Goal: Transaction & Acquisition: Book appointment/travel/reservation

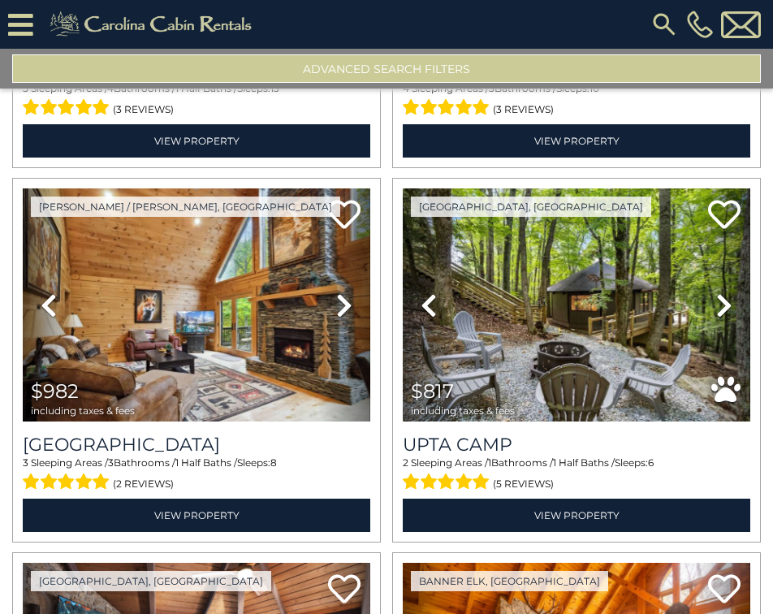
scroll to position [1462, 0]
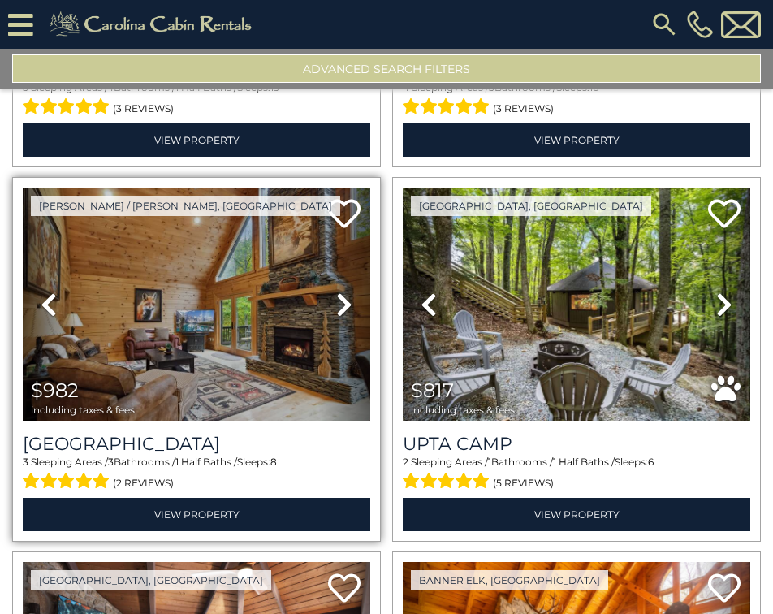
click at [345, 292] on icon at bounding box center [344, 305] width 16 height 26
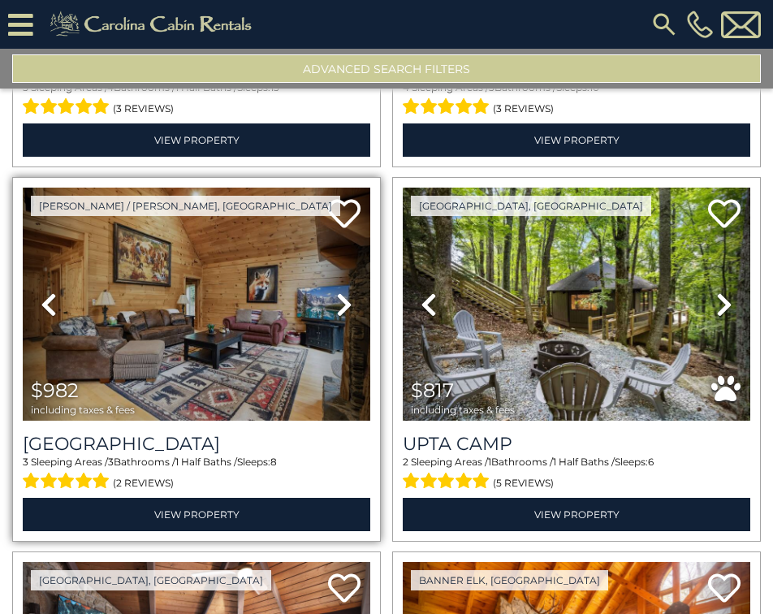
click at [345, 292] on icon at bounding box center [344, 305] width 16 height 26
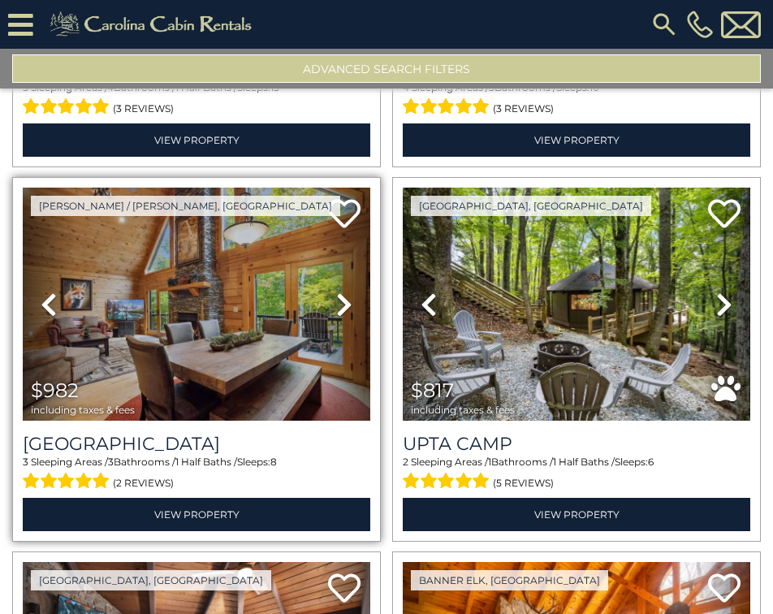
click at [345, 292] on icon at bounding box center [344, 305] width 16 height 26
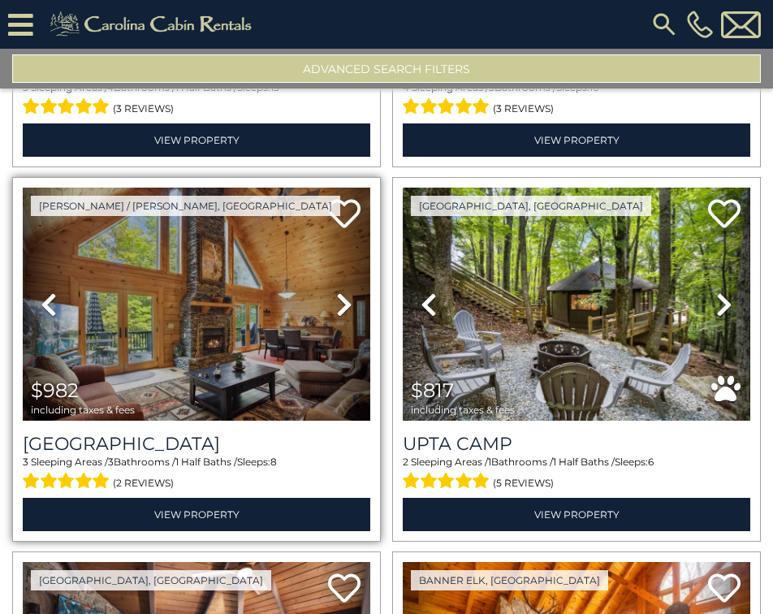
click at [345, 292] on icon at bounding box center [344, 305] width 16 height 26
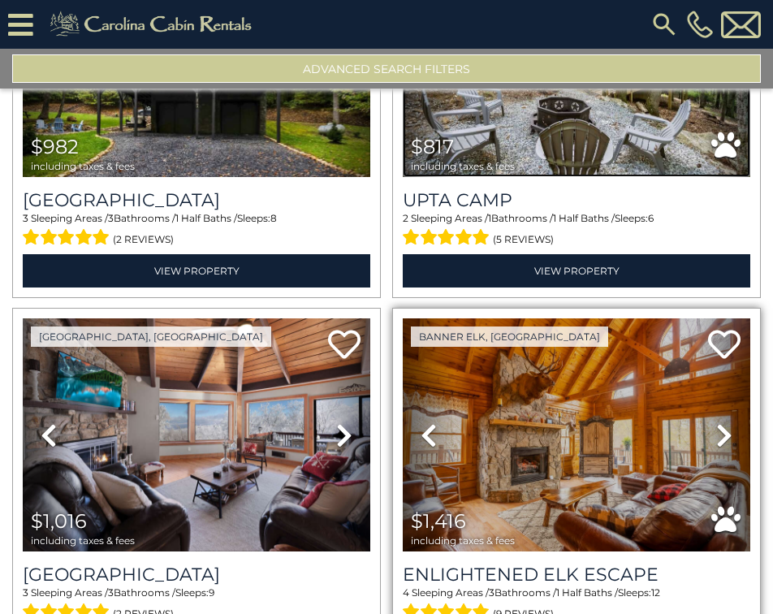
scroll to position [1787, 0]
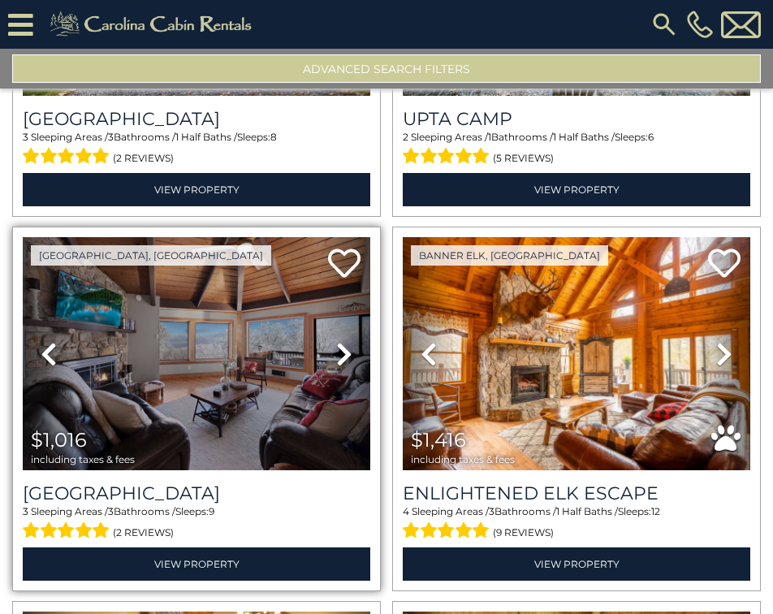
click at [336, 341] on icon at bounding box center [344, 354] width 16 height 26
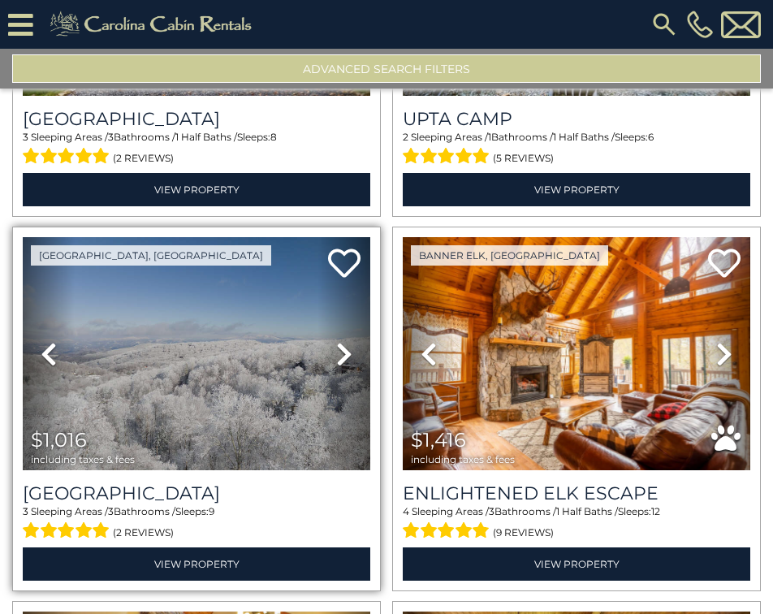
click at [336, 341] on icon at bounding box center [344, 354] width 16 height 26
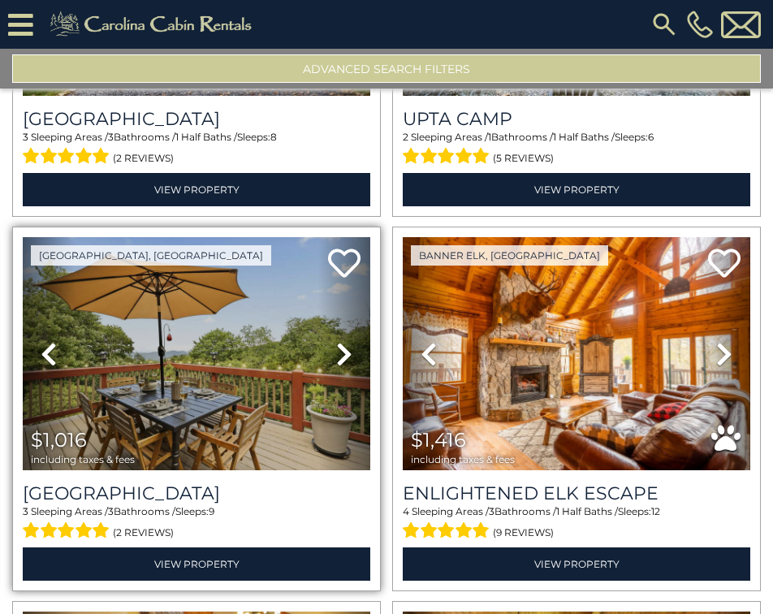
click at [336, 341] on icon at bounding box center [344, 354] width 16 height 26
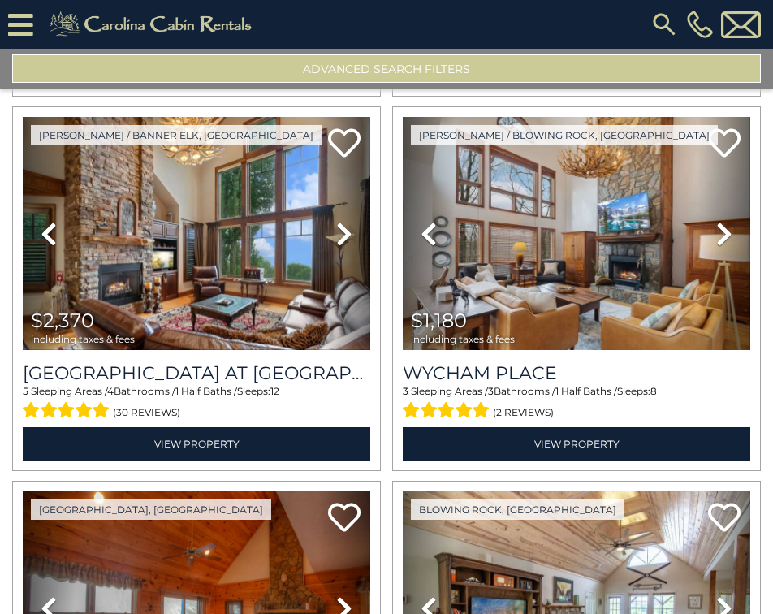
scroll to position [4143, 0]
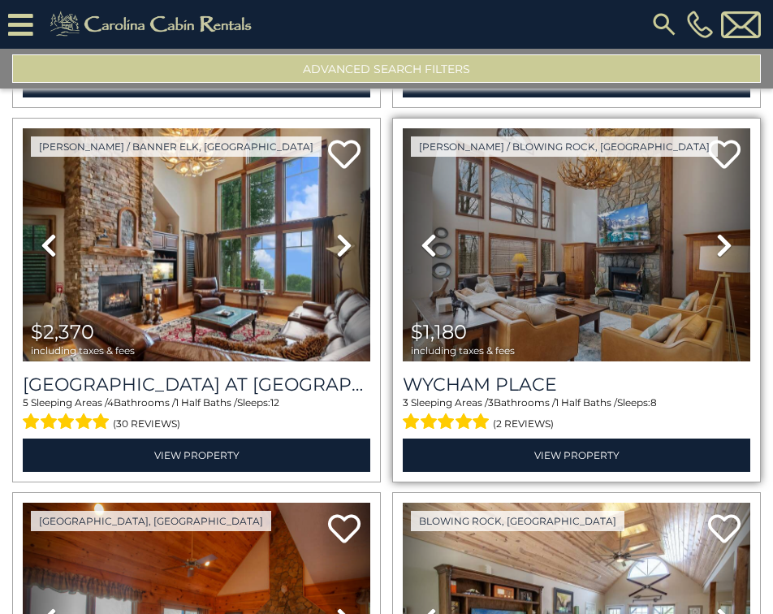
click at [718, 232] on icon at bounding box center [724, 245] width 16 height 26
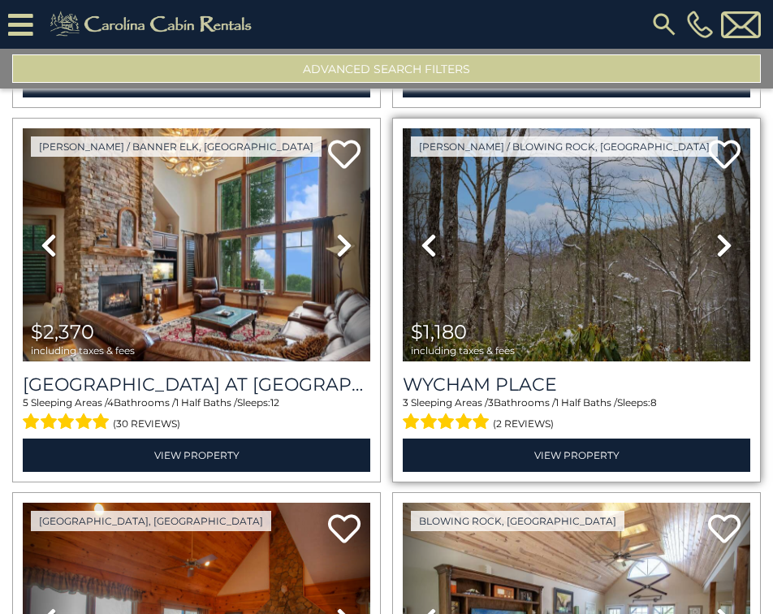
click at [718, 232] on icon at bounding box center [724, 245] width 16 height 26
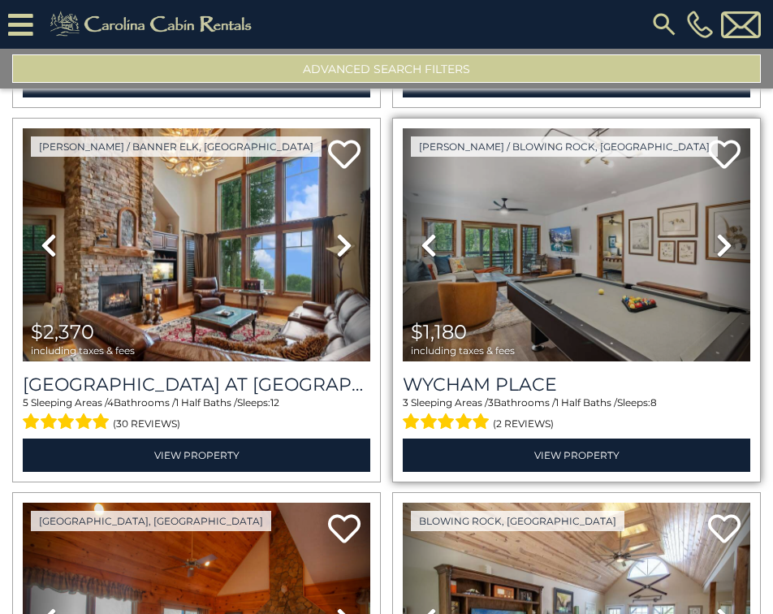
click at [718, 232] on icon at bounding box center [724, 245] width 16 height 26
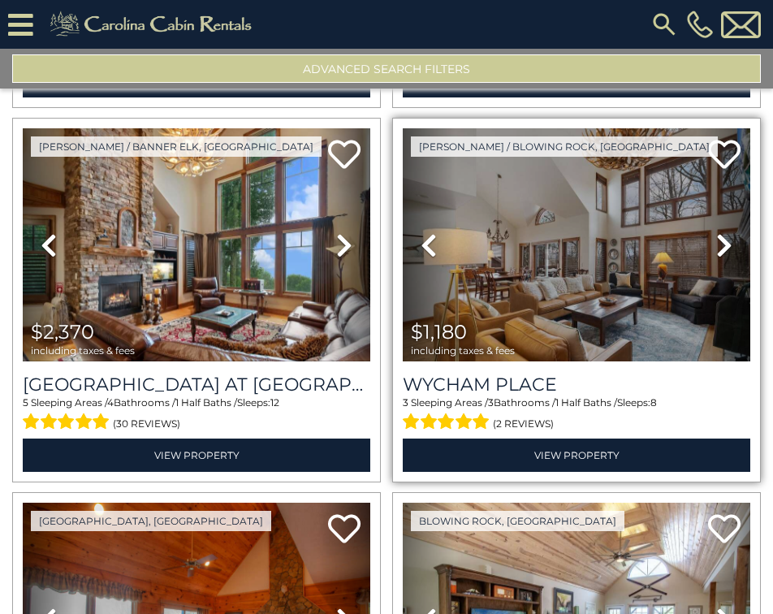
click at [718, 232] on icon at bounding box center [724, 245] width 16 height 26
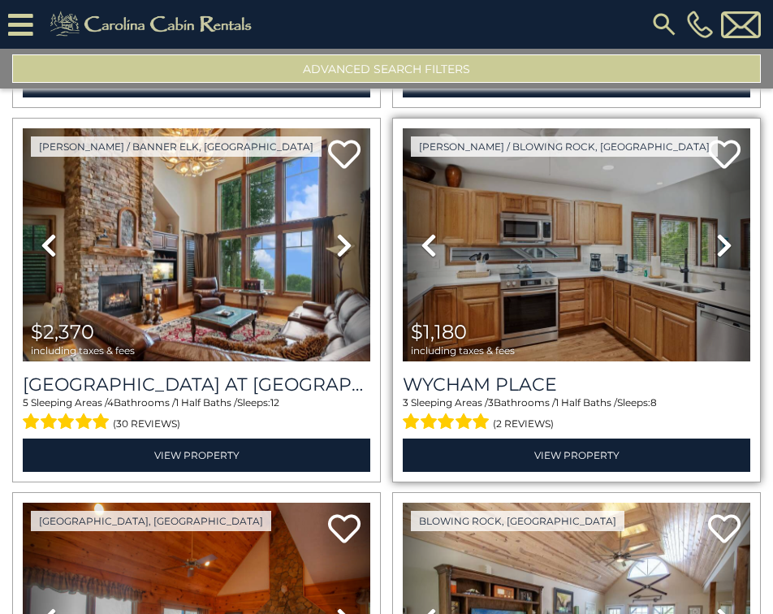
click at [718, 232] on icon at bounding box center [724, 245] width 16 height 26
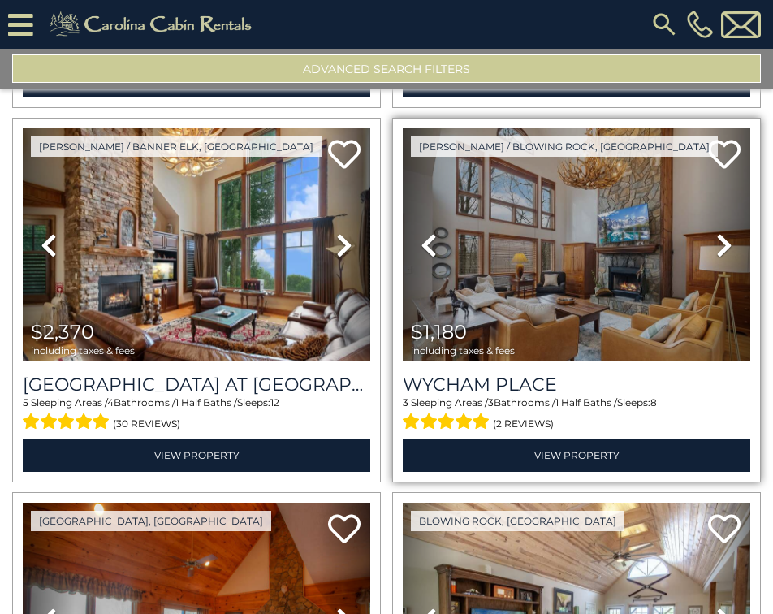
click at [718, 232] on icon at bounding box center [724, 245] width 16 height 26
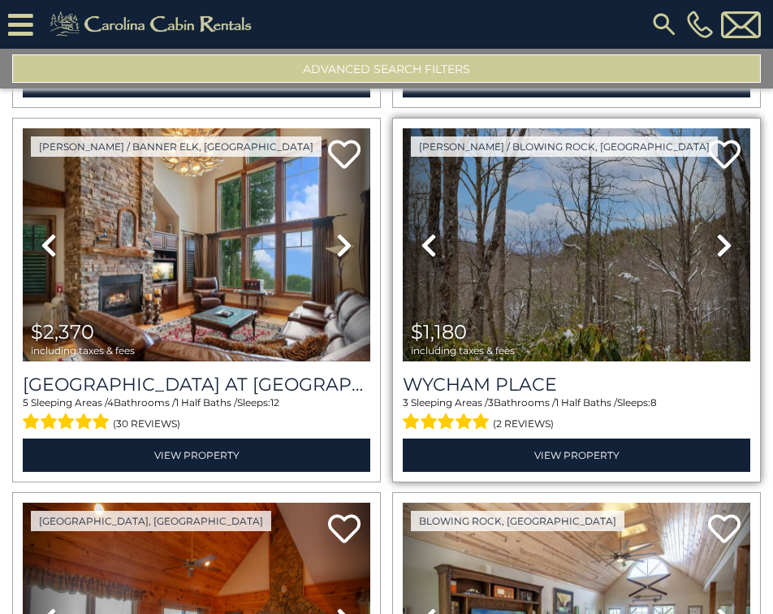
click at [718, 232] on icon at bounding box center [724, 245] width 16 height 26
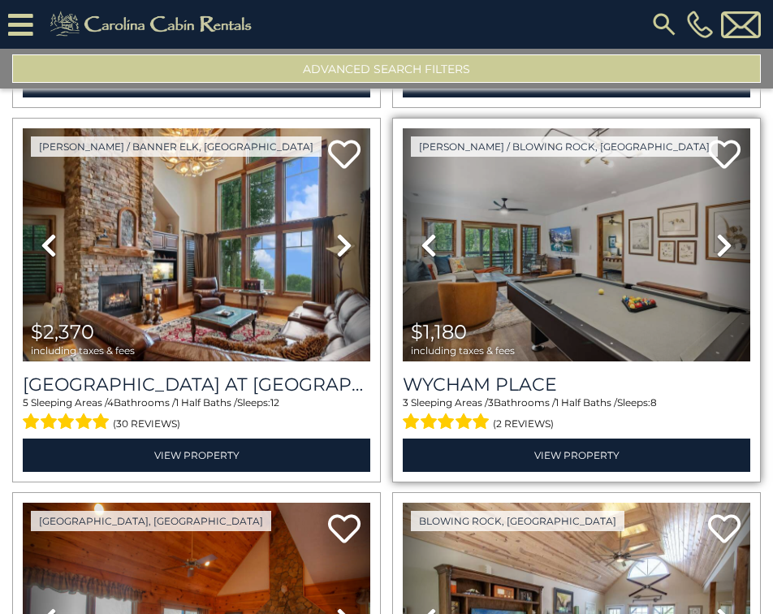
click at [718, 232] on icon at bounding box center [724, 245] width 16 height 26
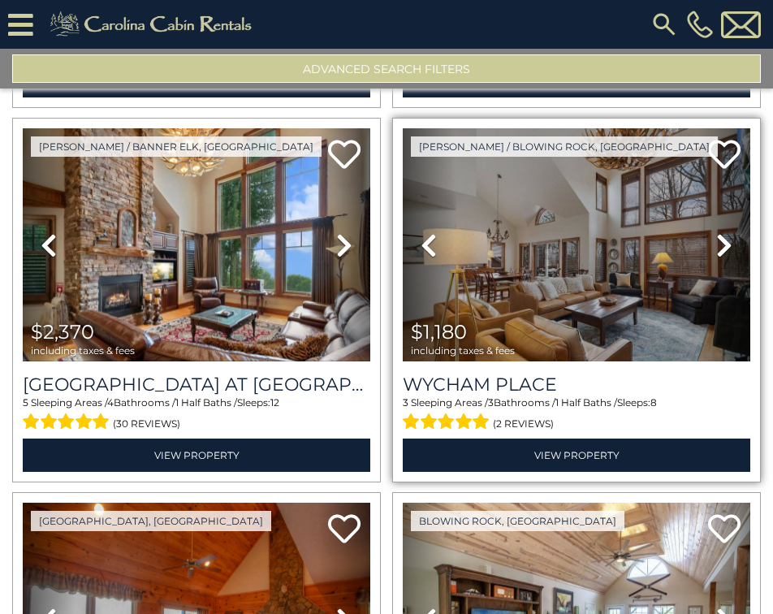
click at [718, 232] on icon at bounding box center [724, 245] width 16 height 26
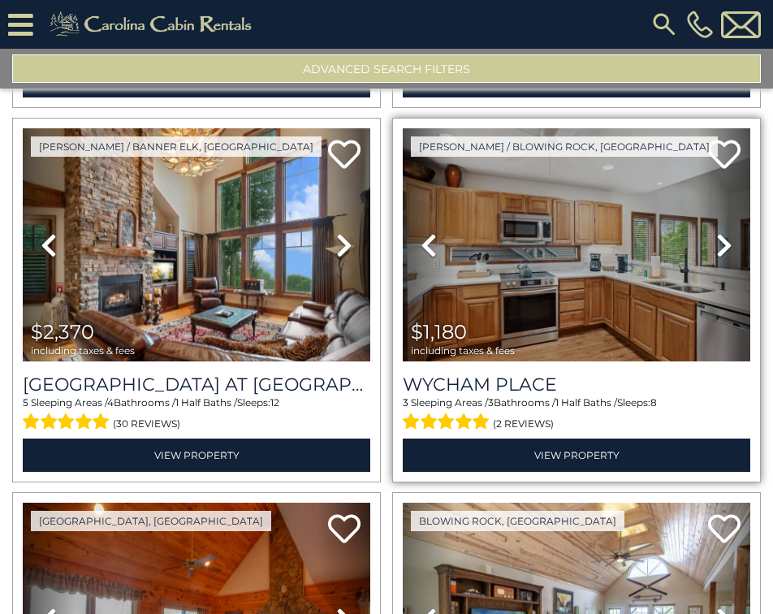
click at [718, 232] on icon at bounding box center [724, 245] width 16 height 26
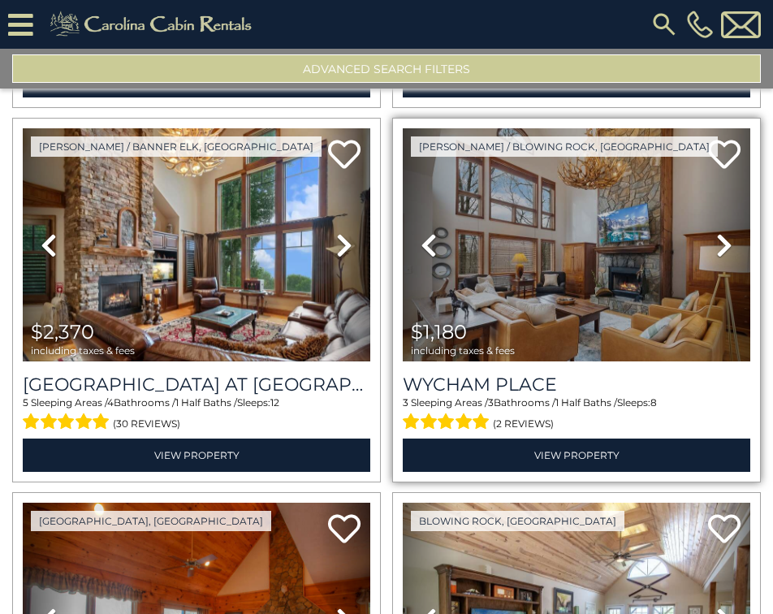
click at [718, 232] on icon at bounding box center [724, 245] width 16 height 26
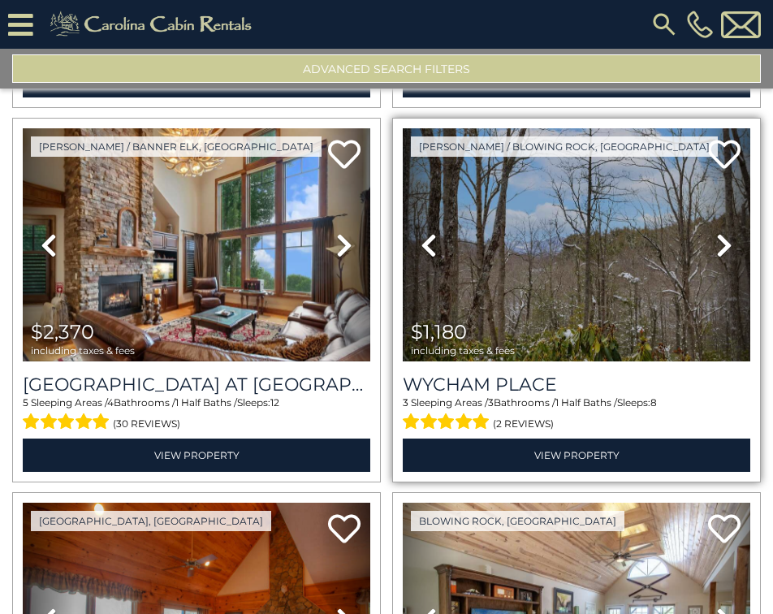
click at [718, 232] on icon at bounding box center [724, 245] width 16 height 26
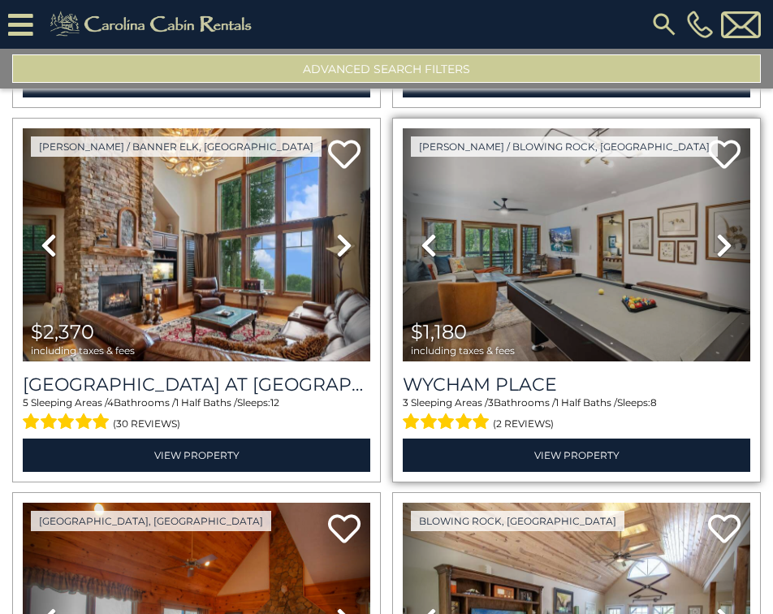
click at [718, 232] on icon at bounding box center [724, 245] width 16 height 26
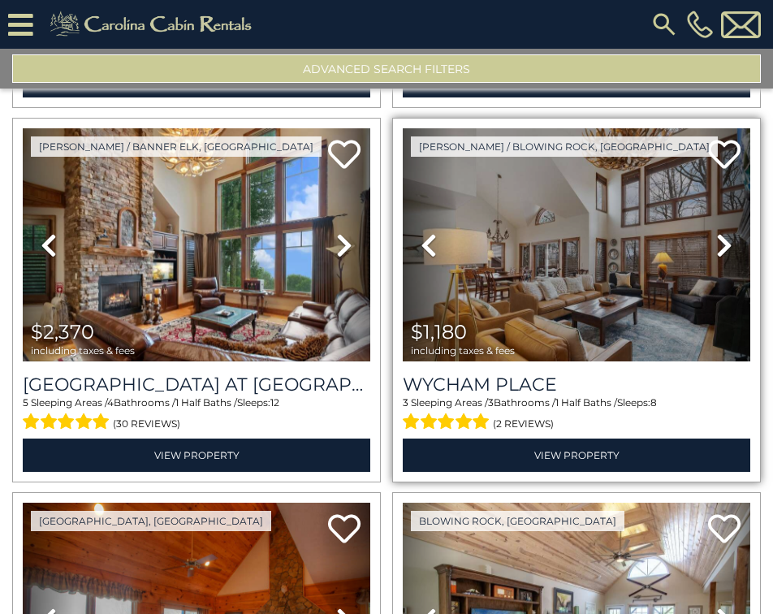
click at [718, 232] on icon at bounding box center [724, 245] width 16 height 26
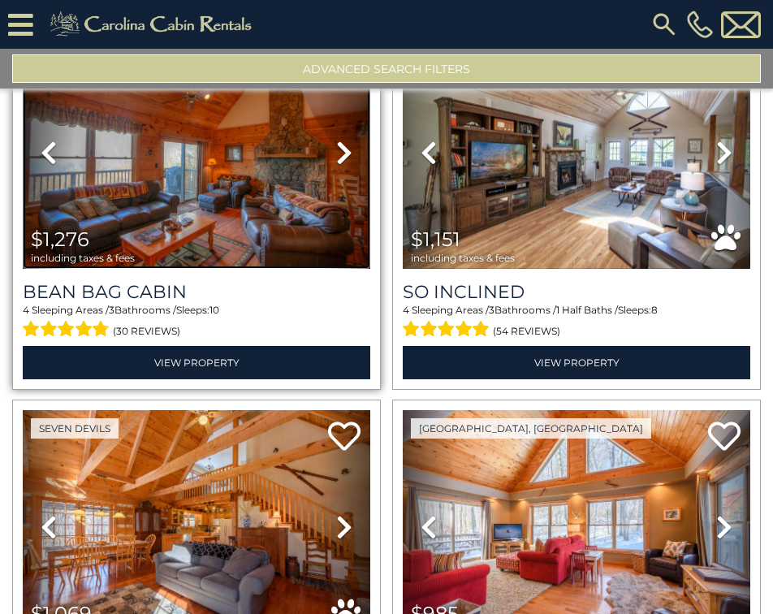
scroll to position [4793, 0]
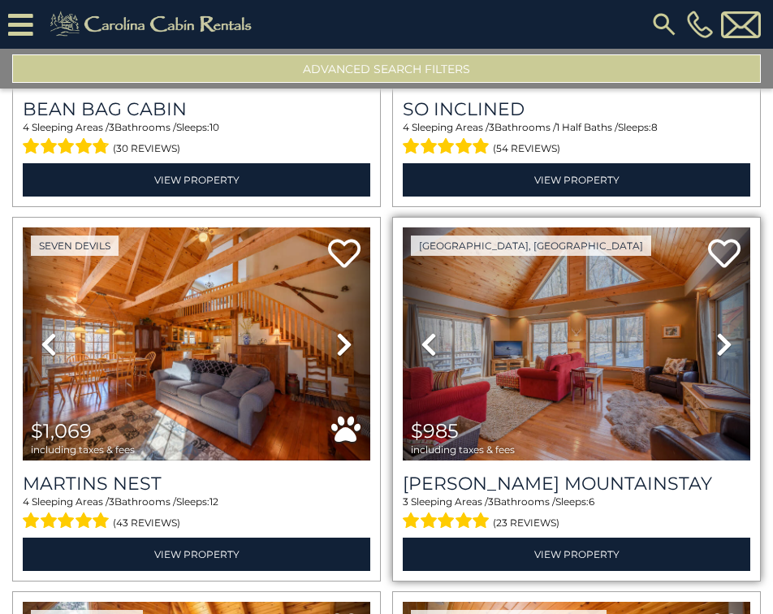
drag, startPoint x: 526, startPoint y: 338, endPoint x: 707, endPoint y: 313, distance: 182.9
click at [707, 313] on link "Next" at bounding box center [725, 343] width 52 height 233
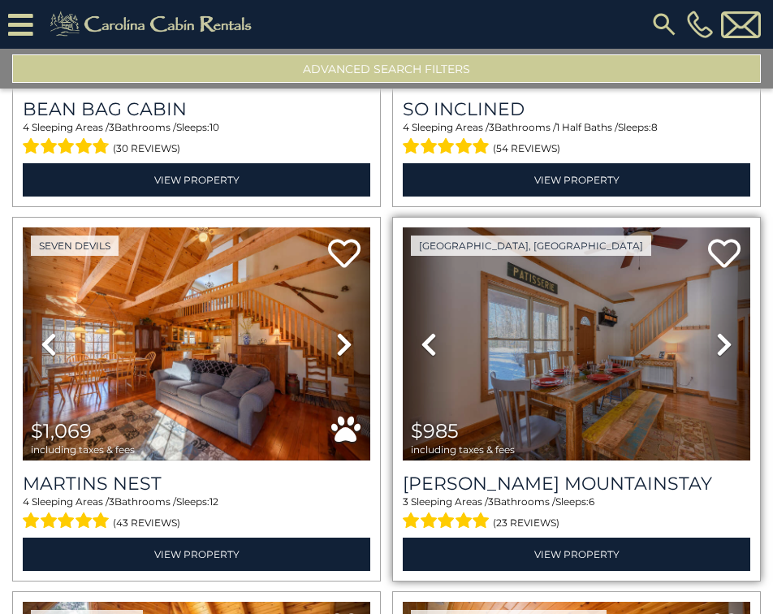
click at [716, 331] on icon at bounding box center [724, 344] width 16 height 26
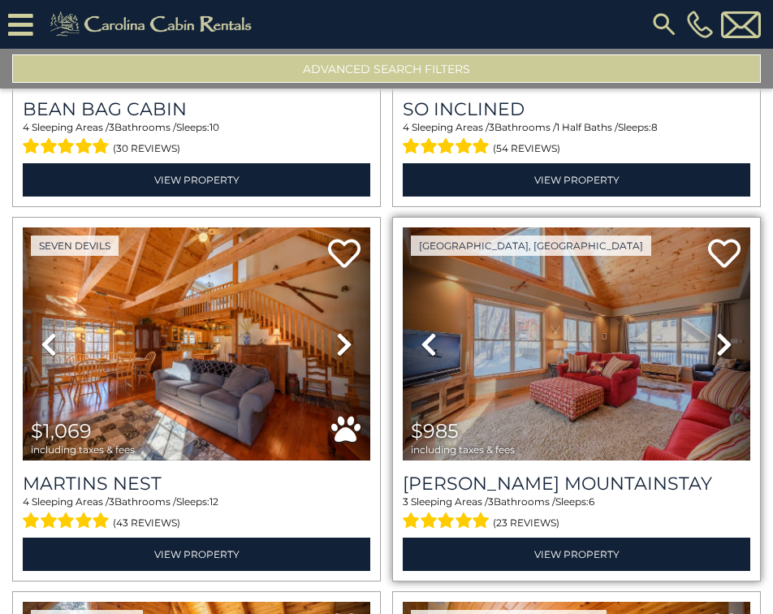
click at [716, 331] on icon at bounding box center [724, 344] width 16 height 26
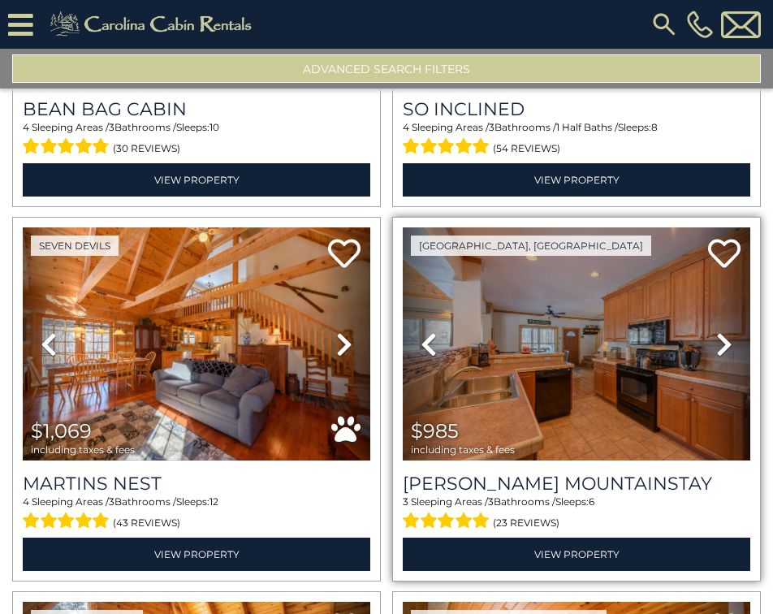
click at [716, 331] on icon at bounding box center [724, 344] width 16 height 26
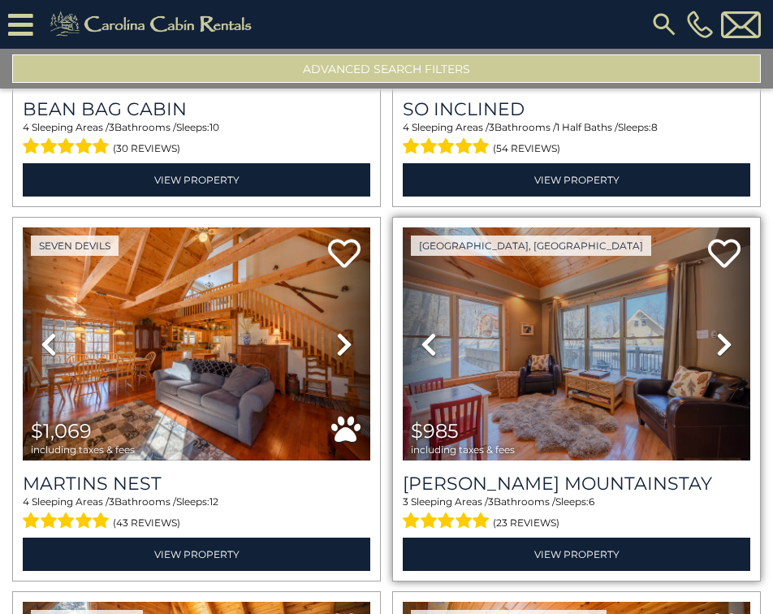
click at [716, 331] on icon at bounding box center [724, 344] width 16 height 26
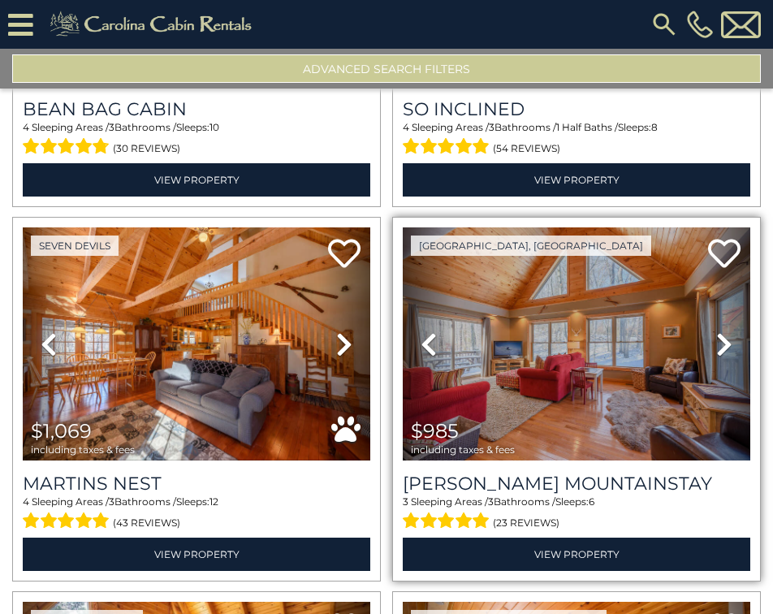
click at [716, 331] on icon at bounding box center [724, 344] width 16 height 26
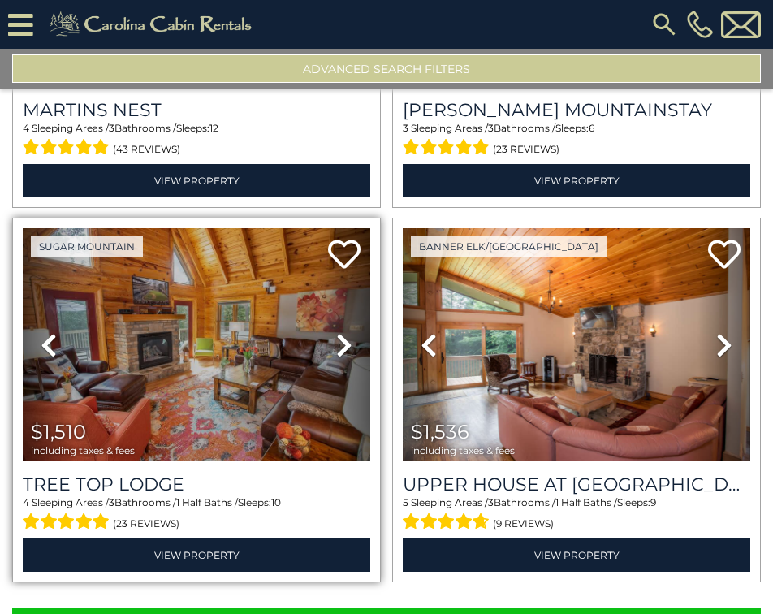
scroll to position [5193, 0]
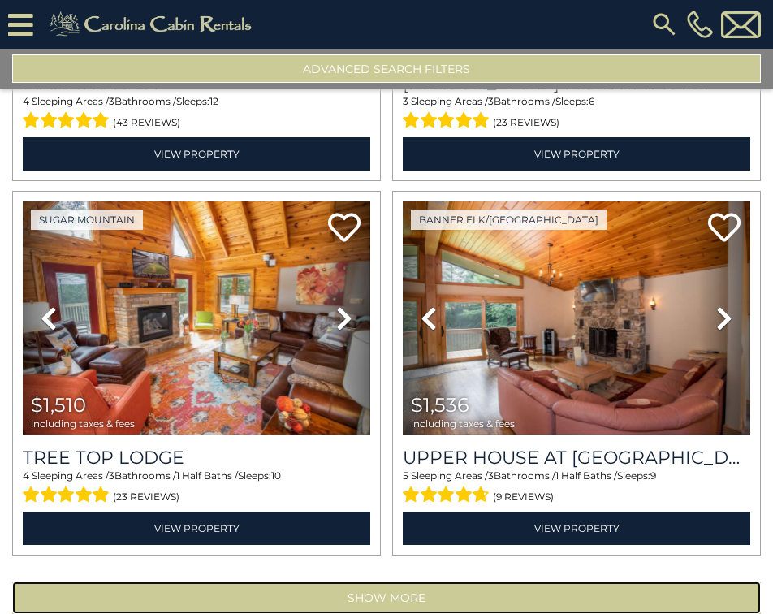
click at [361, 582] on button "Show More" at bounding box center [386, 598] width 749 height 32
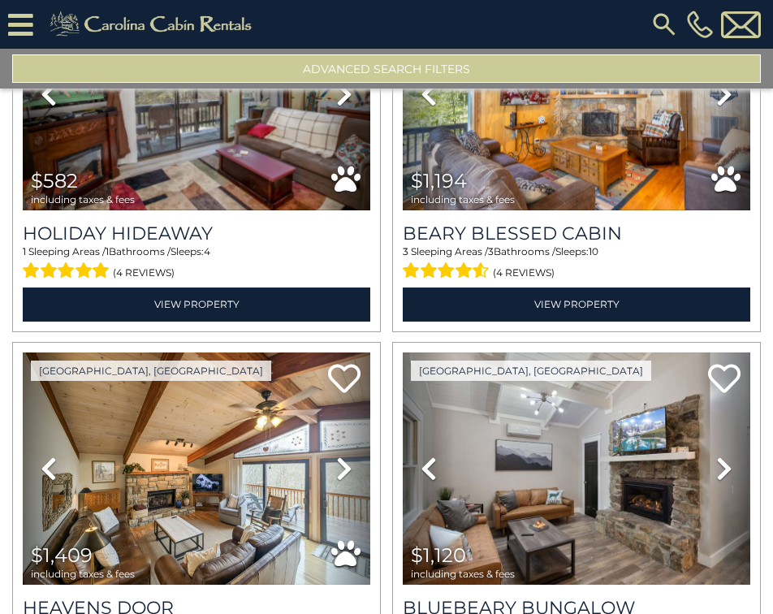
scroll to position [5843, 0]
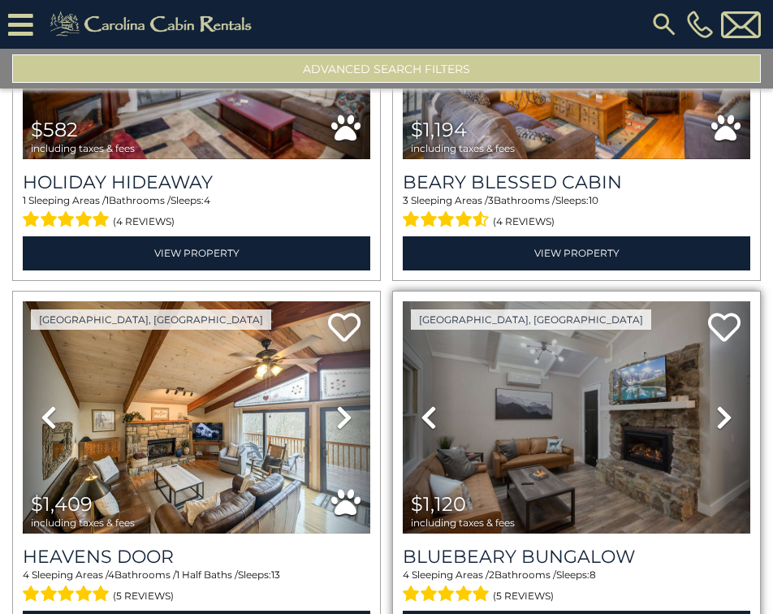
click at [707, 374] on link "Next" at bounding box center [725, 417] width 52 height 233
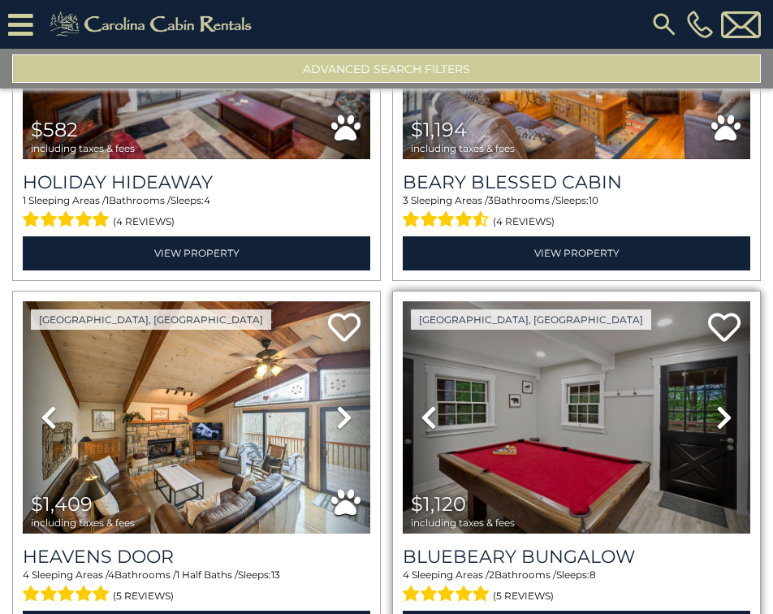
click at [707, 374] on link "Next" at bounding box center [725, 417] width 52 height 233
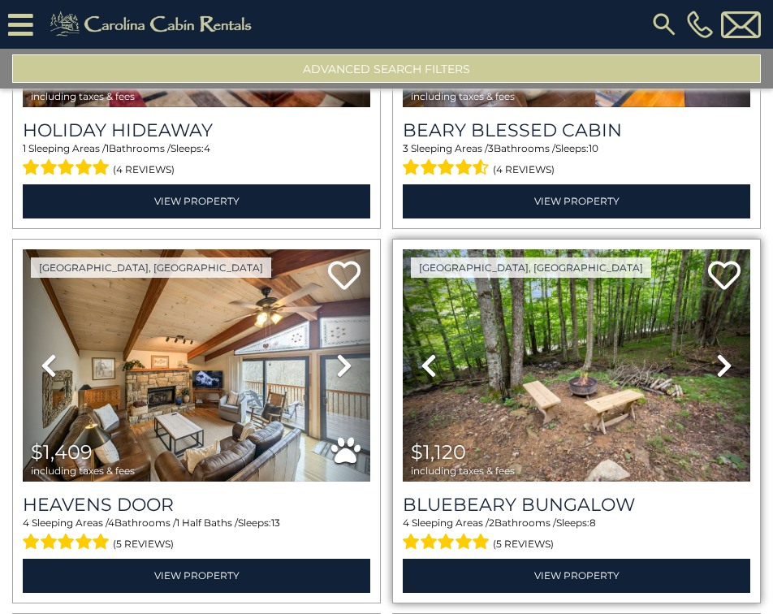
scroll to position [5924, 0]
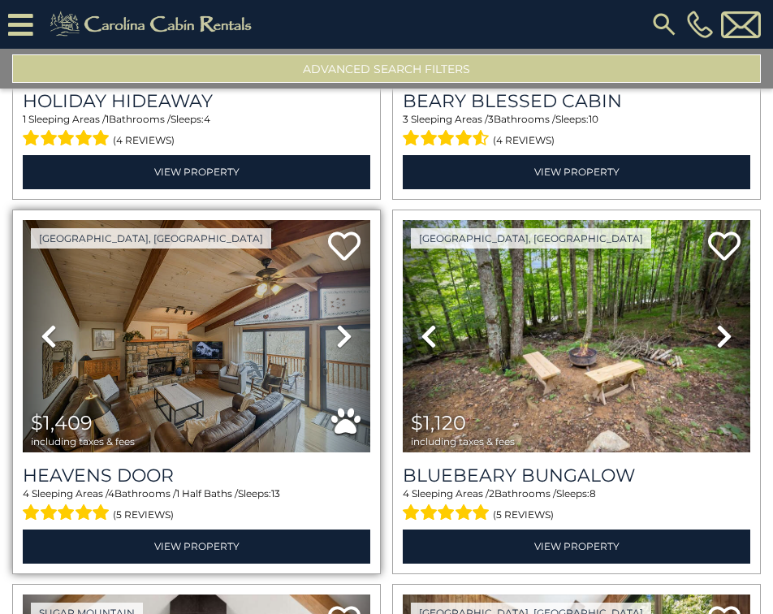
click at [336, 323] on icon at bounding box center [344, 336] width 16 height 26
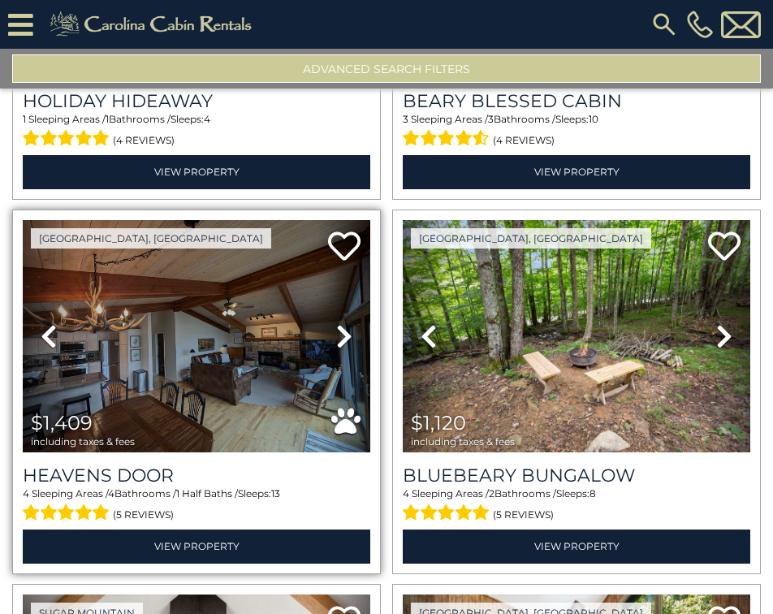
click at [336, 323] on icon at bounding box center [344, 336] width 16 height 26
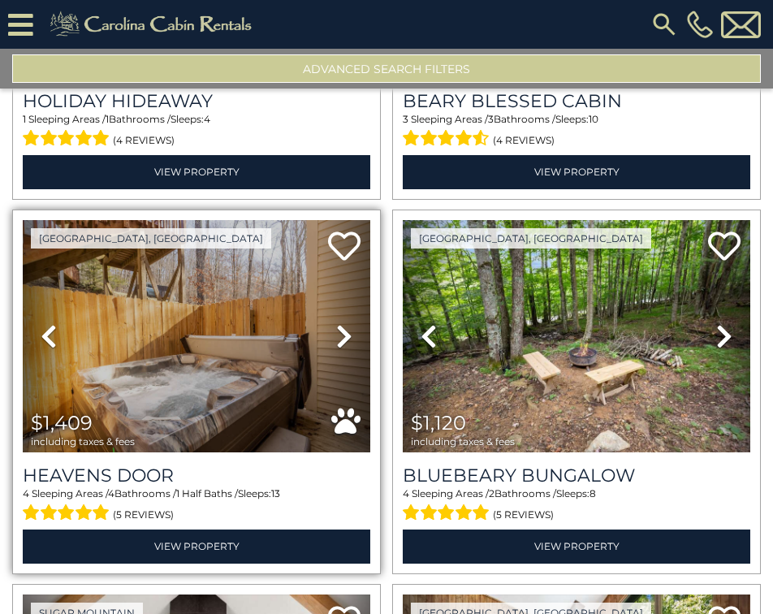
click at [336, 323] on icon at bounding box center [344, 336] width 16 height 26
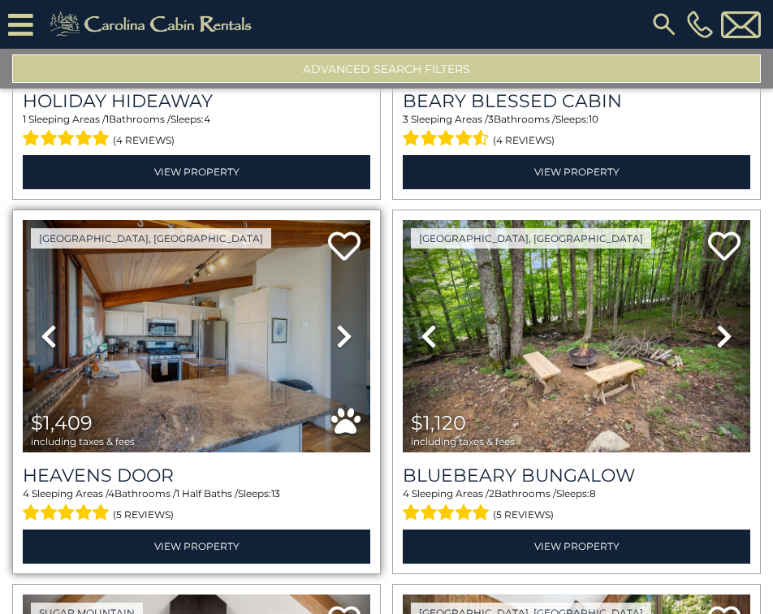
click at [336, 323] on icon at bounding box center [344, 336] width 16 height 26
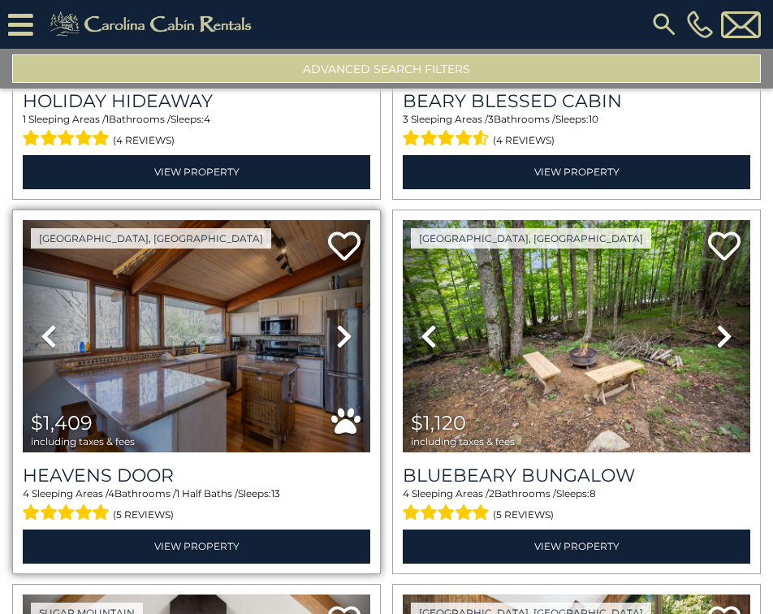
click at [336, 323] on icon at bounding box center [344, 336] width 16 height 26
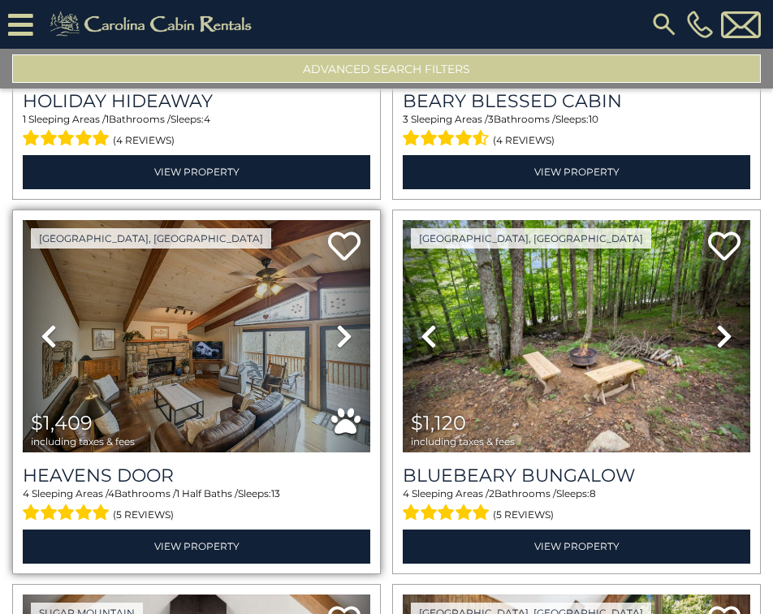
click at [336, 323] on icon at bounding box center [344, 336] width 16 height 26
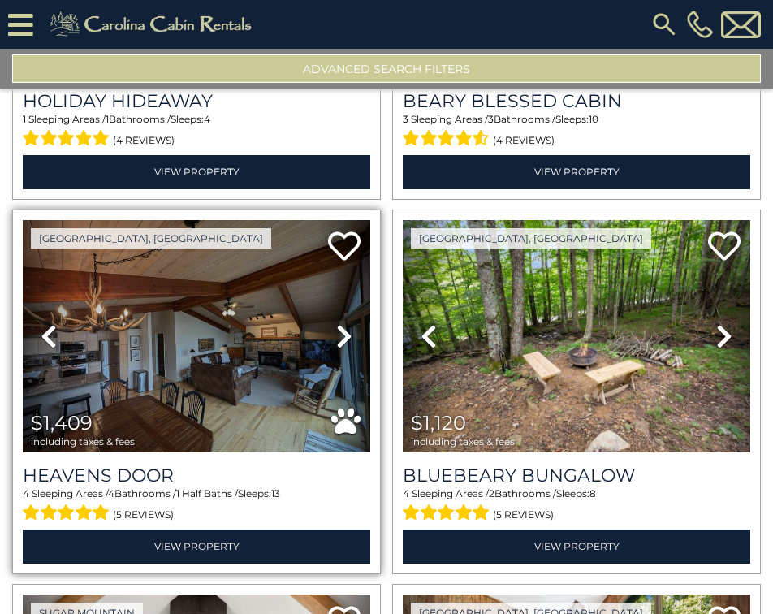
click at [336, 323] on icon at bounding box center [344, 336] width 16 height 26
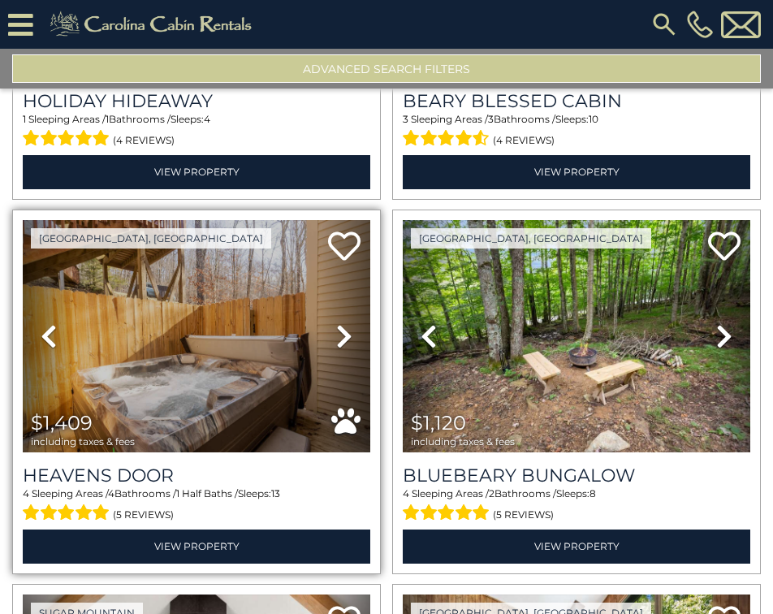
click at [336, 323] on icon at bounding box center [344, 336] width 16 height 26
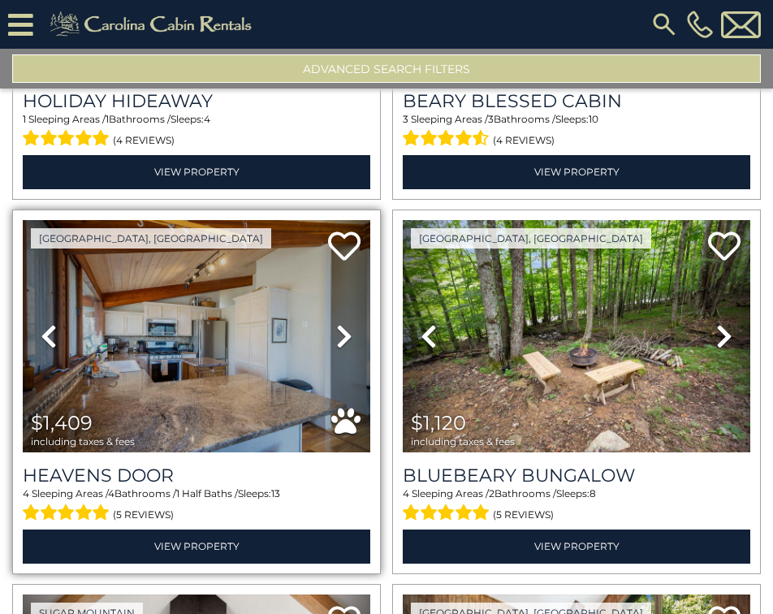
click at [336, 323] on icon at bounding box center [344, 336] width 16 height 26
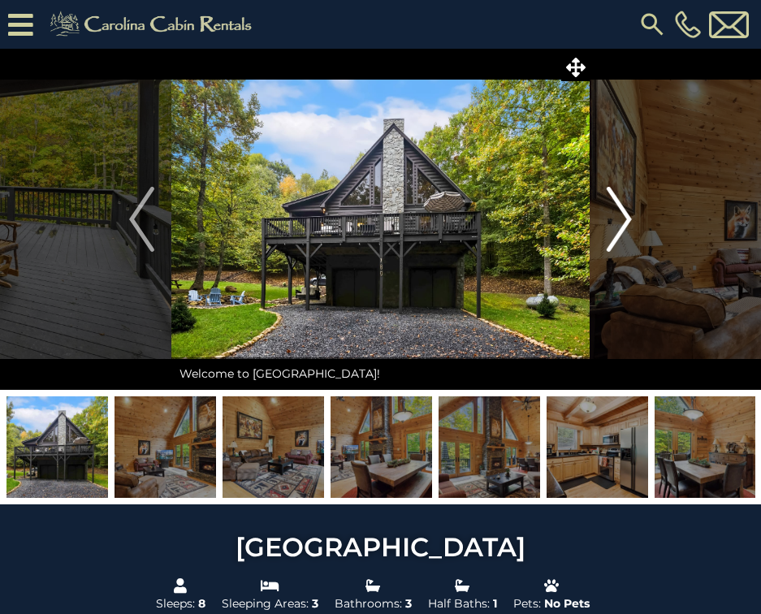
click at [615, 228] on img "Next" at bounding box center [619, 219] width 24 height 65
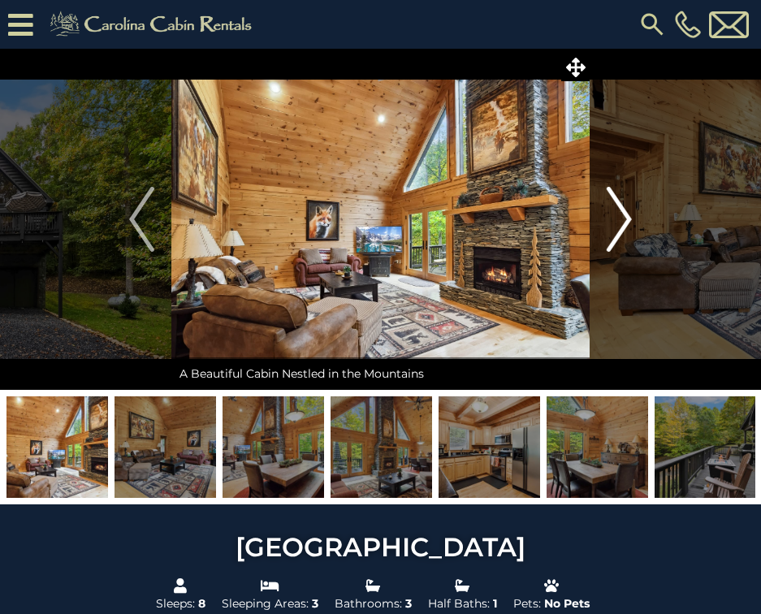
click at [615, 228] on img "Next" at bounding box center [619, 219] width 24 height 65
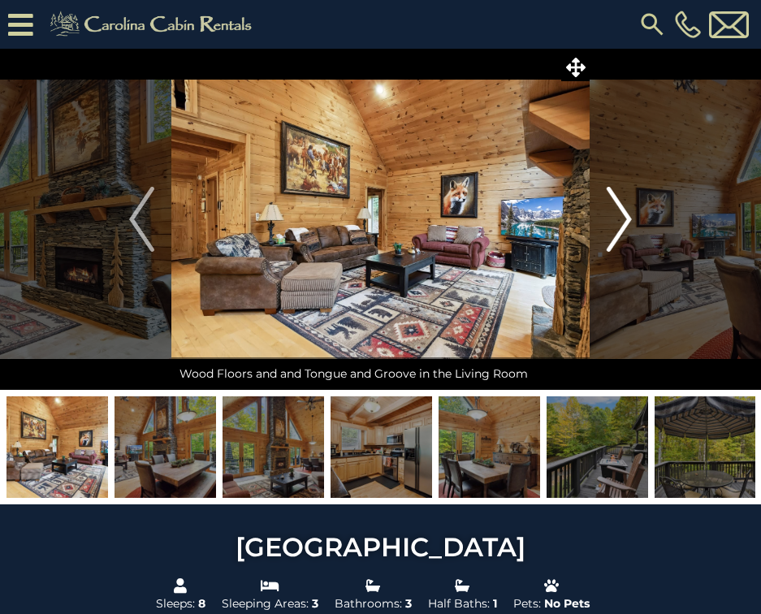
click at [615, 228] on img "Next" at bounding box center [619, 219] width 24 height 65
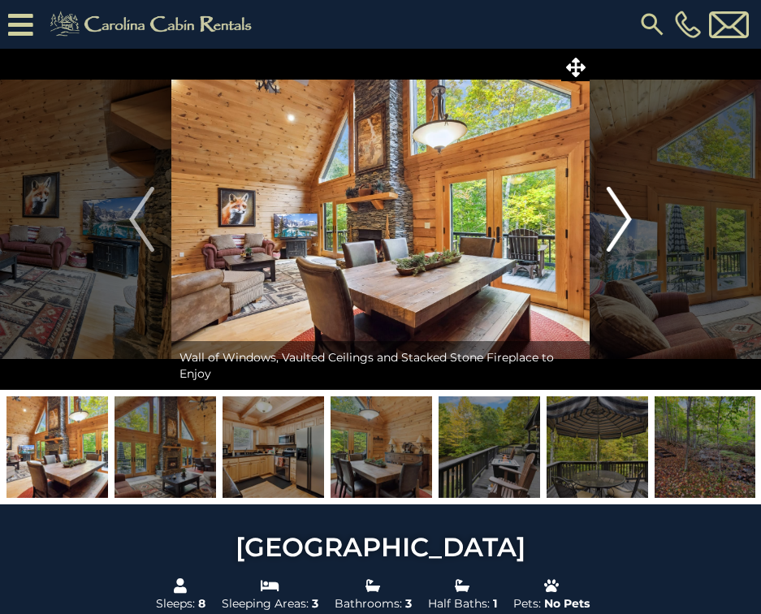
click at [615, 228] on img "Next" at bounding box center [619, 219] width 24 height 65
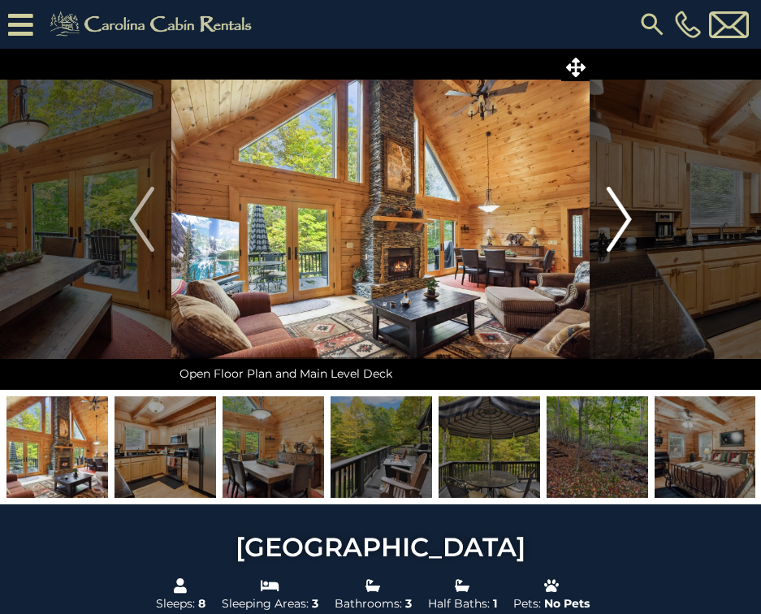
click at [615, 219] on img "Next" at bounding box center [619, 219] width 24 height 65
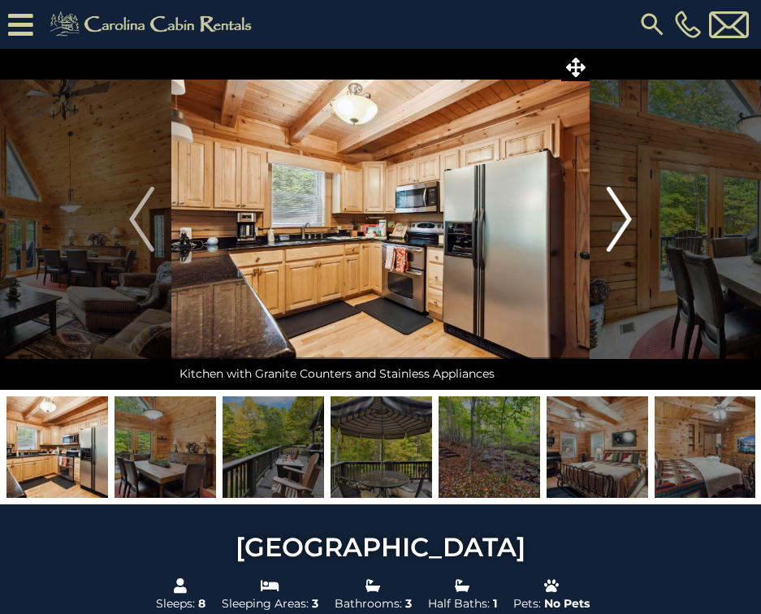
click at [630, 210] on img "Next" at bounding box center [619, 219] width 24 height 65
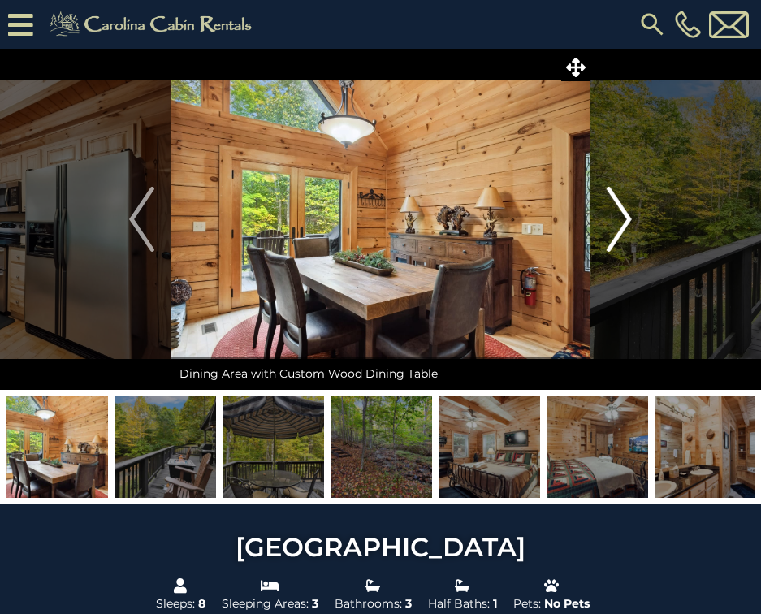
click at [630, 210] on img "Next" at bounding box center [619, 219] width 24 height 65
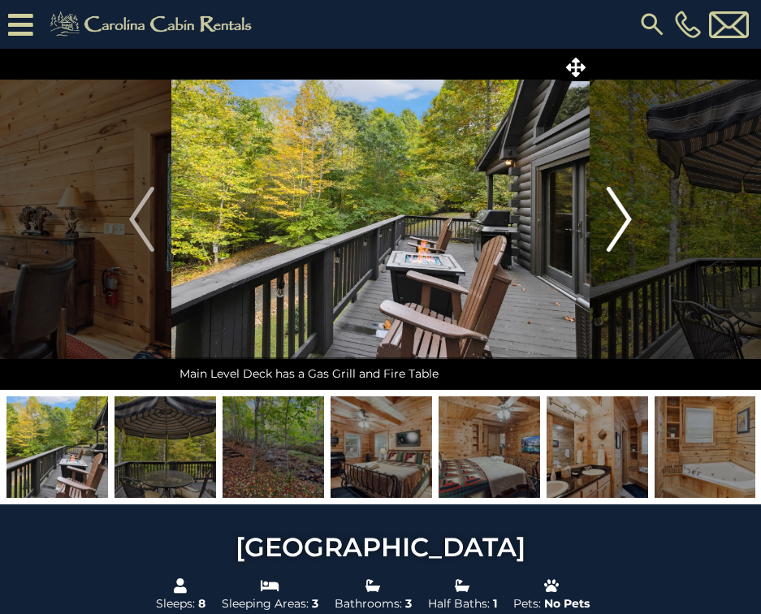
click at [630, 210] on img "Next" at bounding box center [619, 219] width 24 height 65
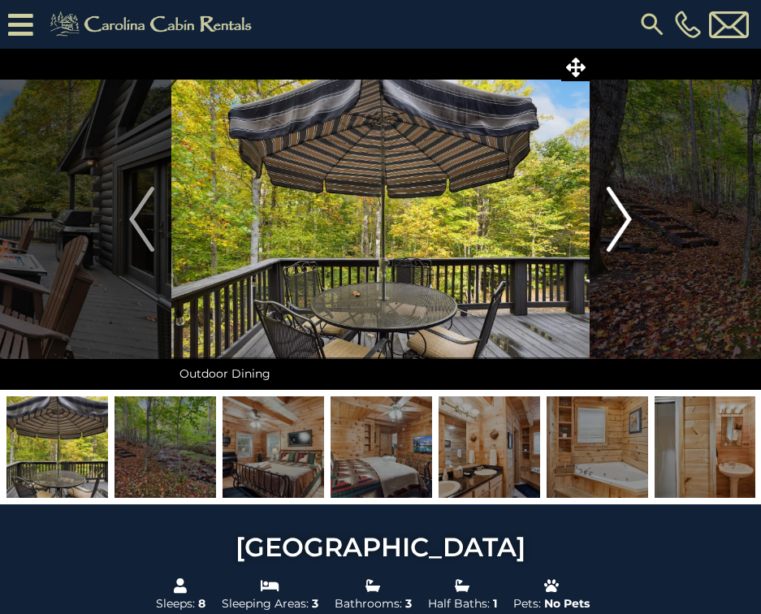
click at [630, 210] on img "Next" at bounding box center [619, 219] width 24 height 65
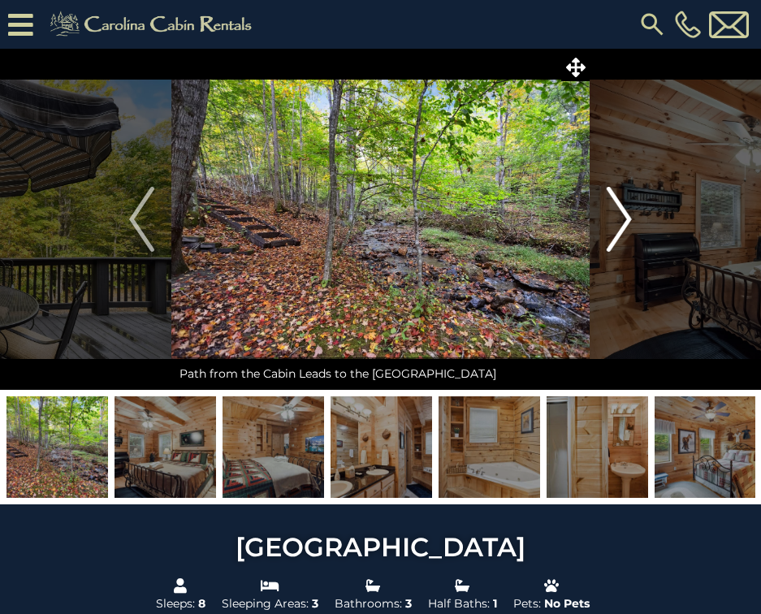
click at [630, 210] on img "Next" at bounding box center [619, 219] width 24 height 65
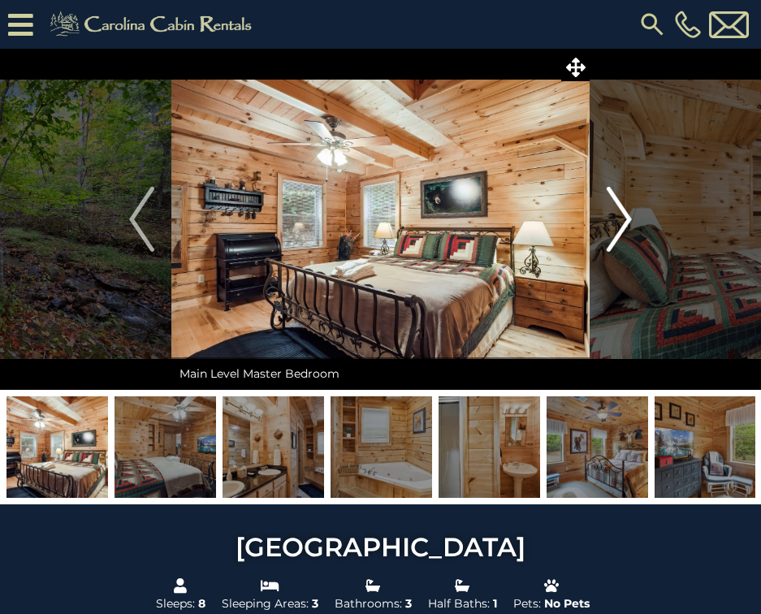
click at [630, 210] on img "Next" at bounding box center [619, 219] width 24 height 65
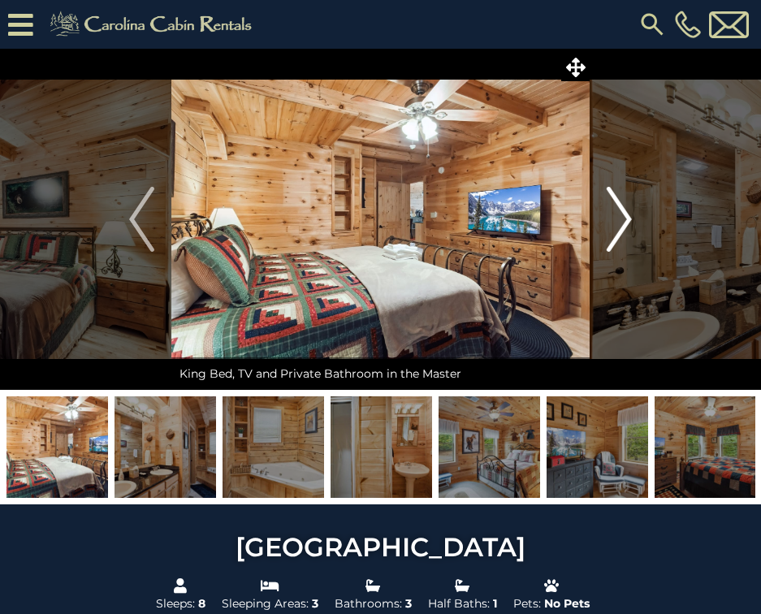
click at [630, 210] on img "Next" at bounding box center [619, 219] width 24 height 65
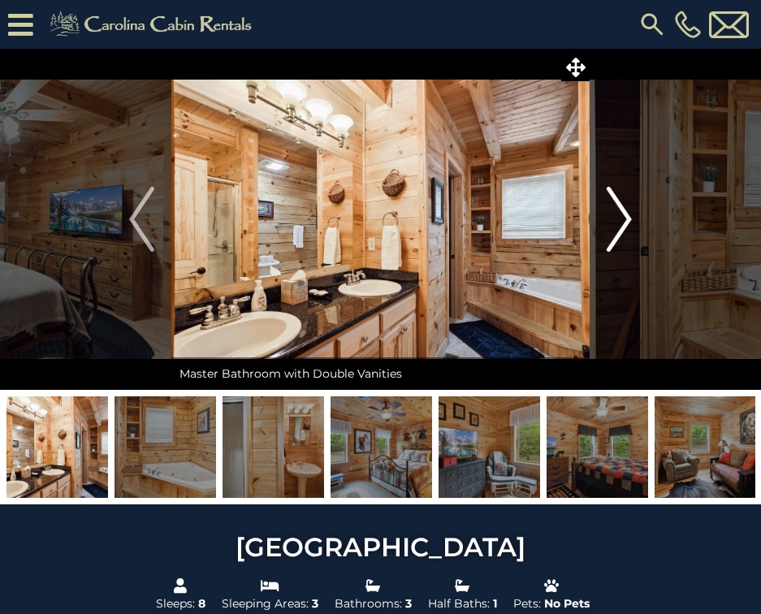
click at [630, 210] on img "Next" at bounding box center [619, 219] width 24 height 65
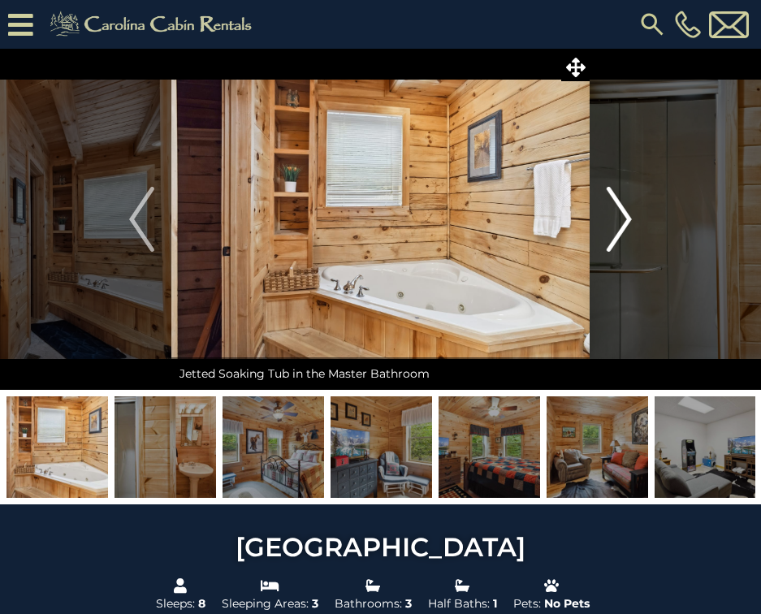
click at [630, 210] on img "Next" at bounding box center [619, 219] width 24 height 65
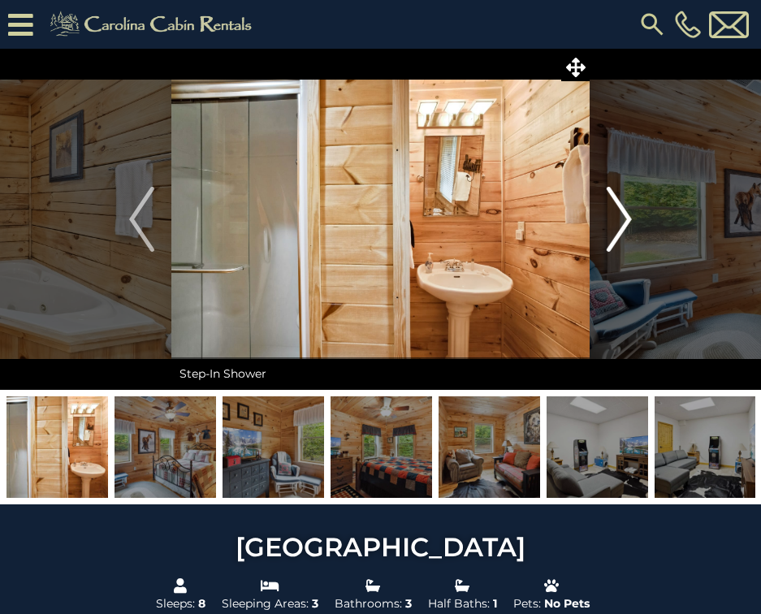
click at [630, 210] on img "Next" at bounding box center [619, 219] width 24 height 65
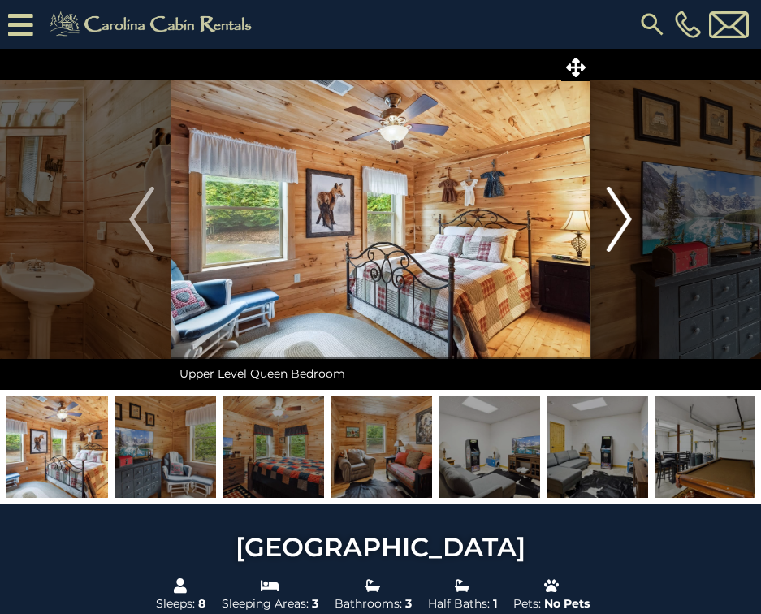
click at [630, 210] on img "Next" at bounding box center [619, 219] width 24 height 65
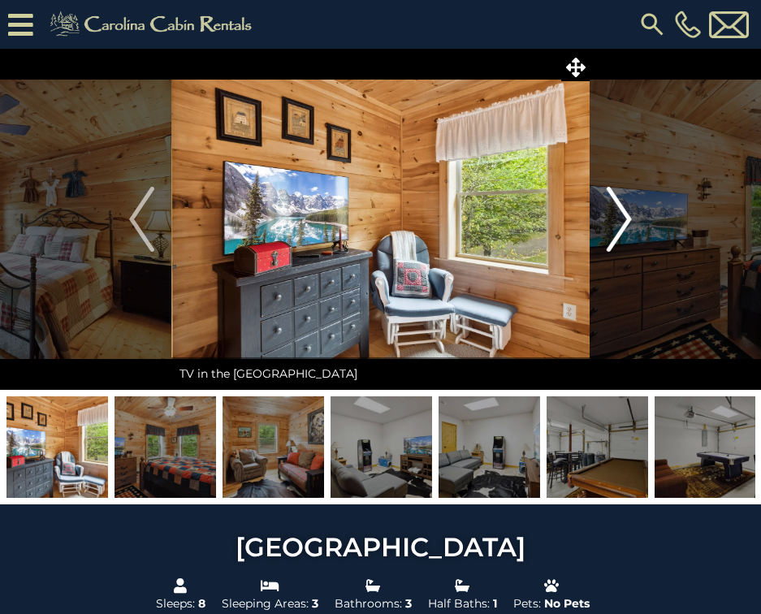
click at [630, 210] on img "Next" at bounding box center [619, 219] width 24 height 65
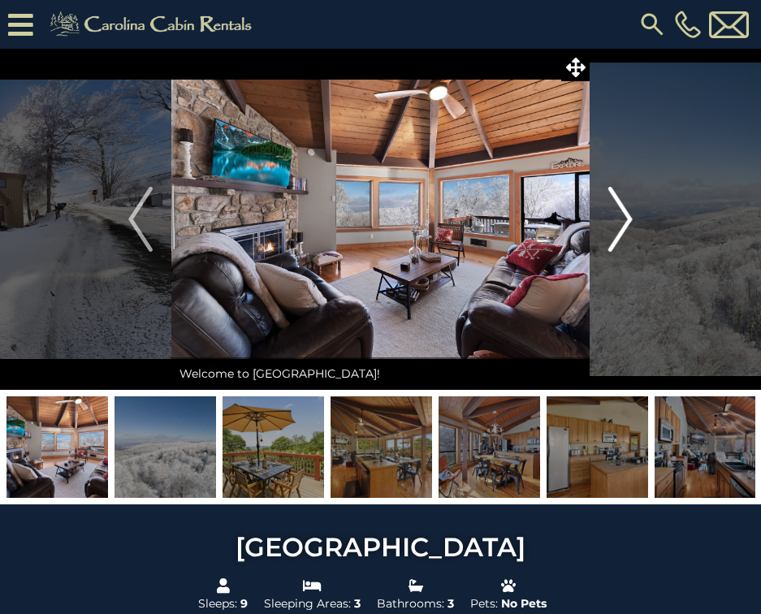
click at [632, 222] on img "Next" at bounding box center [620, 219] width 24 height 65
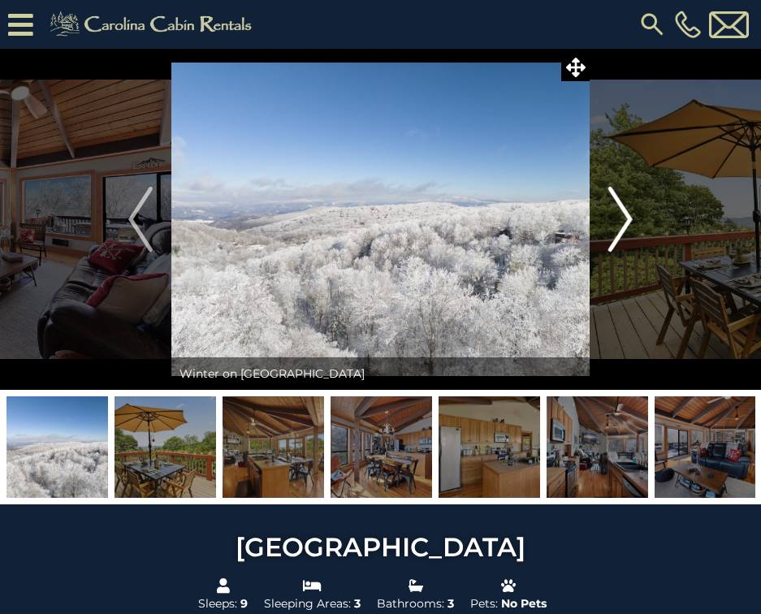
click at [632, 222] on img "Next" at bounding box center [620, 219] width 24 height 65
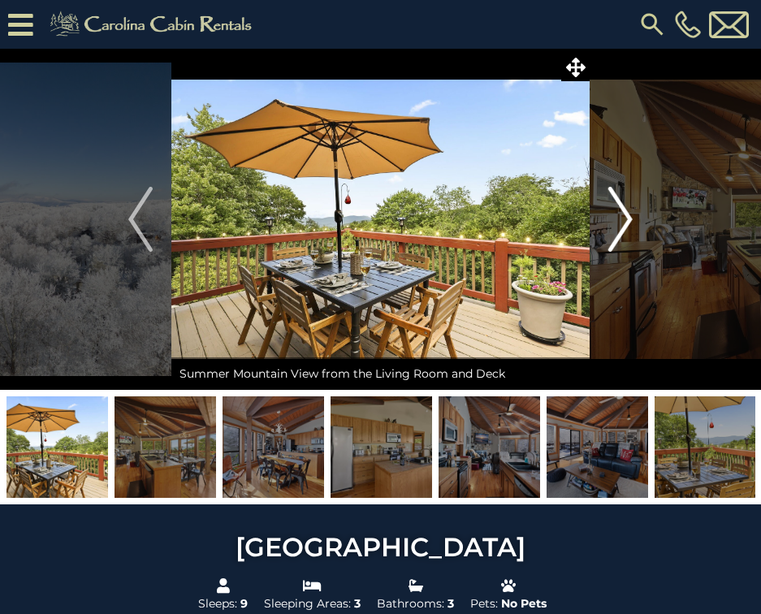
click at [632, 222] on img "Next" at bounding box center [620, 219] width 24 height 65
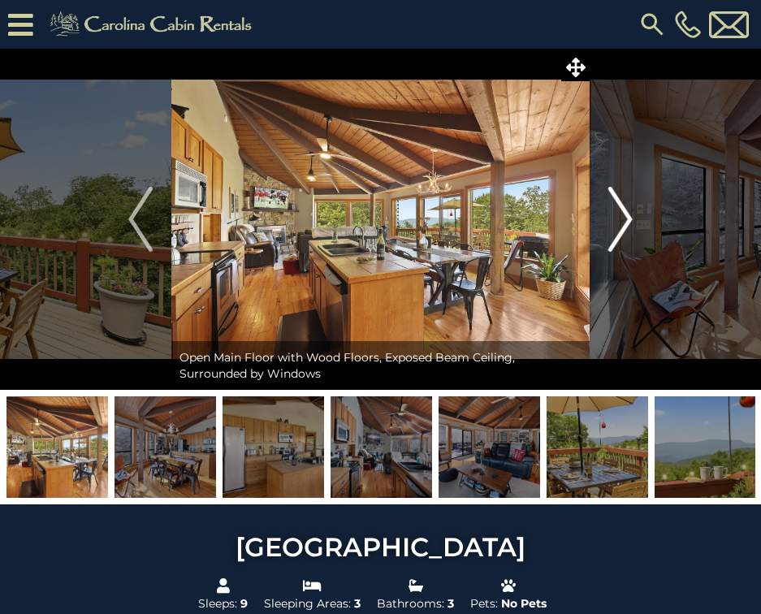
click at [632, 222] on img "Next" at bounding box center [620, 219] width 24 height 65
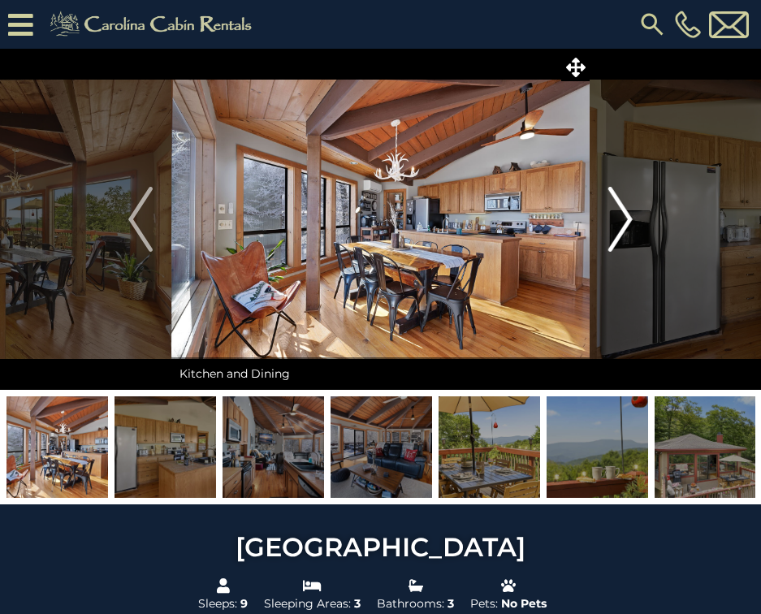
click at [632, 222] on img "Next" at bounding box center [620, 219] width 24 height 65
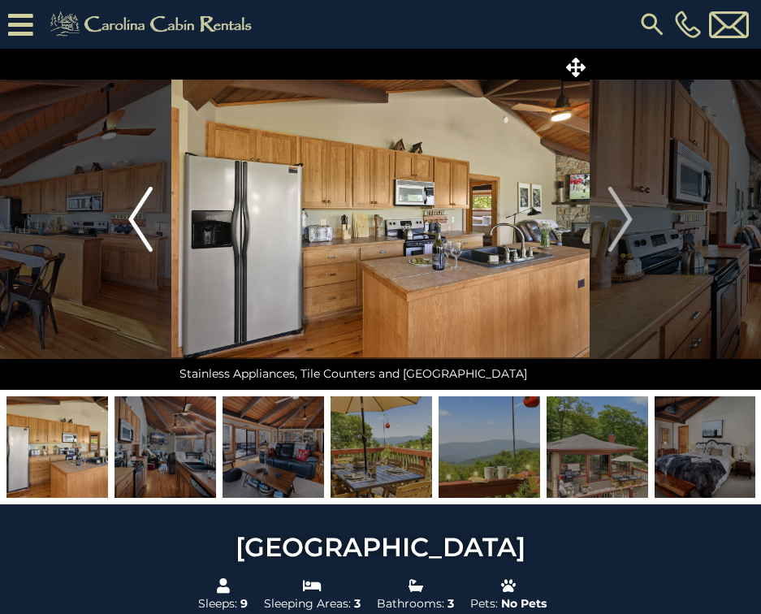
click at [160, 209] on button "Previous" at bounding box center [141, 219] width 62 height 341
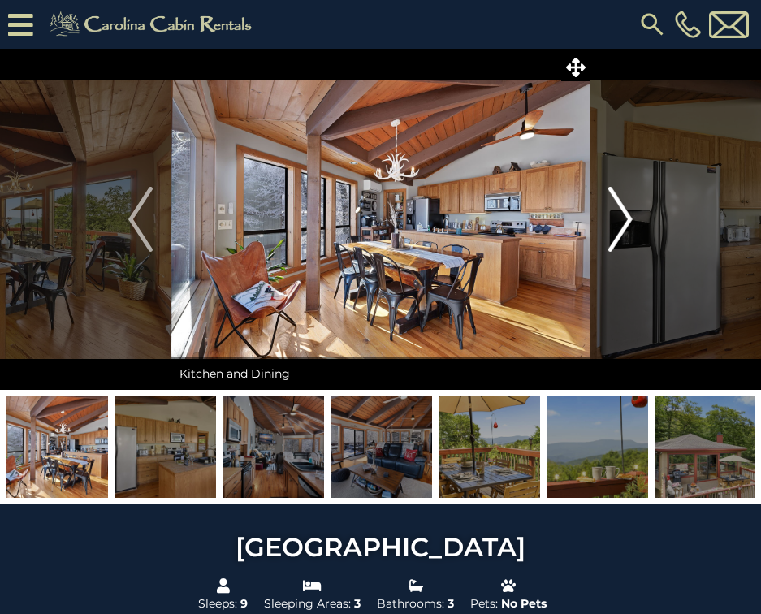
click at [634, 214] on button "Next" at bounding box center [621, 219] width 62 height 341
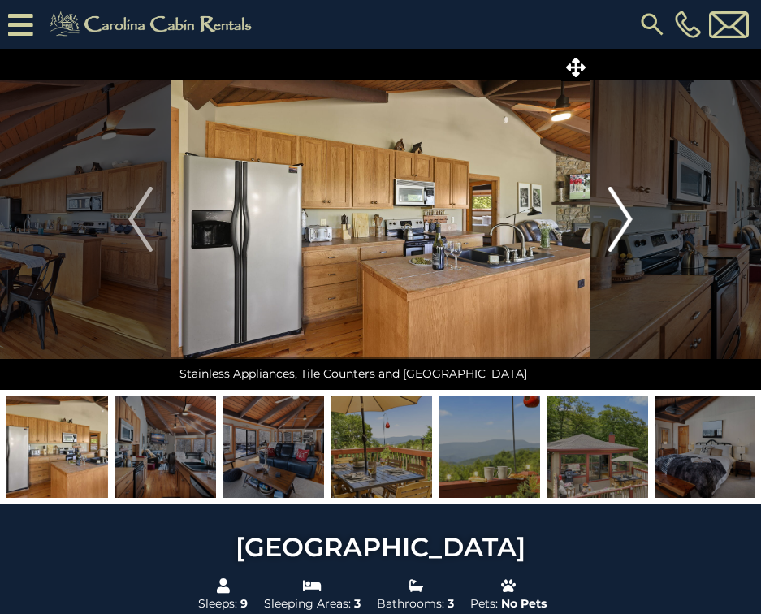
click at [634, 214] on button "Next" at bounding box center [621, 219] width 62 height 341
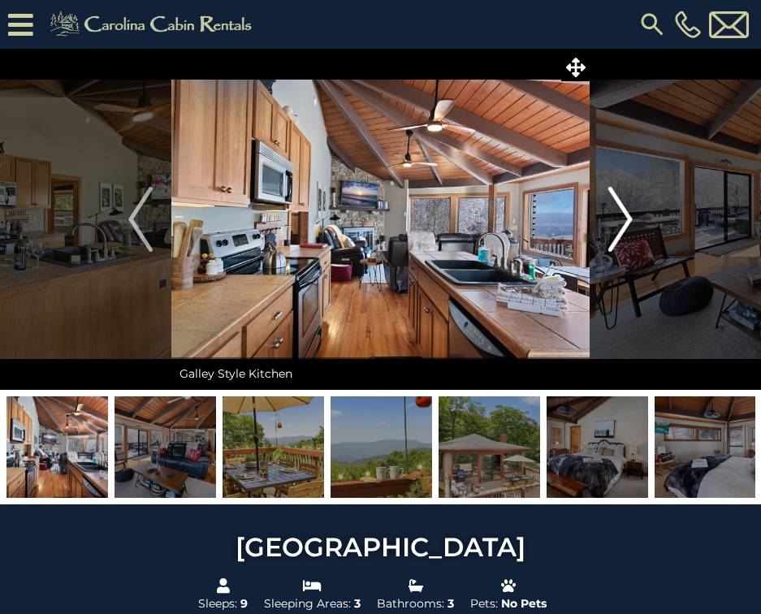
click at [634, 214] on button "Next" at bounding box center [621, 219] width 62 height 341
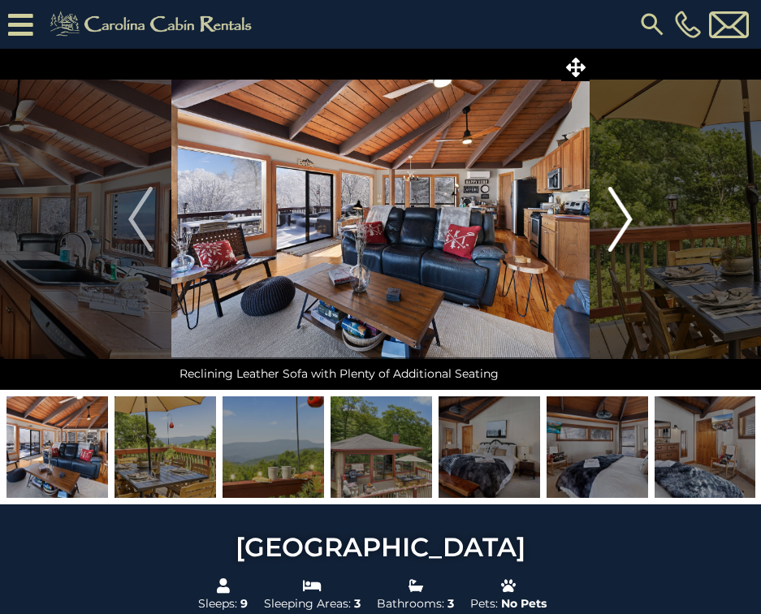
click at [634, 214] on button "Next" at bounding box center [621, 219] width 62 height 341
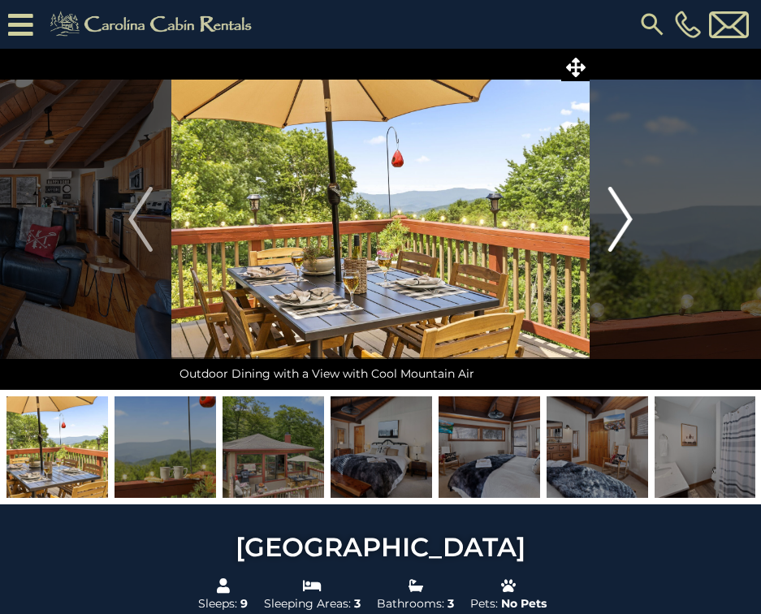
click at [634, 214] on button "Next" at bounding box center [621, 219] width 62 height 341
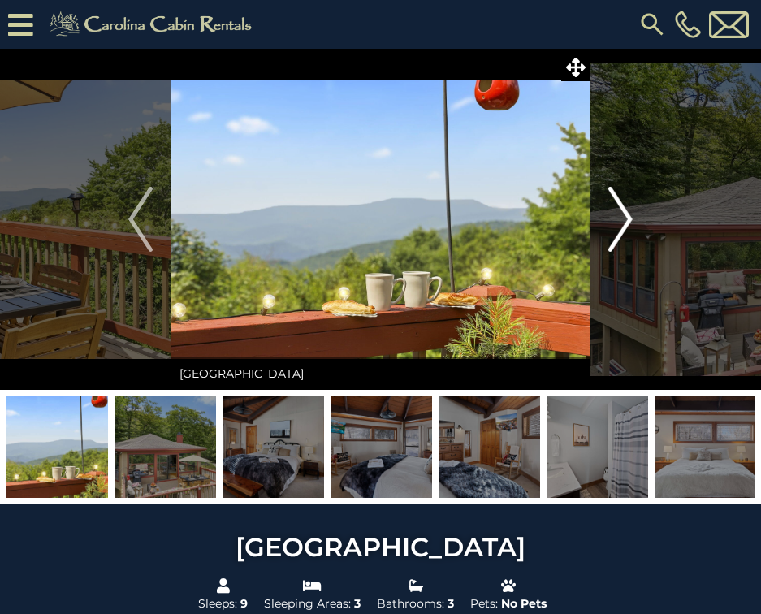
click at [634, 214] on button "Next" at bounding box center [621, 219] width 62 height 341
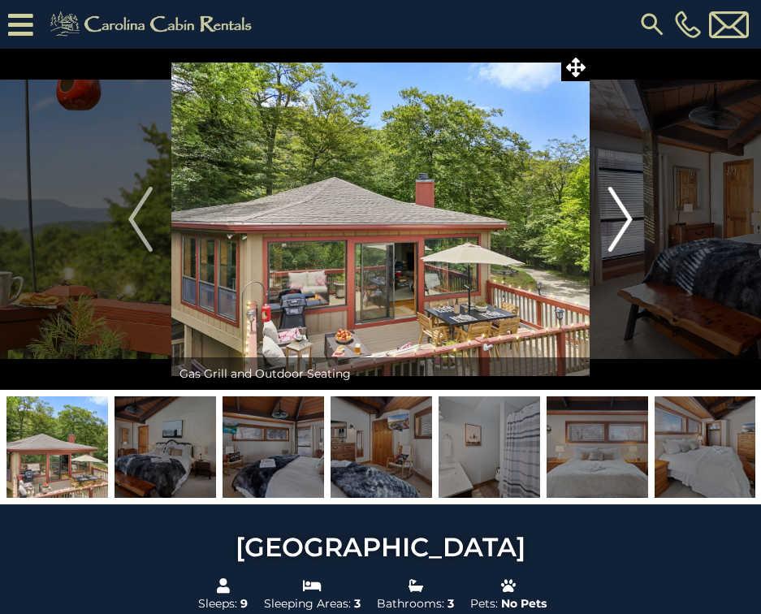
click at [634, 214] on button "Next" at bounding box center [621, 219] width 62 height 341
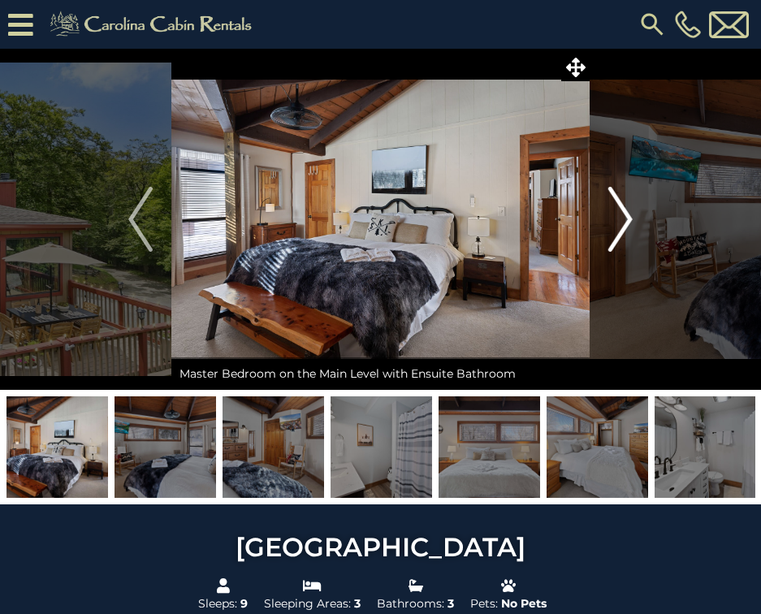
click at [634, 206] on button "Next" at bounding box center [621, 219] width 62 height 341
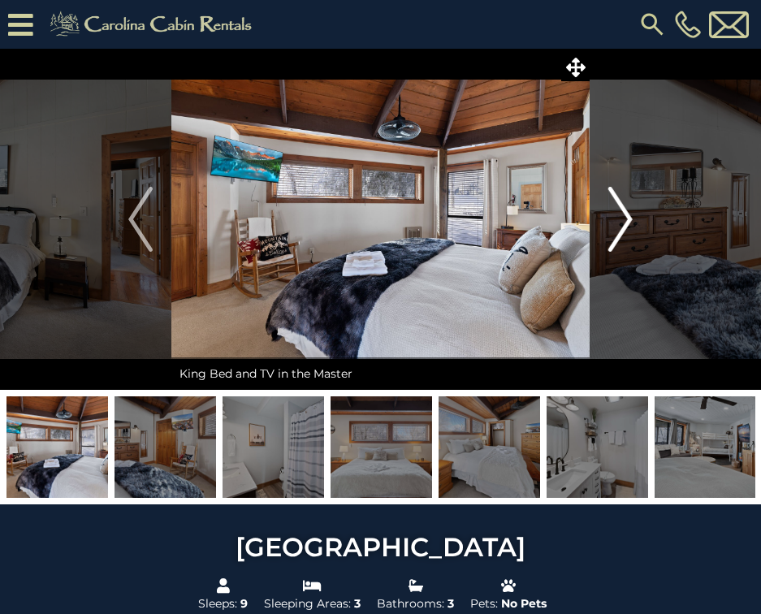
click at [627, 211] on img "Next" at bounding box center [620, 219] width 24 height 65
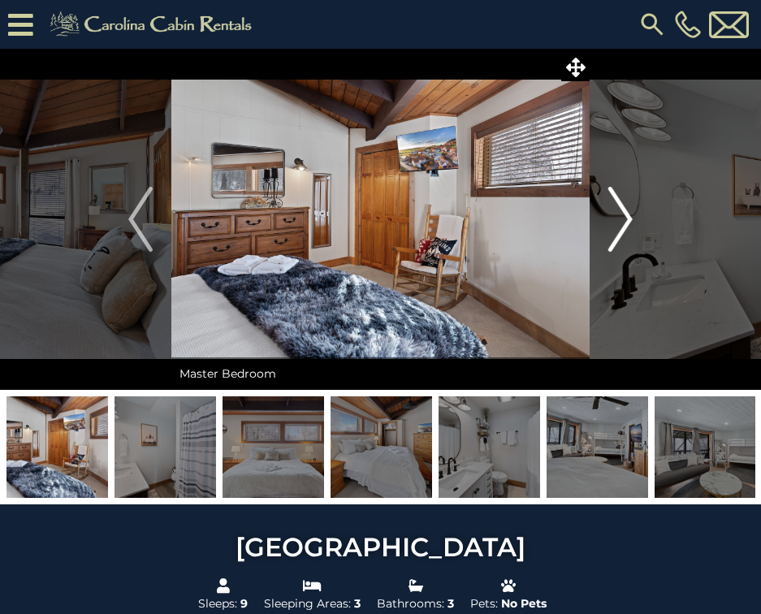
click at [627, 211] on img "Next" at bounding box center [620, 219] width 24 height 65
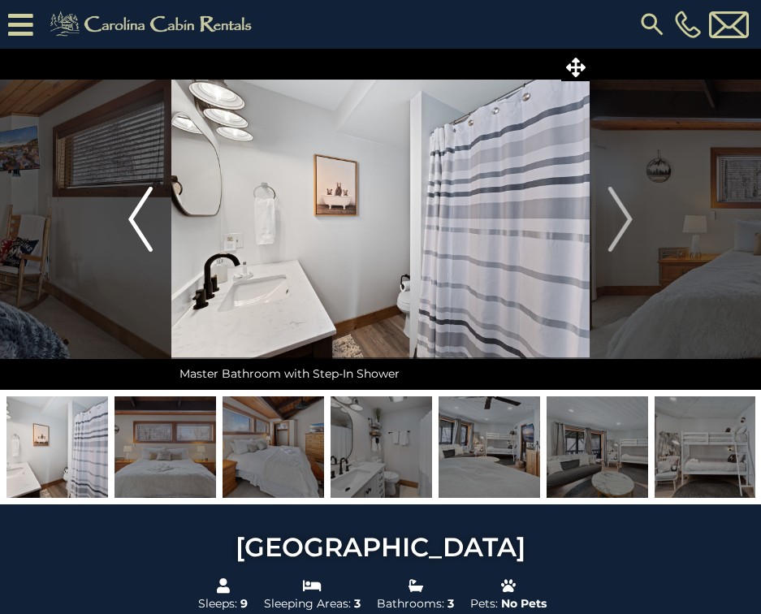
click at [145, 228] on img "Previous" at bounding box center [140, 219] width 24 height 65
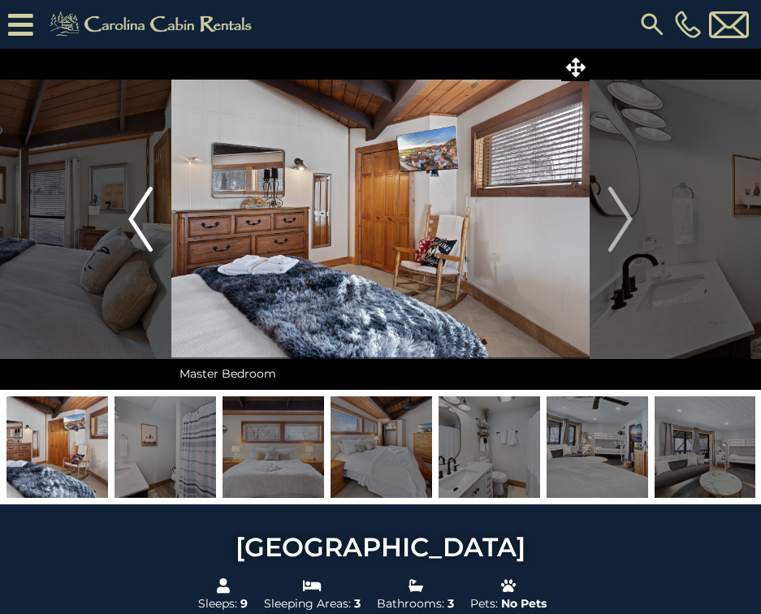
click at [145, 228] on img "Previous" at bounding box center [140, 219] width 24 height 65
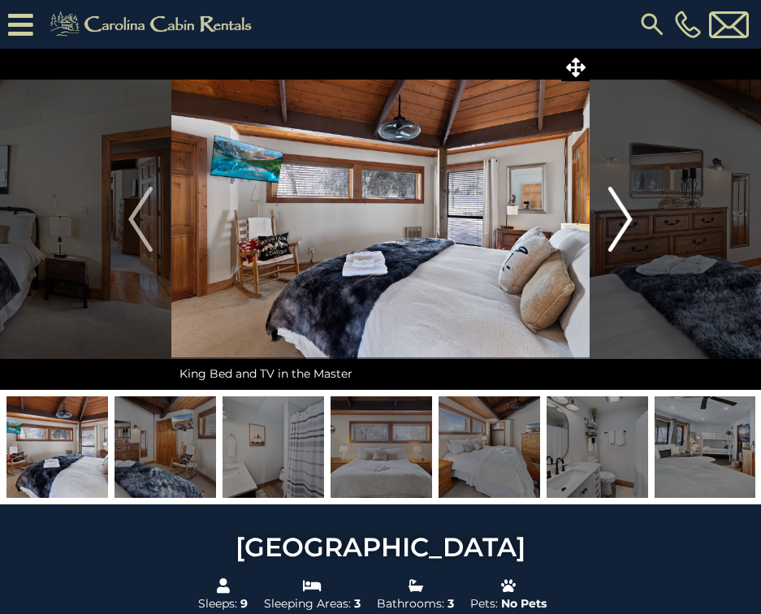
click at [604, 203] on button "Next" at bounding box center [621, 219] width 62 height 341
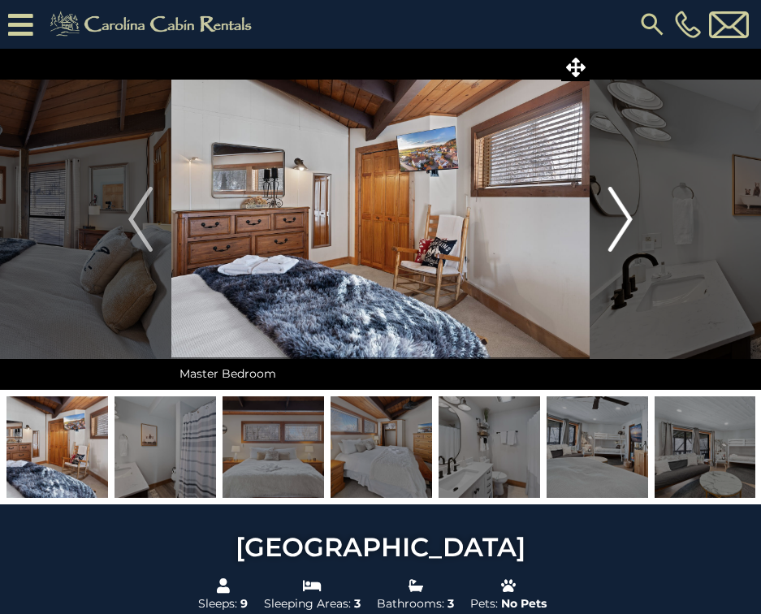
click at [604, 203] on button "Next" at bounding box center [621, 219] width 62 height 341
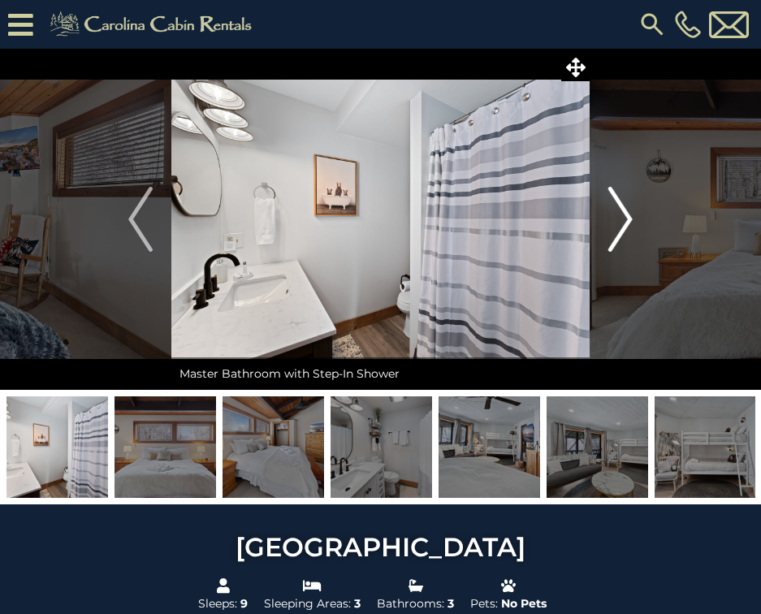
click at [604, 203] on button "Next" at bounding box center [621, 219] width 62 height 341
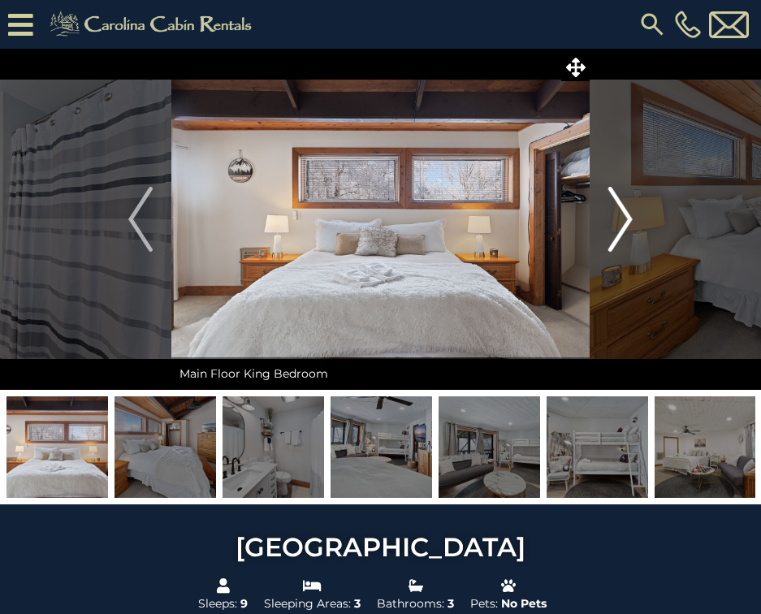
click at [604, 203] on button "Next" at bounding box center [621, 219] width 62 height 341
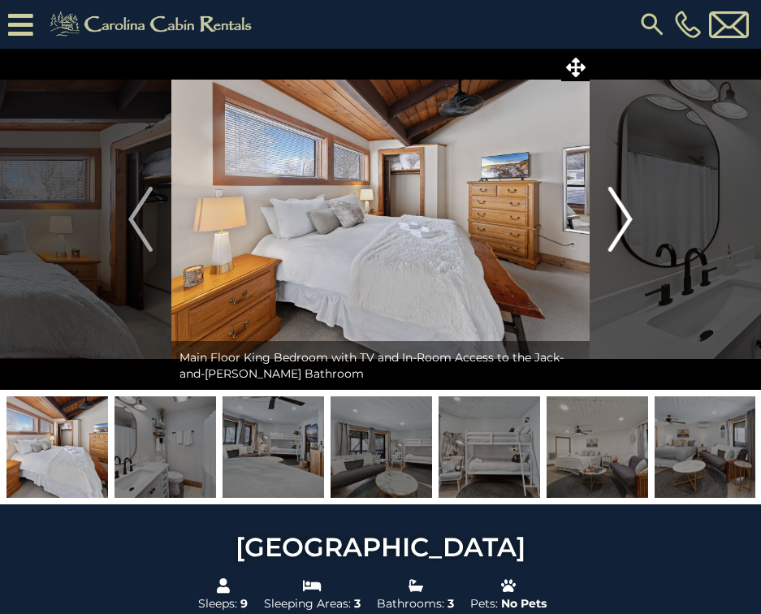
click at [604, 203] on button "Next" at bounding box center [621, 219] width 62 height 341
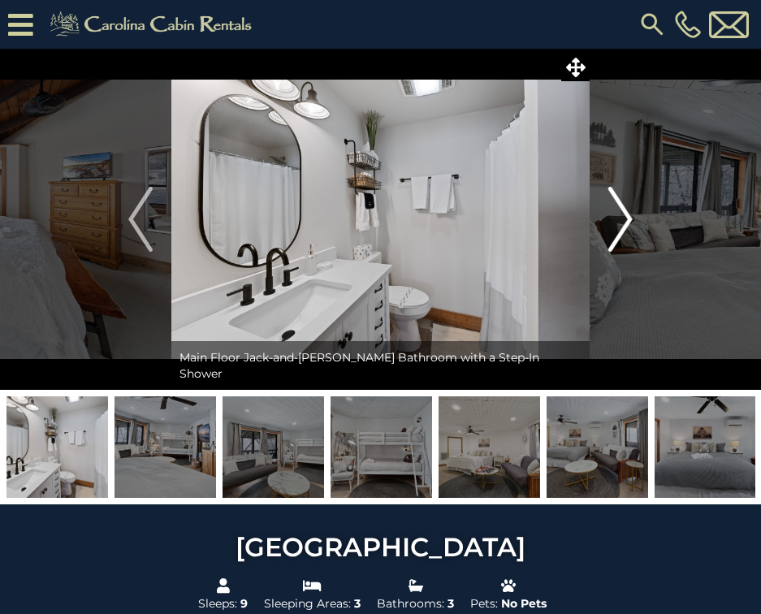
click at [604, 203] on button "Next" at bounding box center [621, 219] width 62 height 341
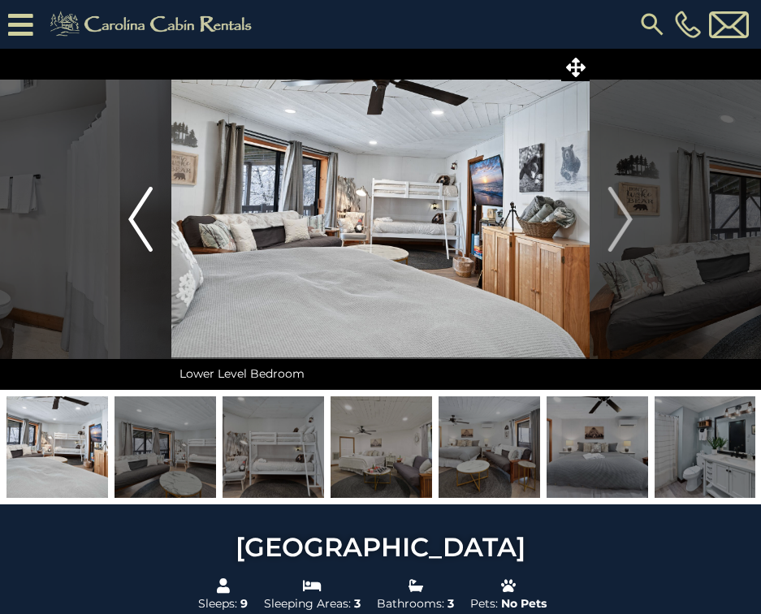
click at [148, 240] on img "Previous" at bounding box center [140, 219] width 24 height 65
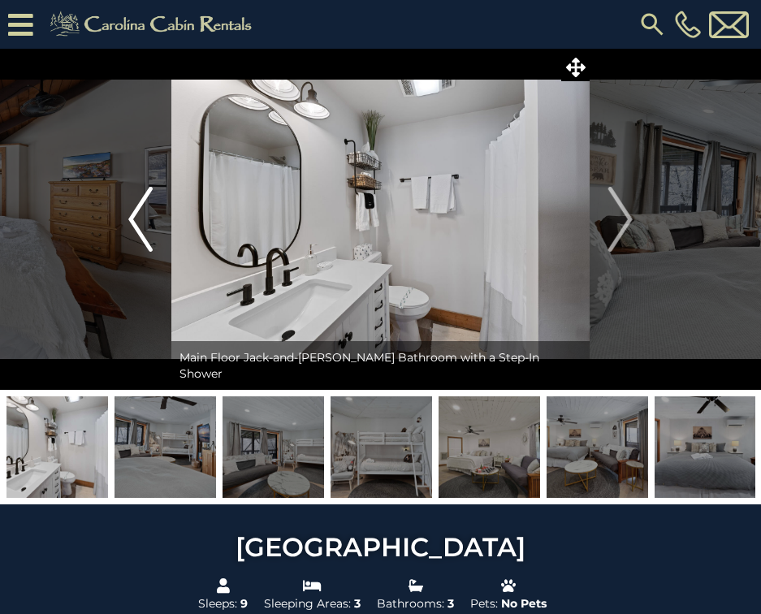
click at [148, 240] on img "Previous" at bounding box center [140, 219] width 24 height 65
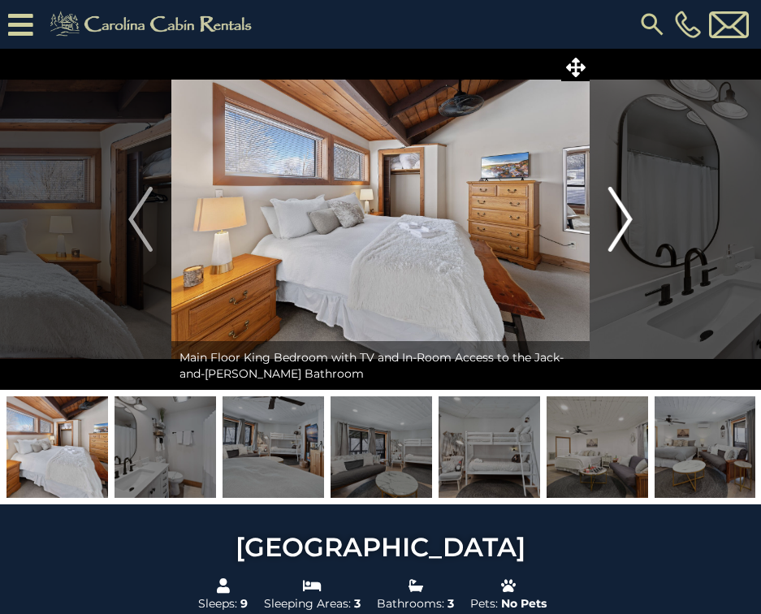
click at [638, 223] on button "Next" at bounding box center [621, 219] width 62 height 341
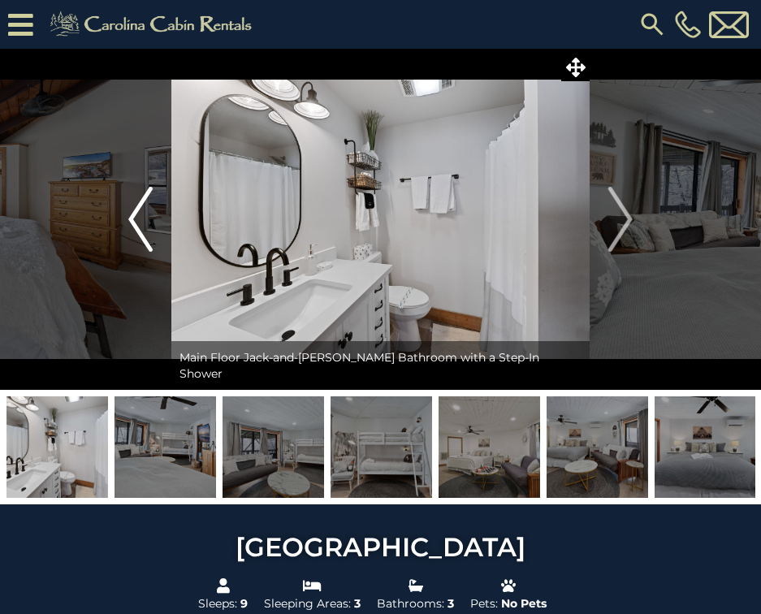
click at [124, 216] on button "Previous" at bounding box center [141, 219] width 62 height 341
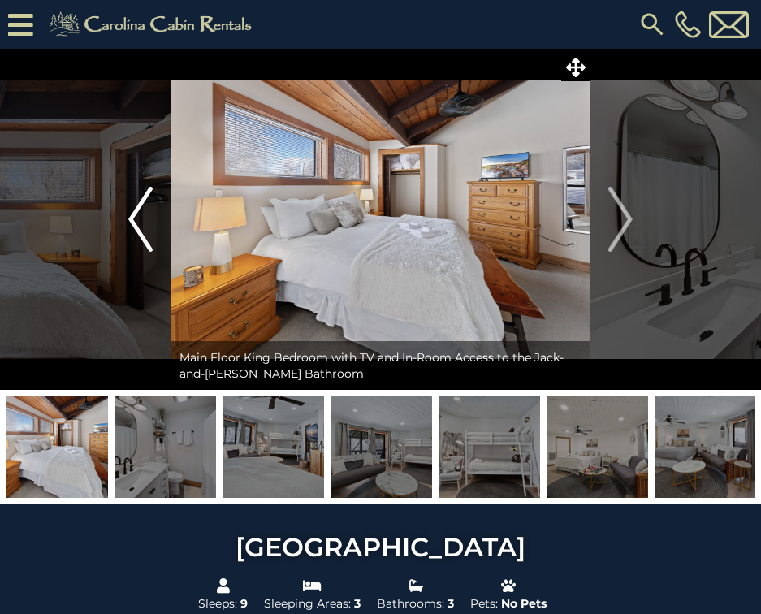
click at [136, 212] on img "Previous" at bounding box center [140, 219] width 24 height 65
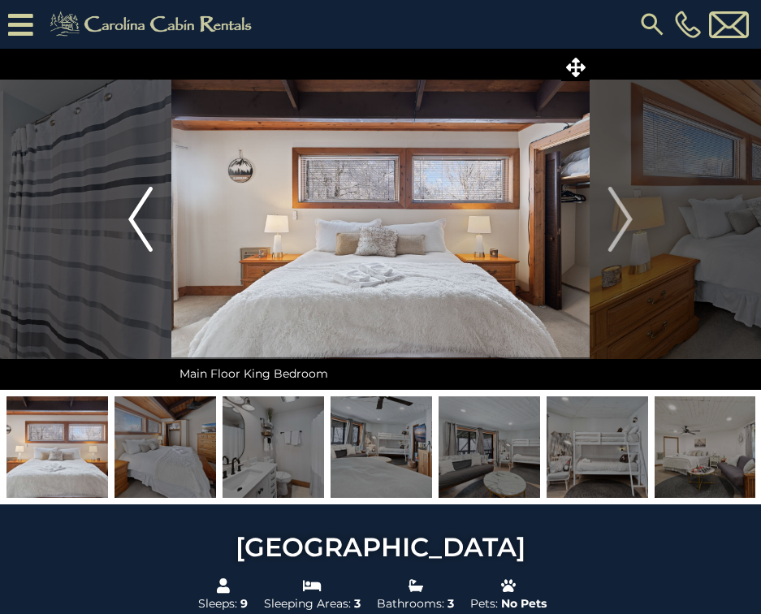
click at [145, 215] on img "Previous" at bounding box center [140, 219] width 24 height 65
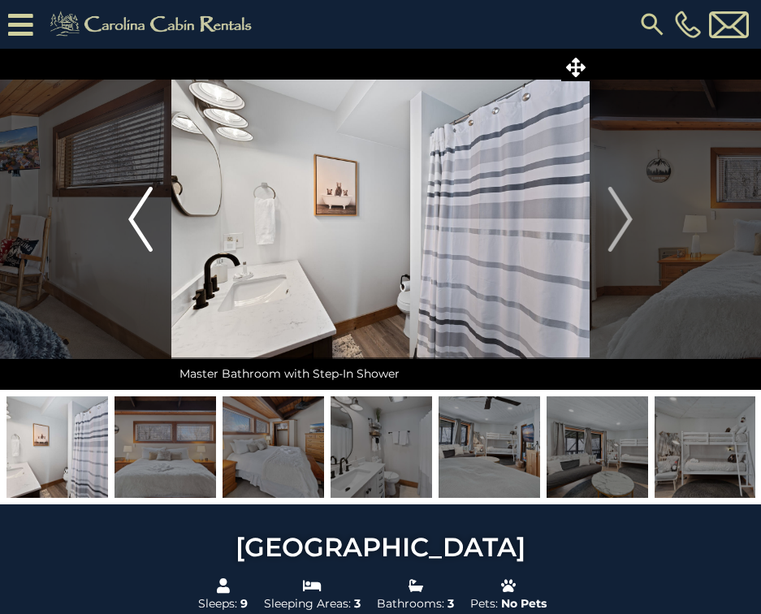
click at [143, 201] on img "Previous" at bounding box center [140, 219] width 24 height 65
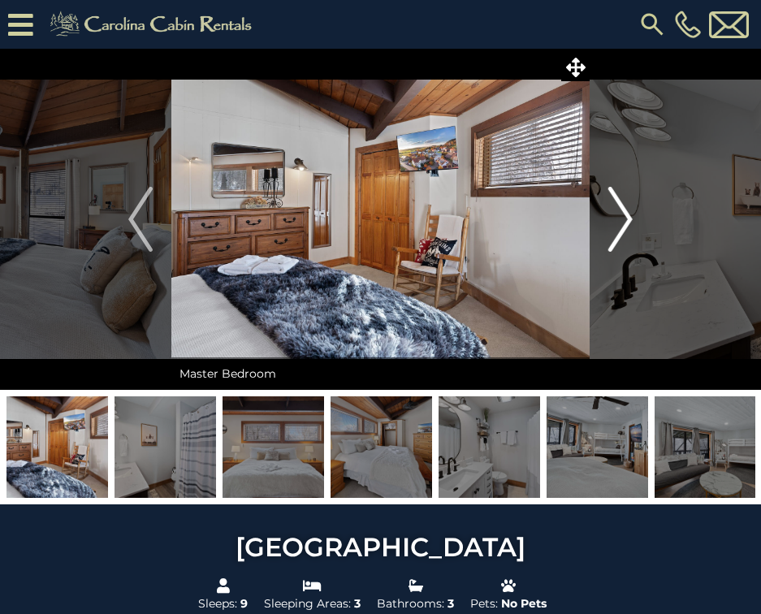
click at [620, 219] on img "Next" at bounding box center [620, 219] width 24 height 65
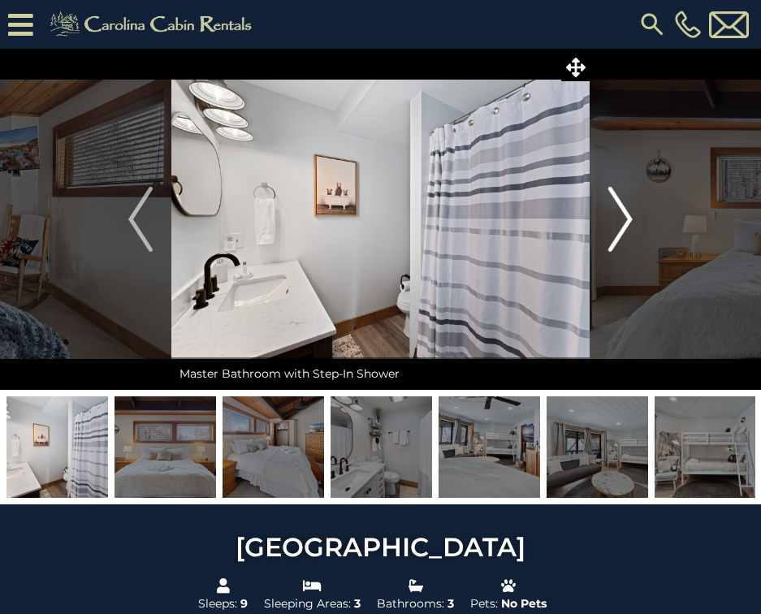
click at [618, 219] on img "Next" at bounding box center [620, 219] width 24 height 65
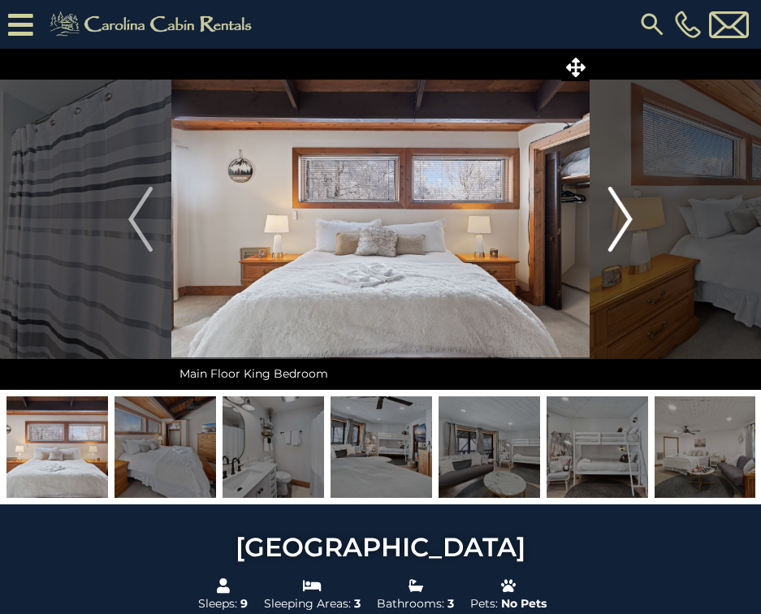
click at [618, 219] on img "Next" at bounding box center [620, 219] width 24 height 65
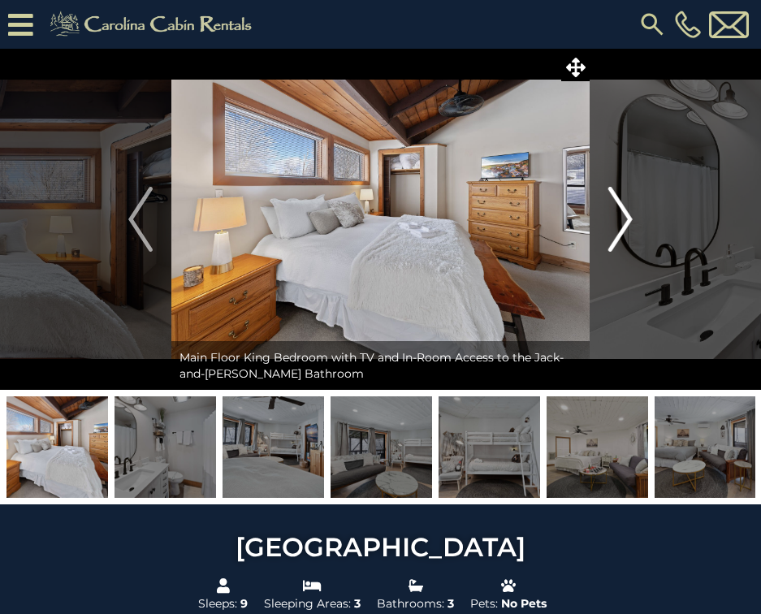
click at [618, 219] on img "Next" at bounding box center [620, 219] width 24 height 65
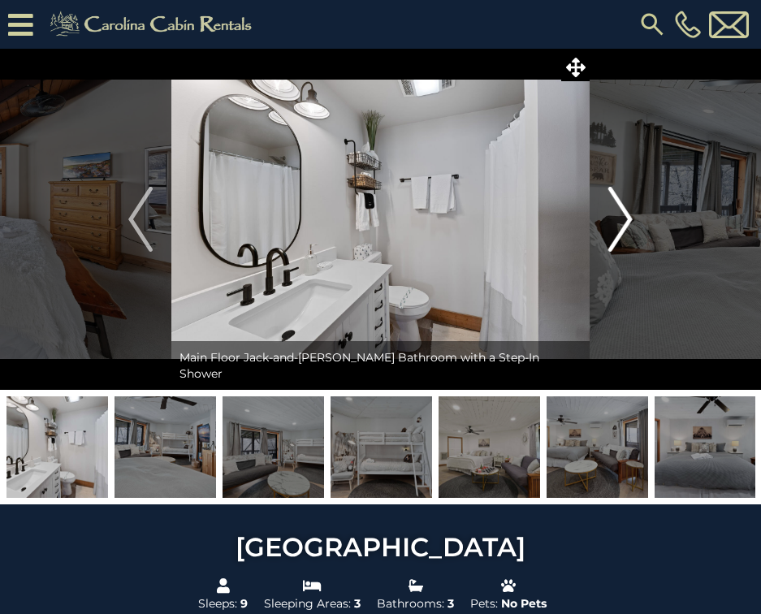
click at [618, 219] on img "Next" at bounding box center [620, 219] width 24 height 65
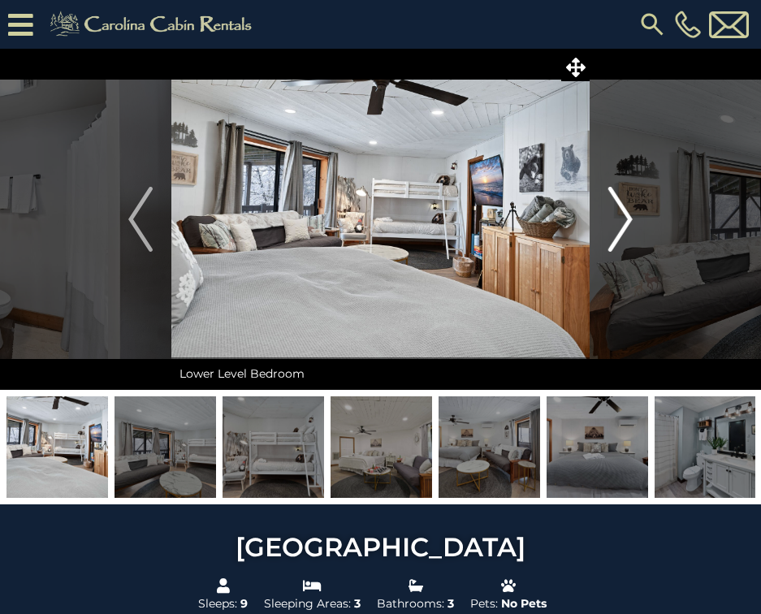
click at [618, 219] on img "Next" at bounding box center [620, 219] width 24 height 65
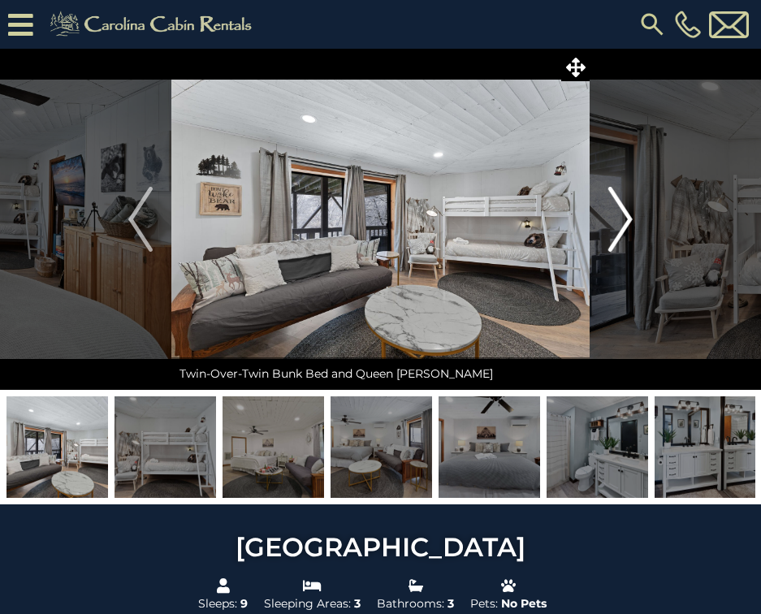
click at [618, 219] on img "Next" at bounding box center [620, 219] width 24 height 65
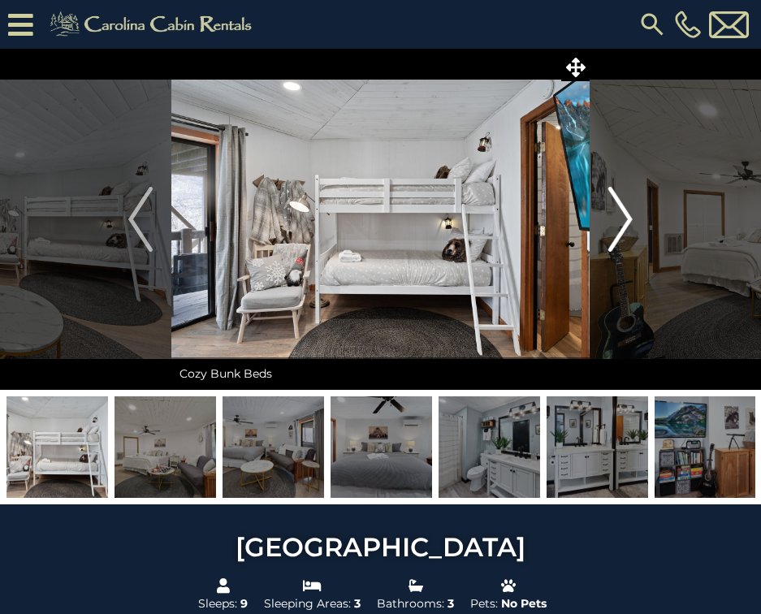
click at [618, 219] on img "Next" at bounding box center [620, 219] width 24 height 65
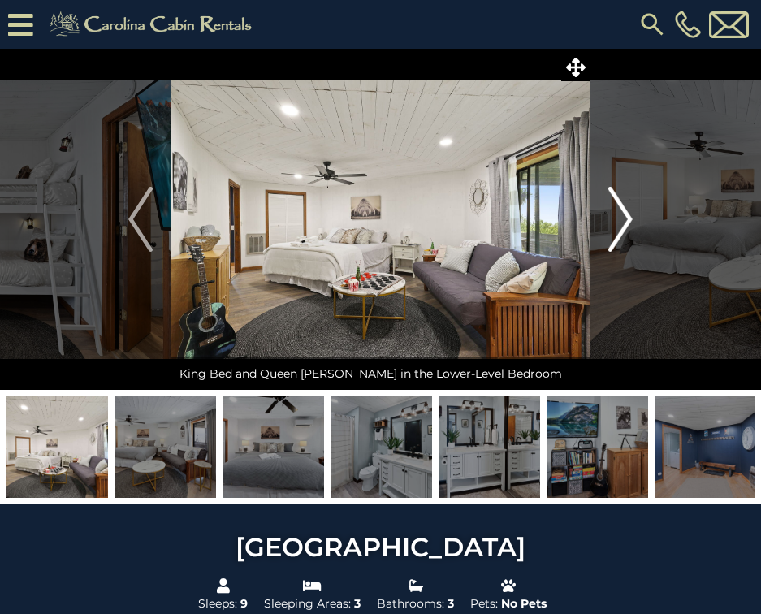
click at [618, 219] on img "Next" at bounding box center [620, 219] width 24 height 65
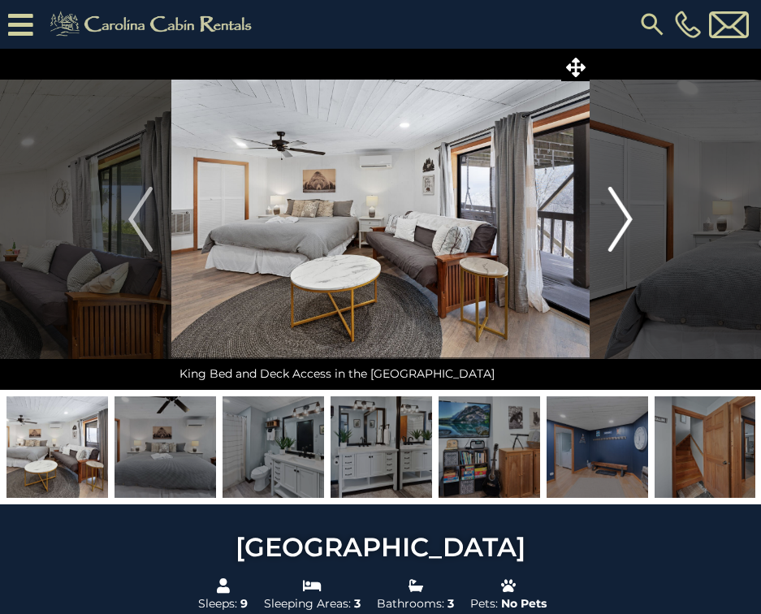
click at [618, 219] on img "Next" at bounding box center [620, 219] width 24 height 65
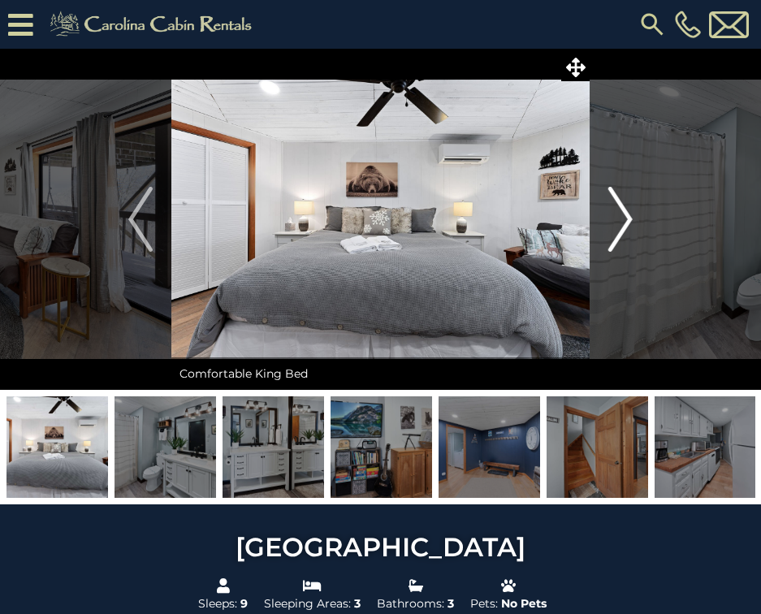
click at [618, 219] on img "Next" at bounding box center [620, 219] width 24 height 65
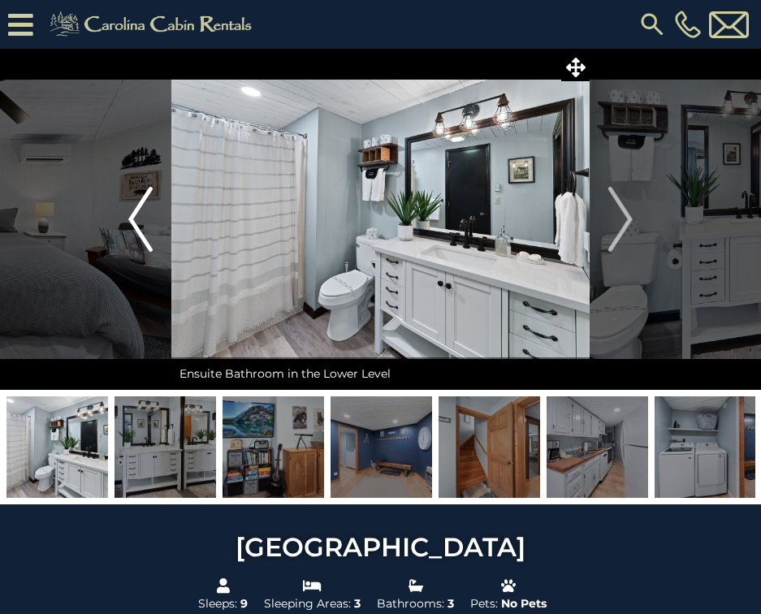
click at [171, 219] on button "Previous" at bounding box center [141, 219] width 62 height 341
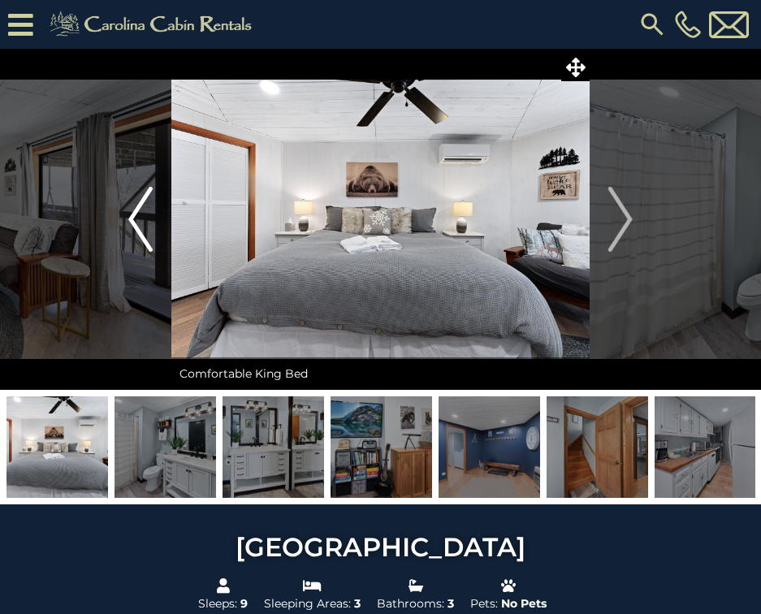
click at [145, 226] on img "Previous" at bounding box center [140, 219] width 24 height 65
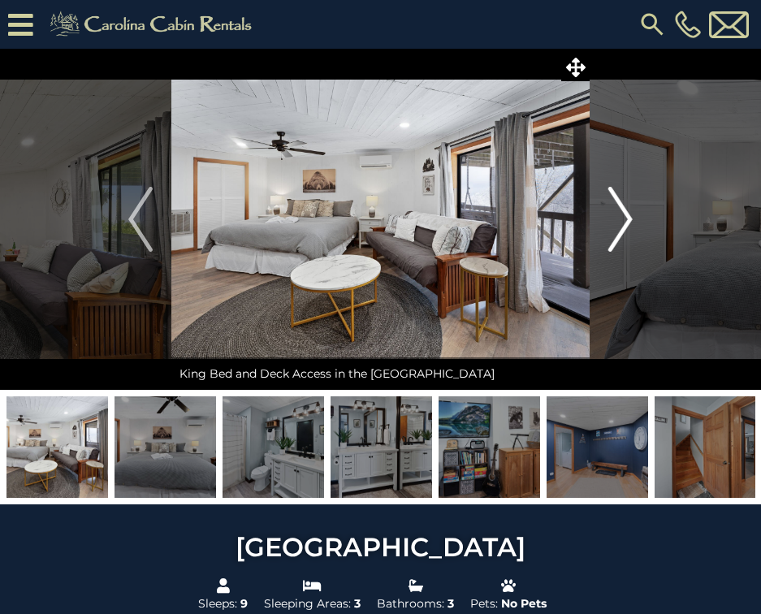
click at [620, 237] on img "Next" at bounding box center [620, 219] width 24 height 65
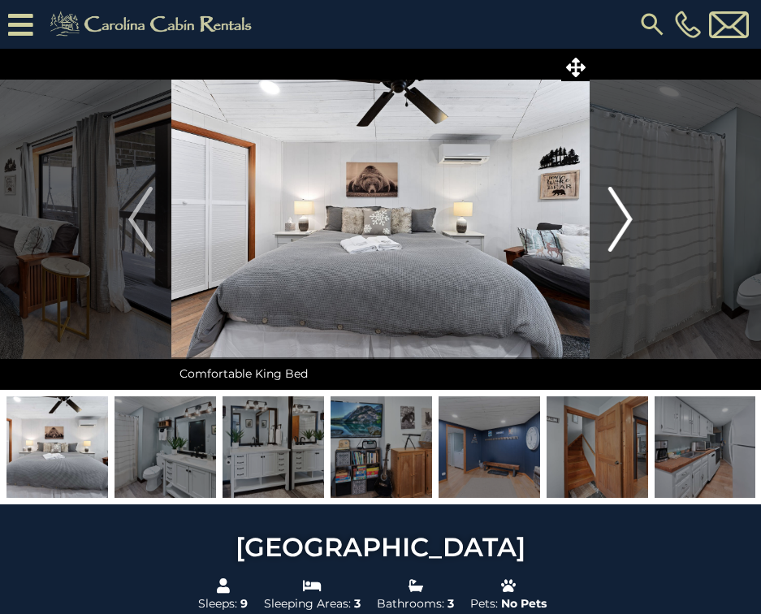
click at [635, 222] on button "Next" at bounding box center [621, 219] width 62 height 341
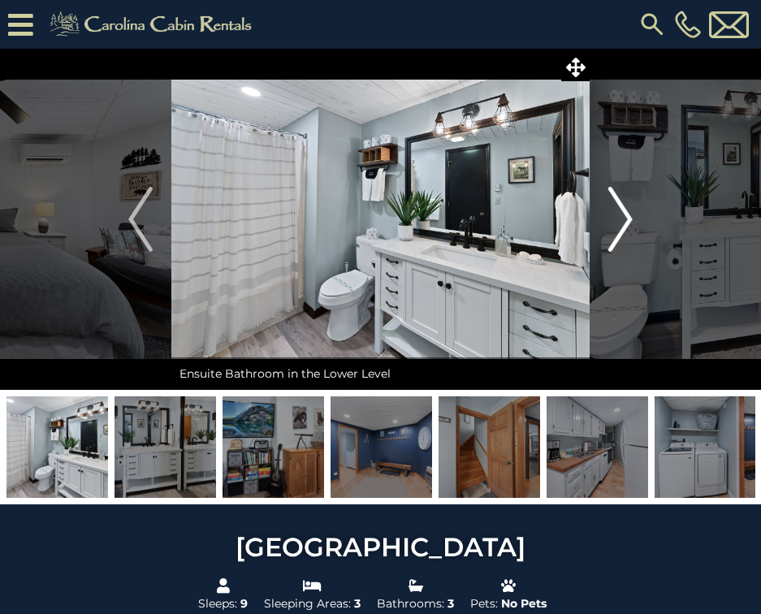
click at [635, 222] on button "Next" at bounding box center [621, 219] width 62 height 341
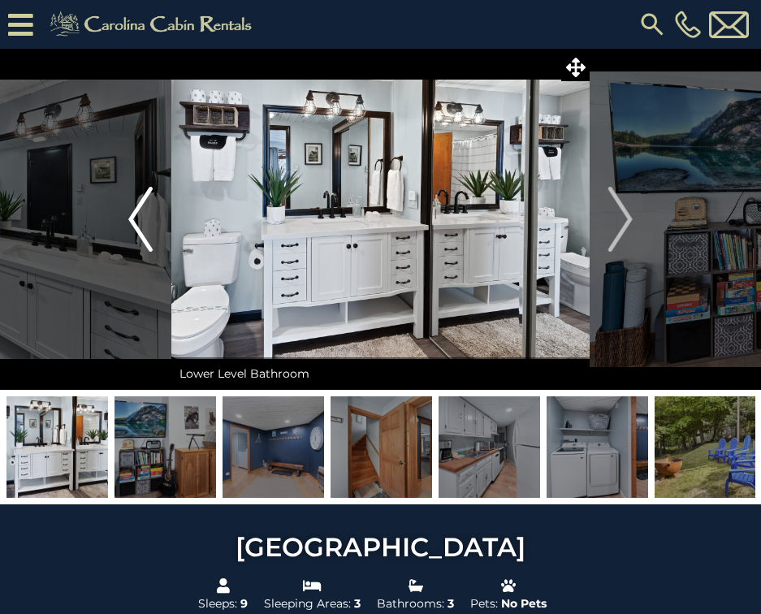
click at [137, 228] on img "Previous" at bounding box center [140, 219] width 24 height 65
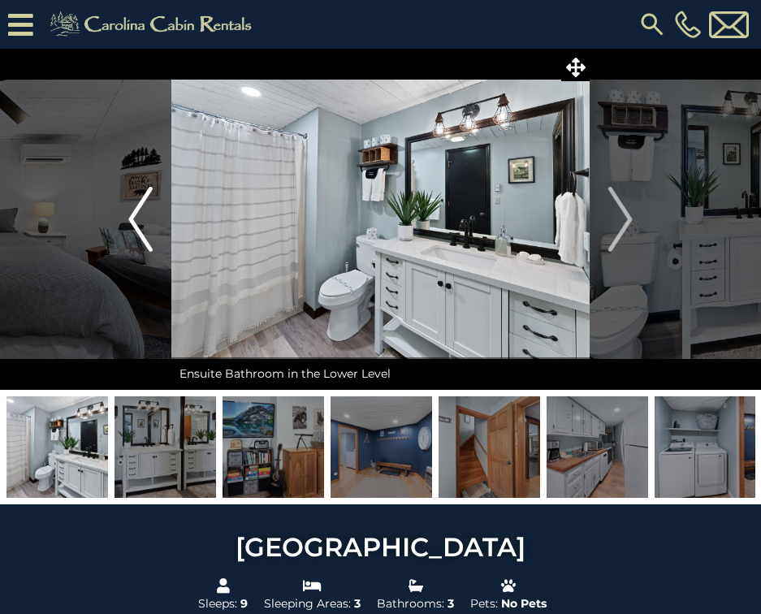
click at [137, 228] on img "Previous" at bounding box center [140, 219] width 24 height 65
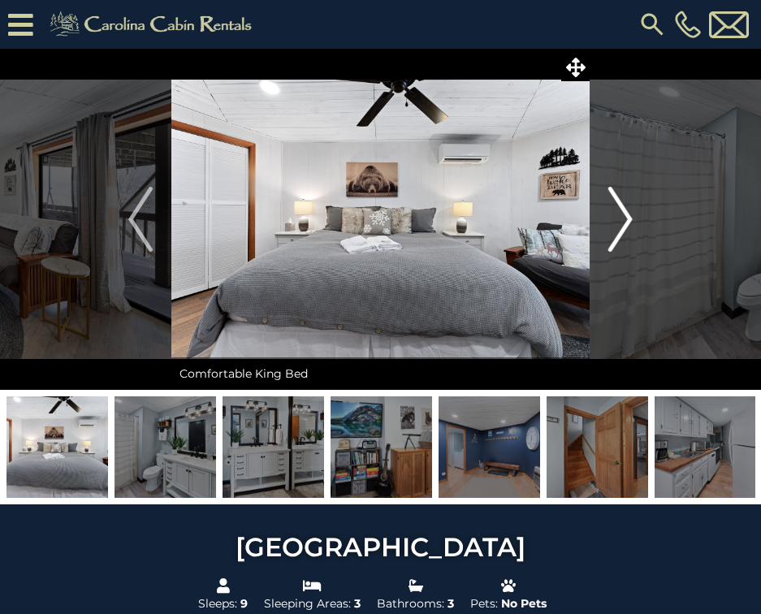
click at [621, 212] on img "Next" at bounding box center [620, 219] width 24 height 65
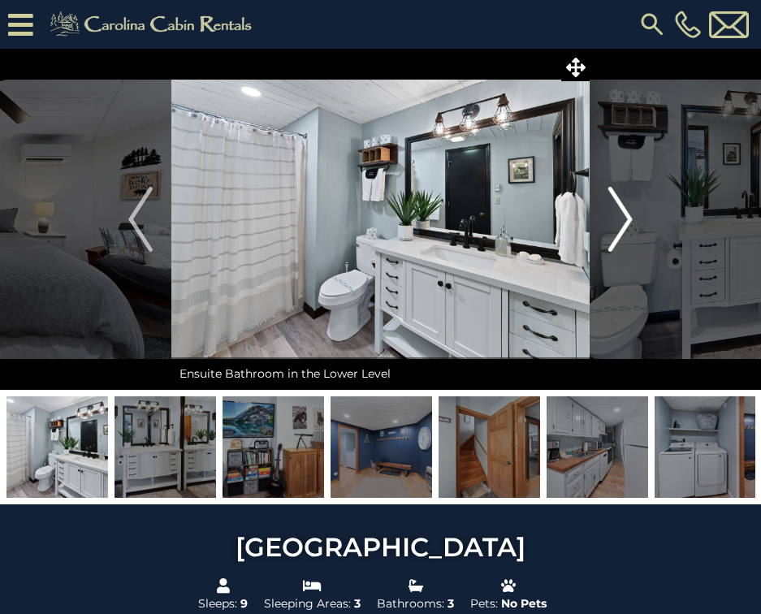
click at [620, 212] on img "Next" at bounding box center [620, 219] width 24 height 65
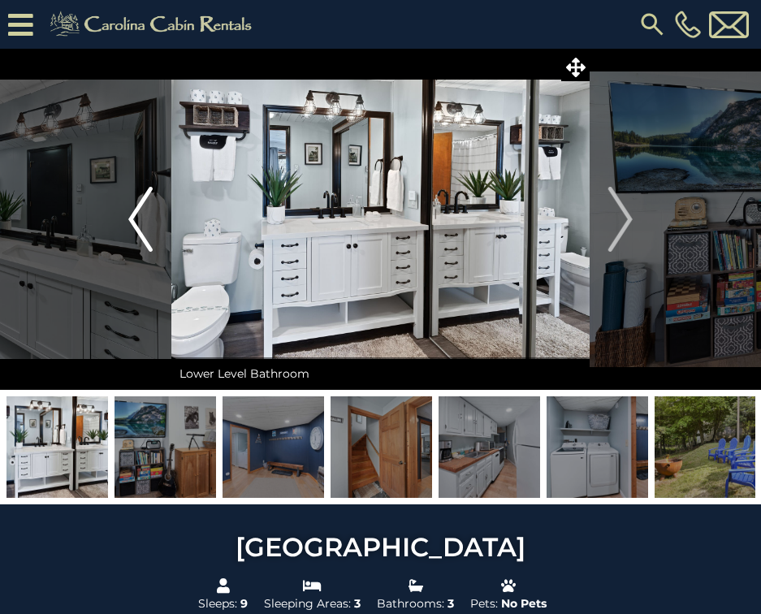
click at [144, 245] on img "Previous" at bounding box center [140, 219] width 24 height 65
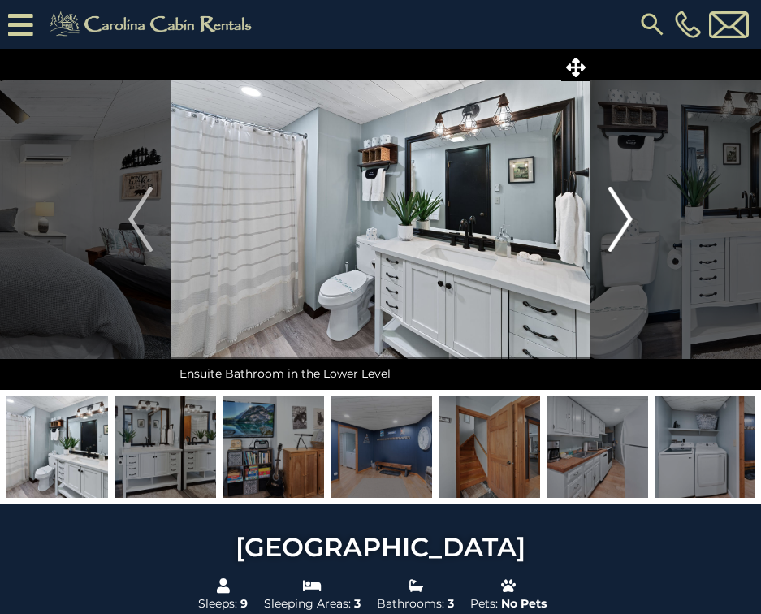
click at [594, 220] on button "Next" at bounding box center [621, 219] width 62 height 341
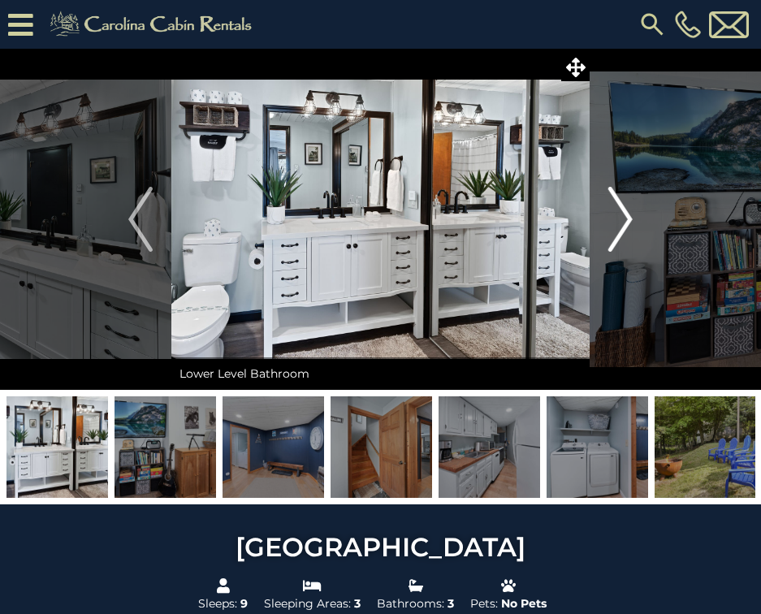
click at [594, 220] on button "Next" at bounding box center [621, 219] width 62 height 341
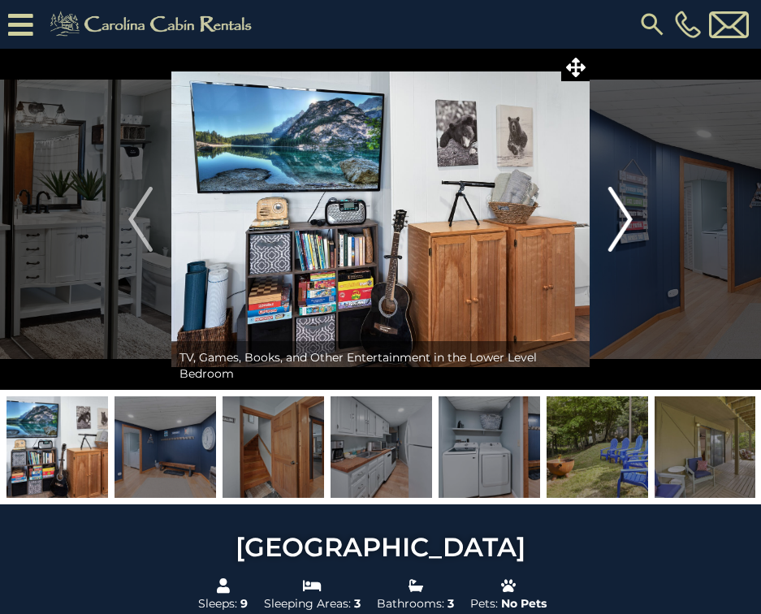
click at [594, 220] on button "Next" at bounding box center [621, 219] width 62 height 341
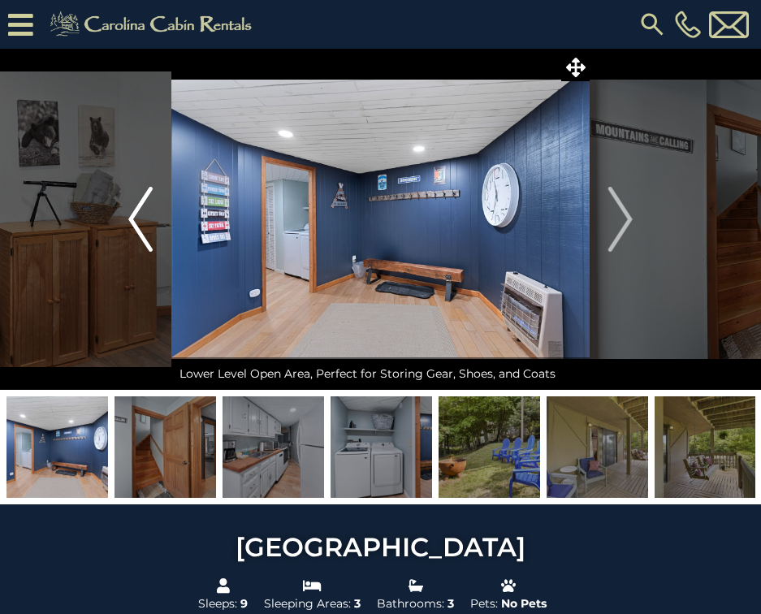
click at [135, 225] on img "Previous" at bounding box center [140, 219] width 24 height 65
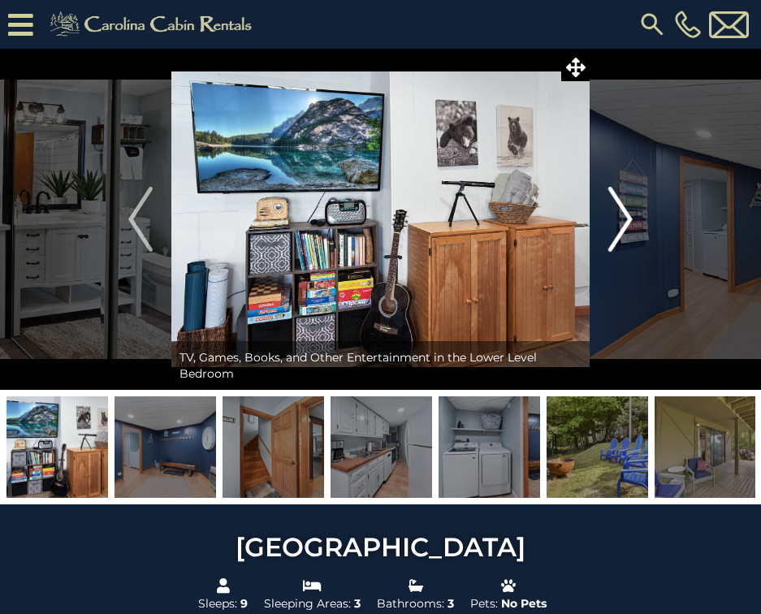
click at [621, 228] on img "Next" at bounding box center [620, 219] width 24 height 65
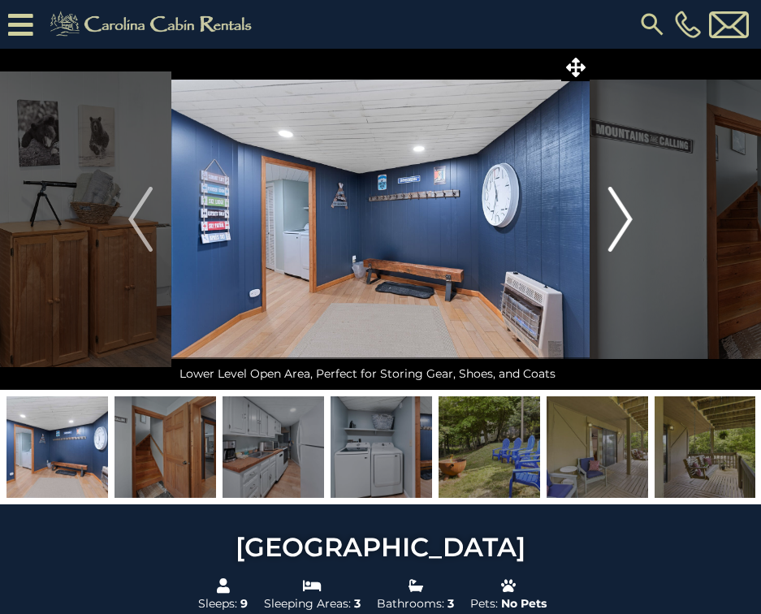
click at [621, 228] on img "Next" at bounding box center [620, 219] width 24 height 65
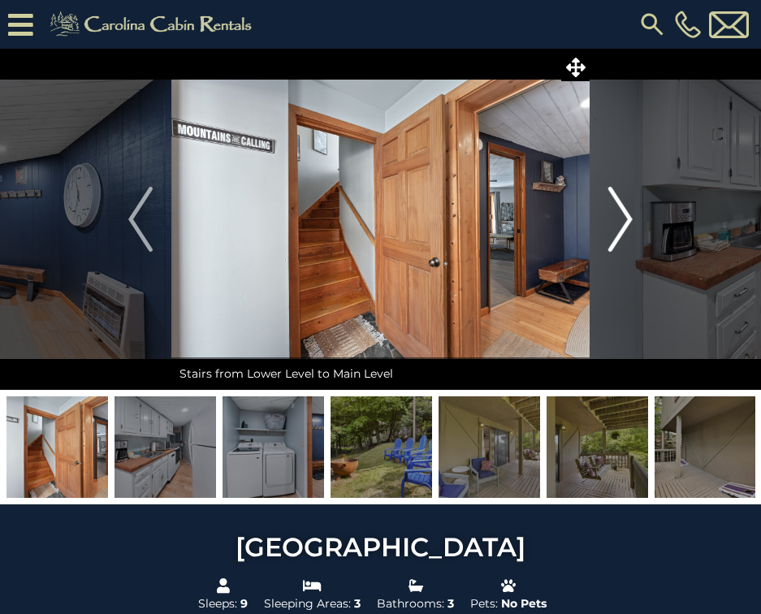
click at [621, 228] on img "Next" at bounding box center [620, 219] width 24 height 65
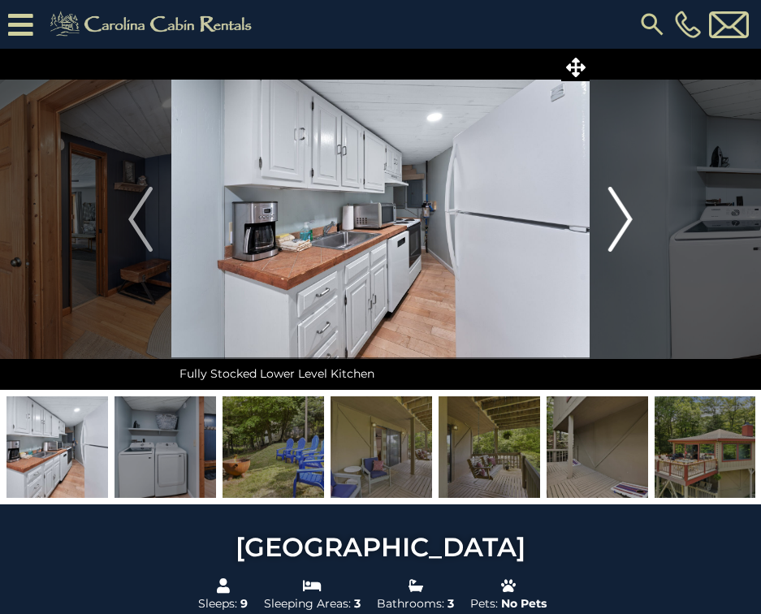
click at [620, 228] on img "Next" at bounding box center [620, 219] width 24 height 65
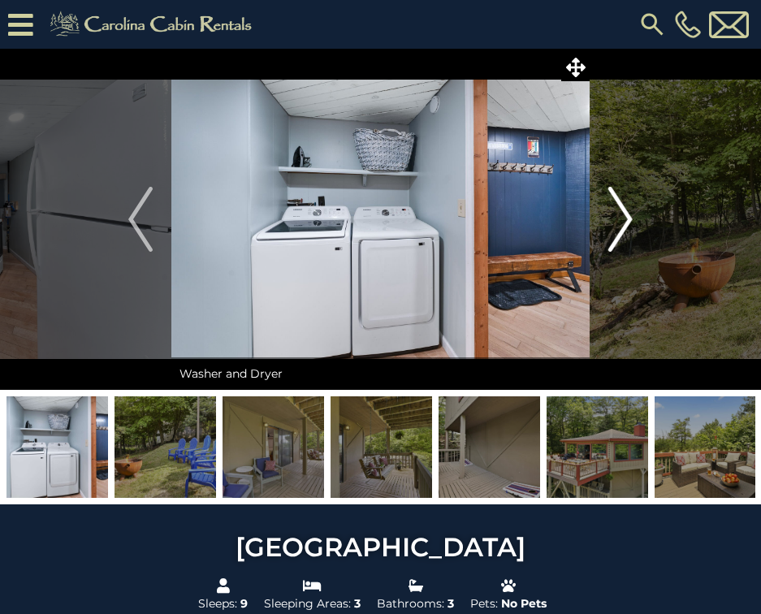
click at [620, 228] on img "Next" at bounding box center [620, 219] width 24 height 65
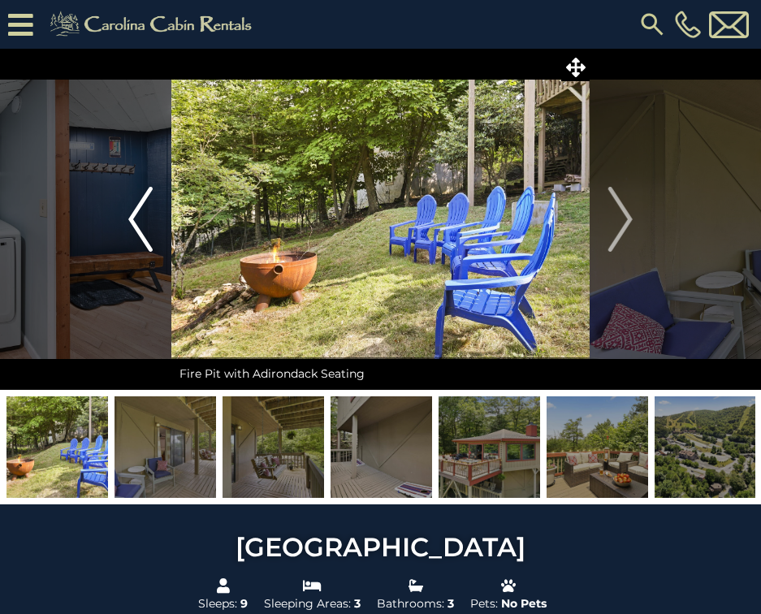
click at [142, 206] on img "Previous" at bounding box center [140, 219] width 24 height 65
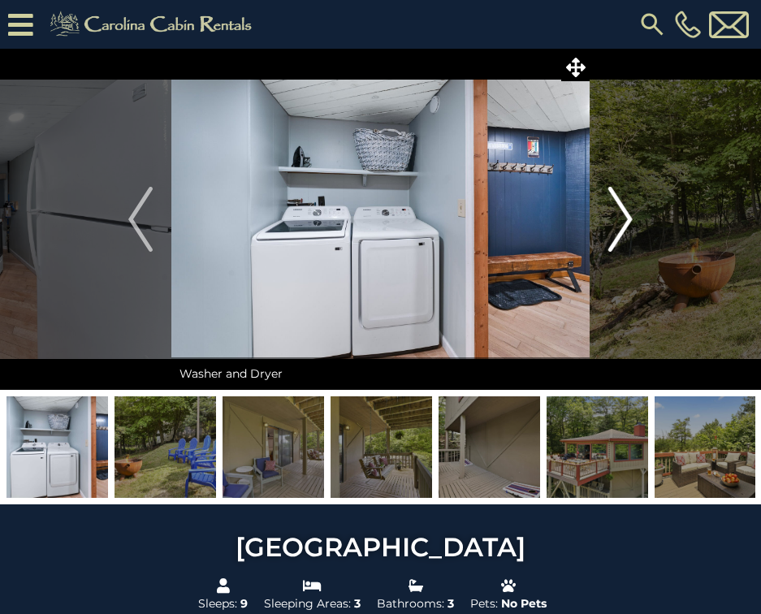
click at [602, 211] on button "Next" at bounding box center [621, 219] width 62 height 341
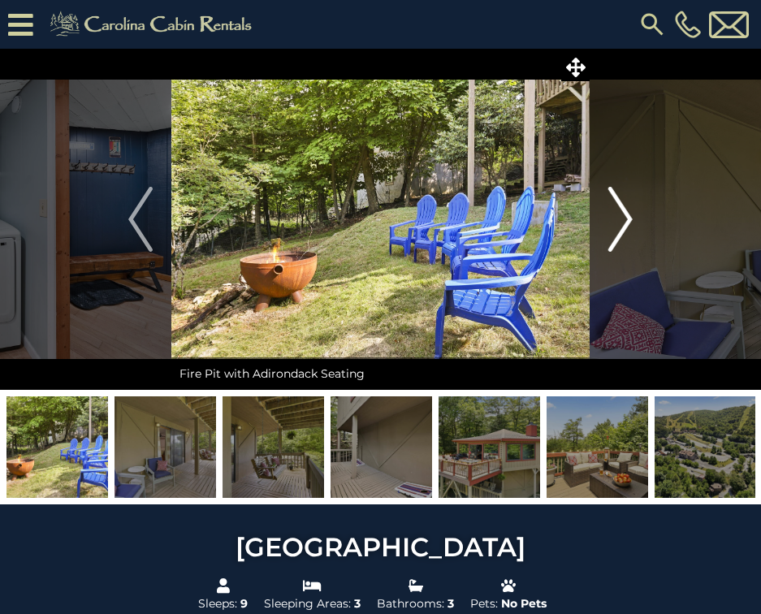
click at [602, 211] on button "Next" at bounding box center [621, 219] width 62 height 341
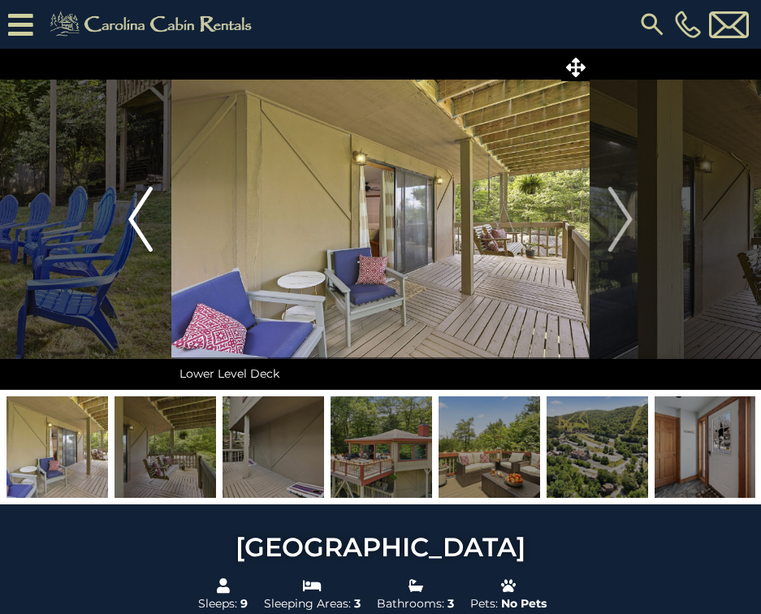
click at [117, 193] on button "Previous" at bounding box center [141, 219] width 62 height 341
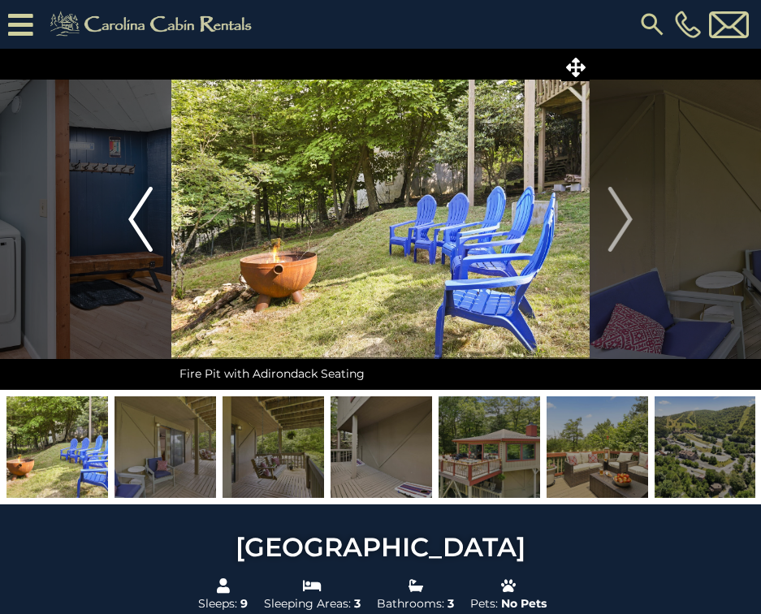
click at [117, 193] on button "Previous" at bounding box center [141, 219] width 62 height 341
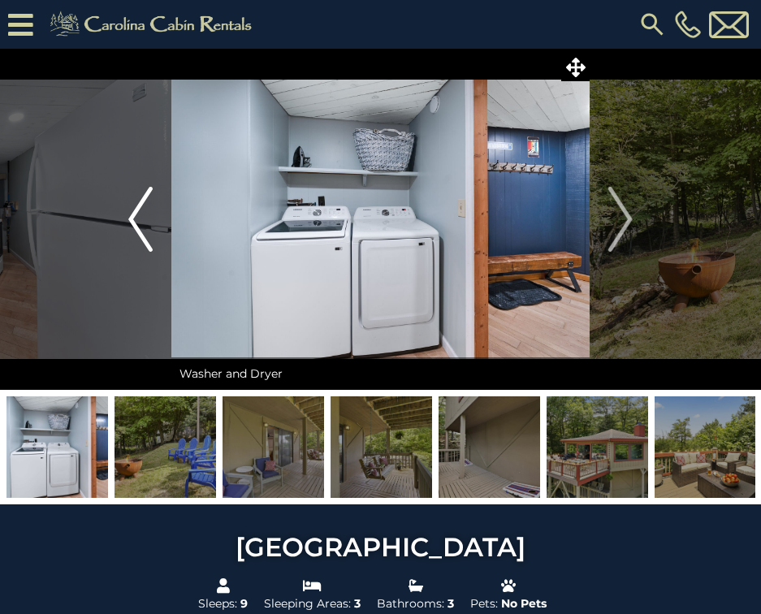
click at [117, 193] on button "Previous" at bounding box center [141, 219] width 62 height 341
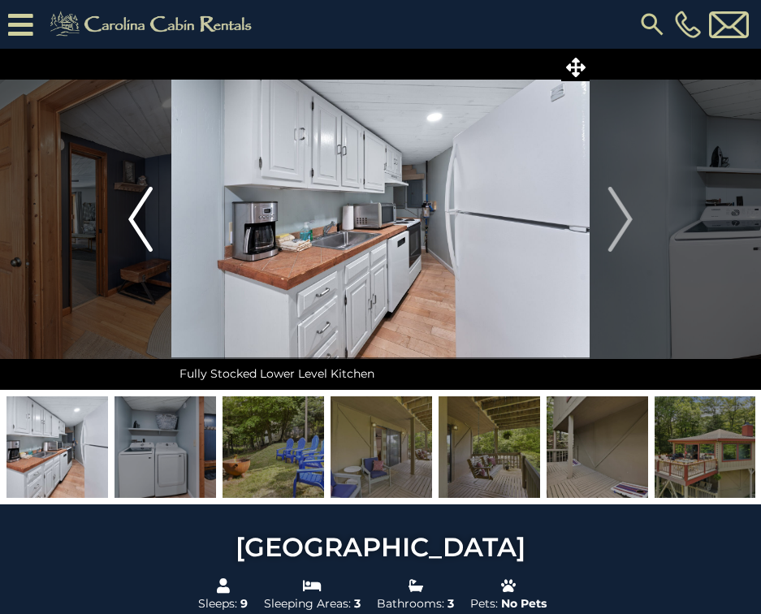
click at [117, 193] on button "Previous" at bounding box center [141, 219] width 62 height 341
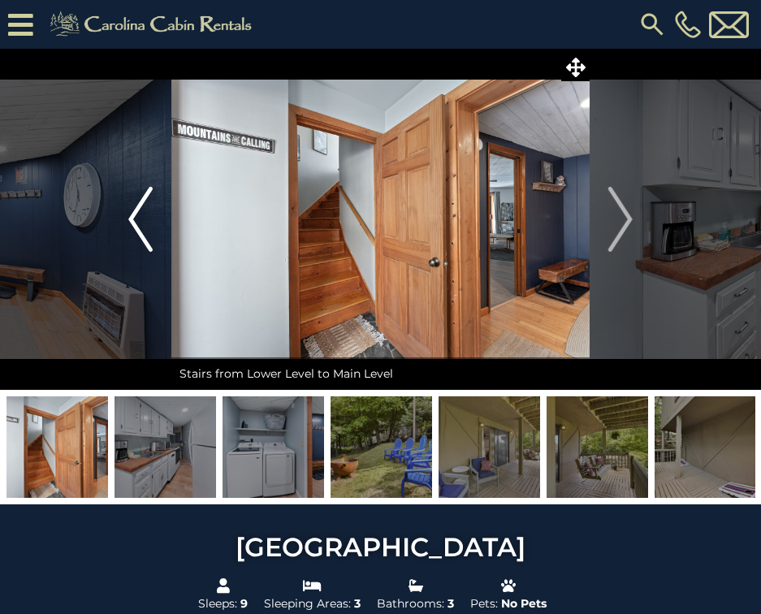
click at [117, 193] on button "Previous" at bounding box center [141, 219] width 62 height 341
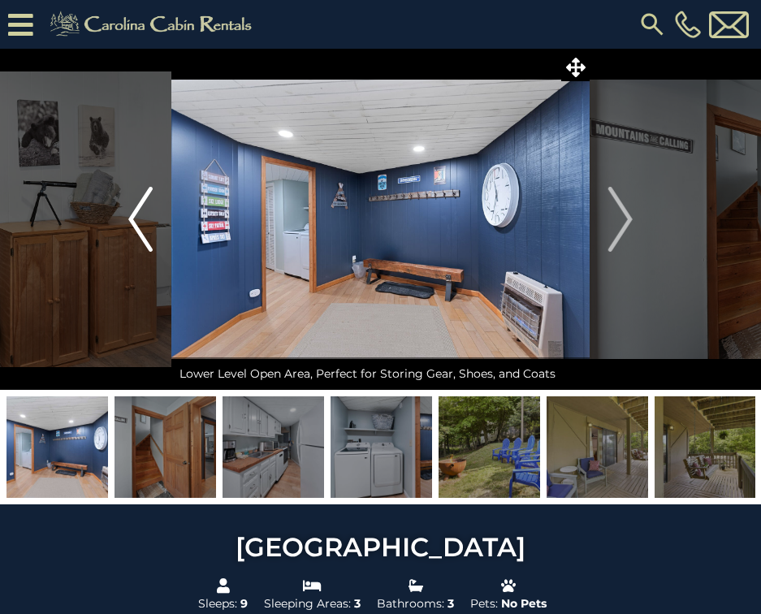
click at [117, 193] on button "Previous" at bounding box center [141, 219] width 62 height 341
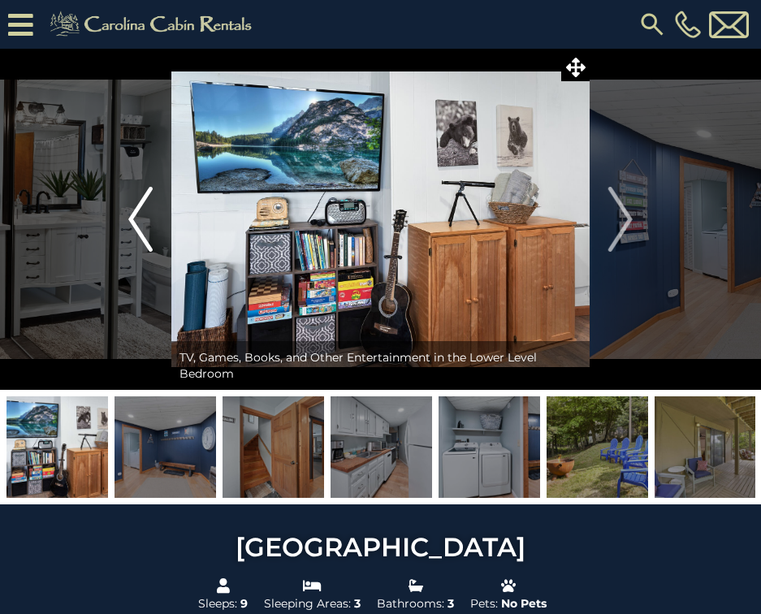
click at [117, 193] on button "Previous" at bounding box center [141, 219] width 62 height 341
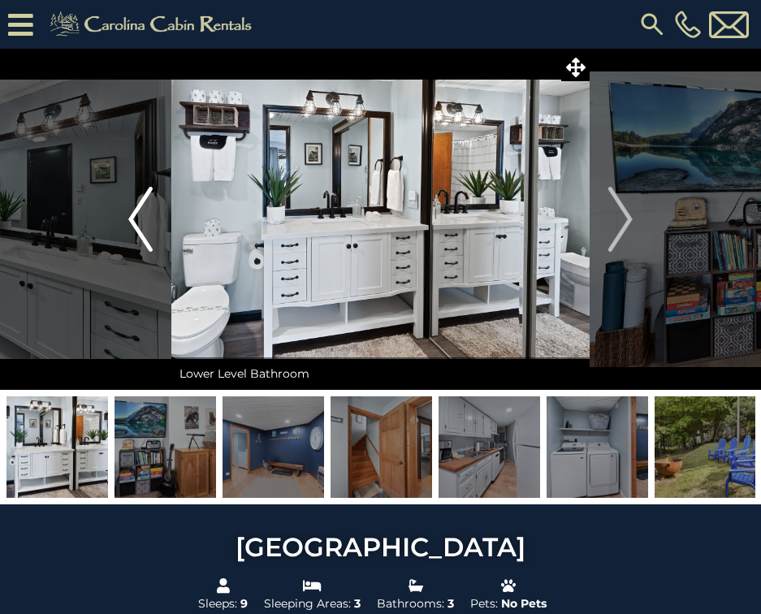
click at [117, 193] on button "Previous" at bounding box center [141, 219] width 62 height 341
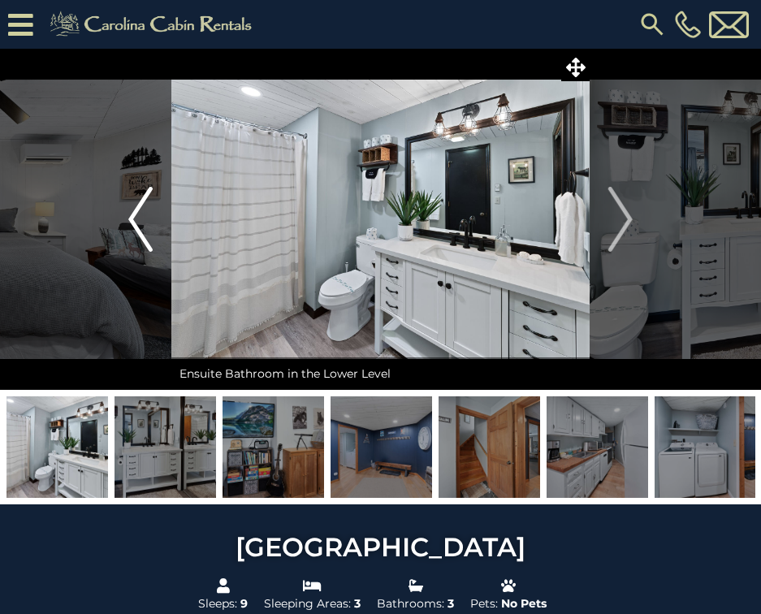
click at [117, 193] on button "Previous" at bounding box center [141, 219] width 62 height 341
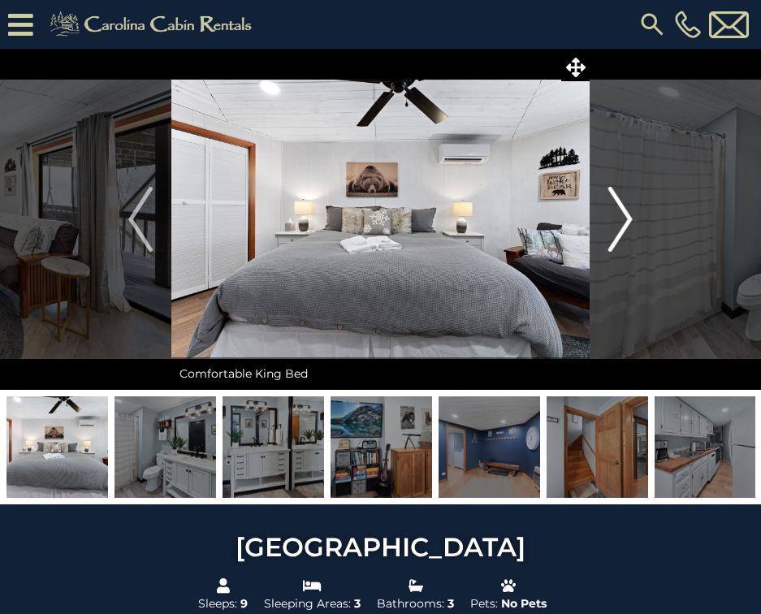
click at [627, 236] on img "Next" at bounding box center [620, 219] width 24 height 65
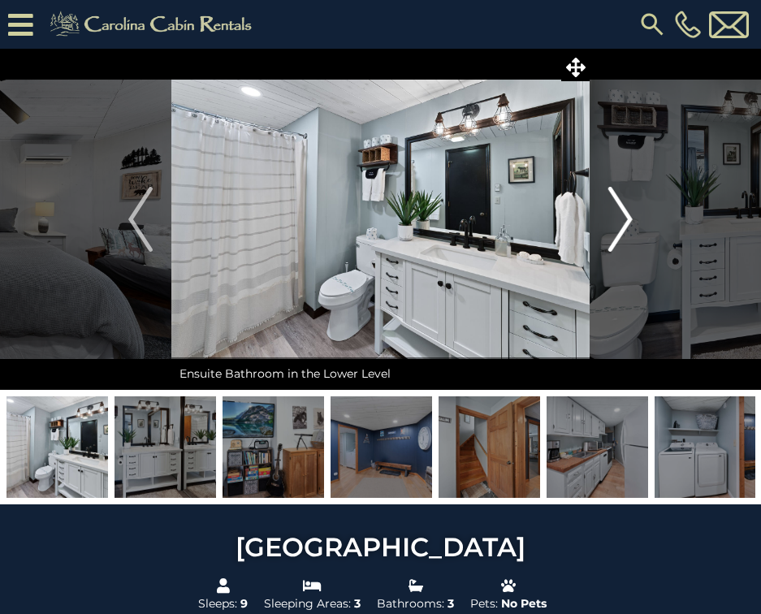
click at [627, 236] on img "Next" at bounding box center [620, 219] width 24 height 65
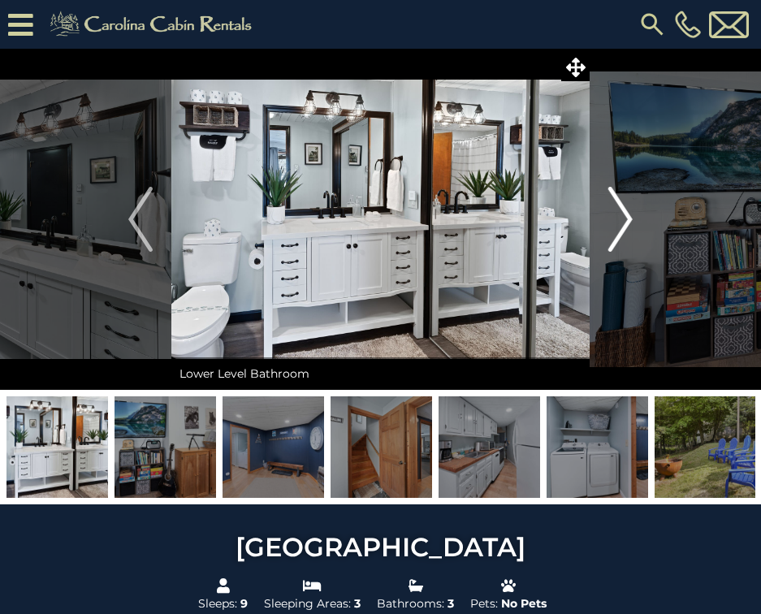
click at [627, 236] on img "Next" at bounding box center [620, 219] width 24 height 65
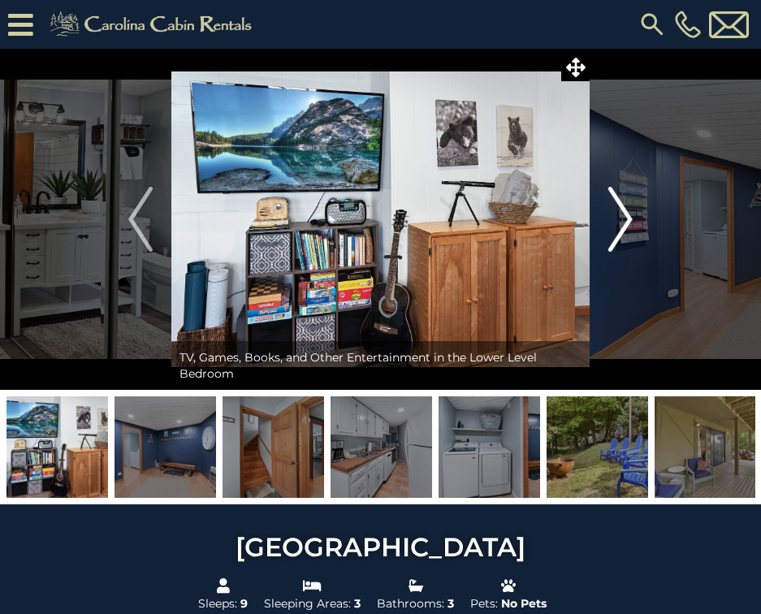
click at [627, 236] on img "Next" at bounding box center [620, 219] width 24 height 65
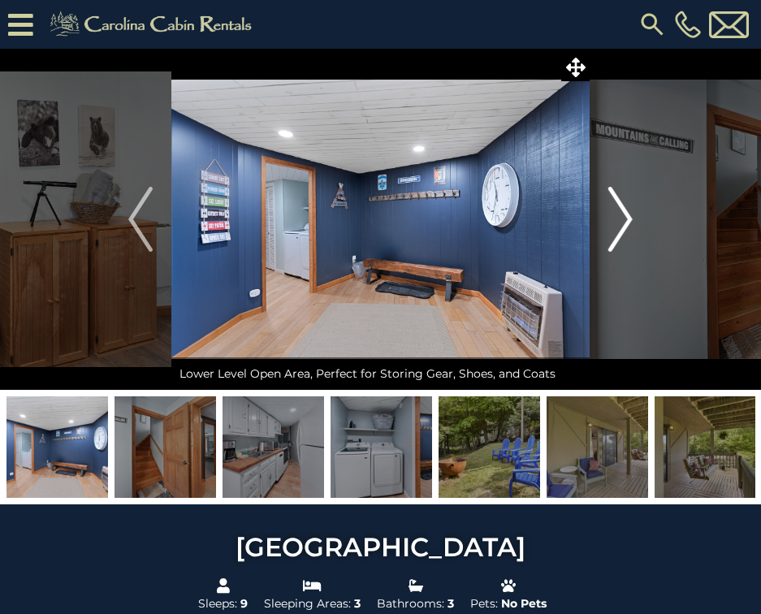
click at [627, 236] on img "Next" at bounding box center [620, 219] width 24 height 65
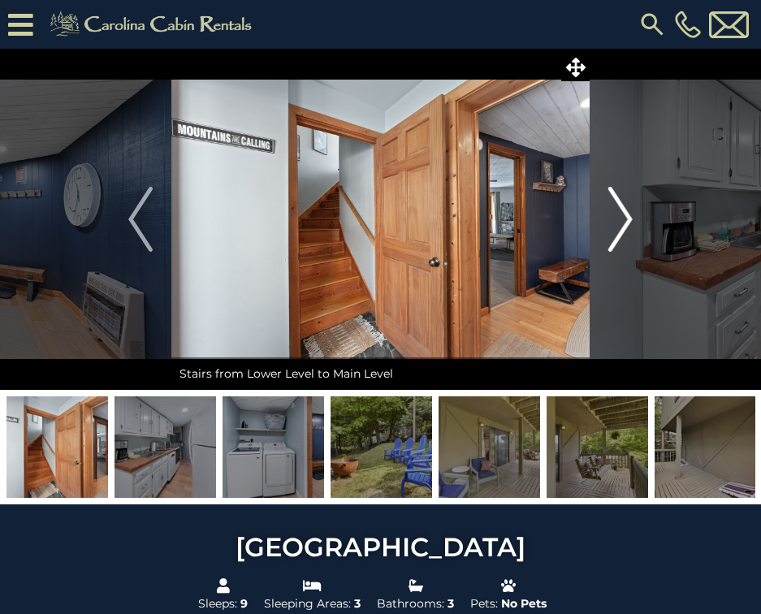
click at [629, 231] on img "Next" at bounding box center [620, 219] width 24 height 65
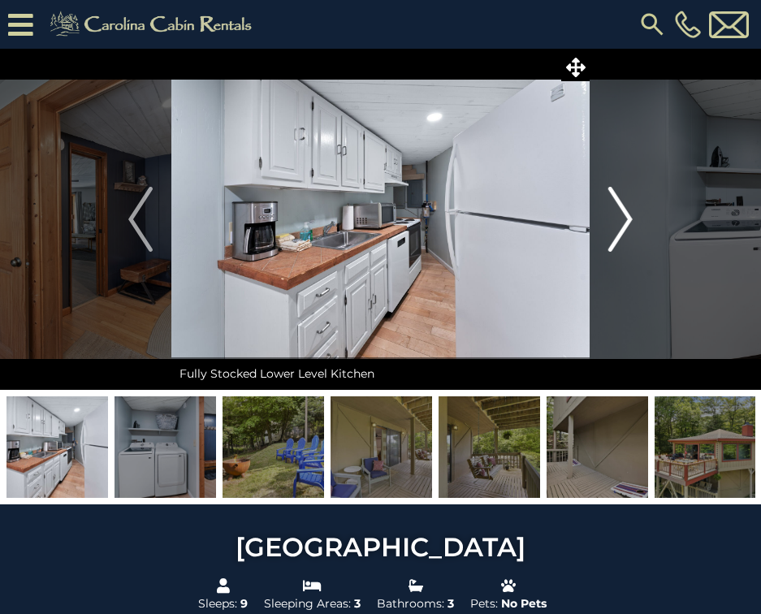
click at [629, 231] on img "Next" at bounding box center [620, 219] width 24 height 65
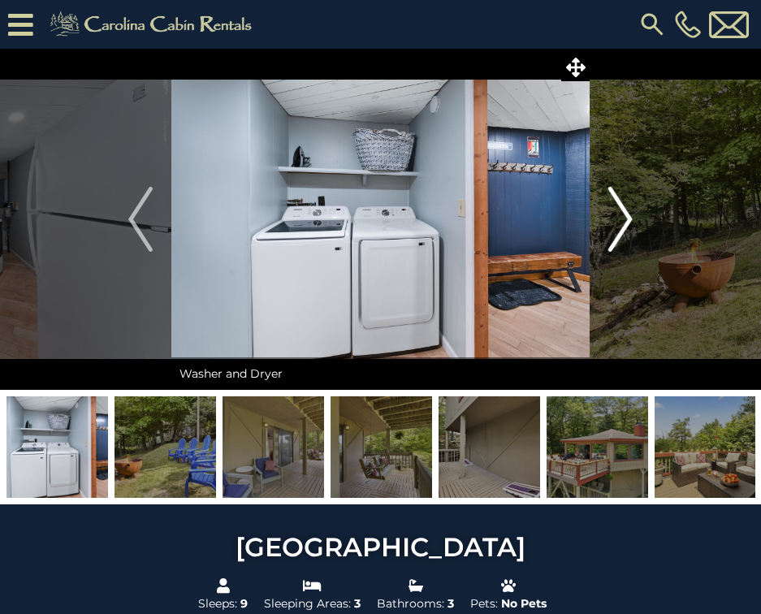
click at [629, 231] on img "Next" at bounding box center [620, 219] width 24 height 65
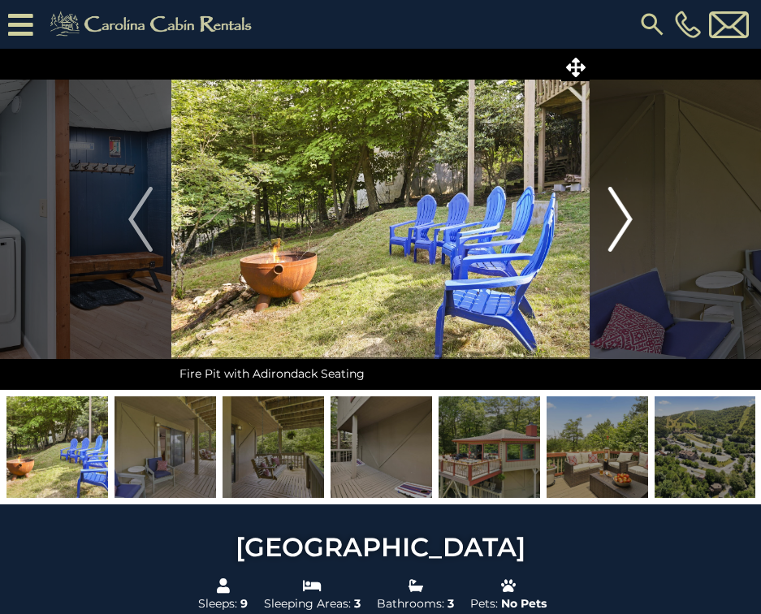
click at [629, 231] on img "Next" at bounding box center [620, 219] width 24 height 65
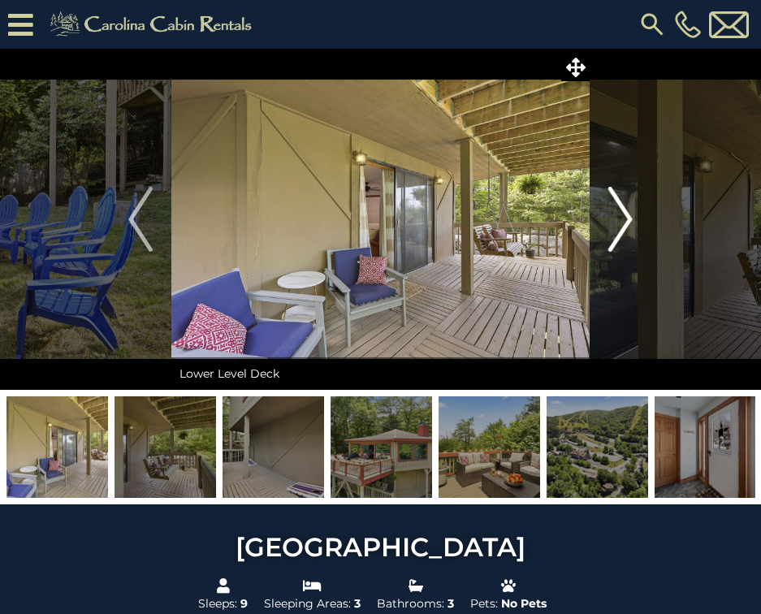
click at [629, 231] on img "Next" at bounding box center [620, 219] width 24 height 65
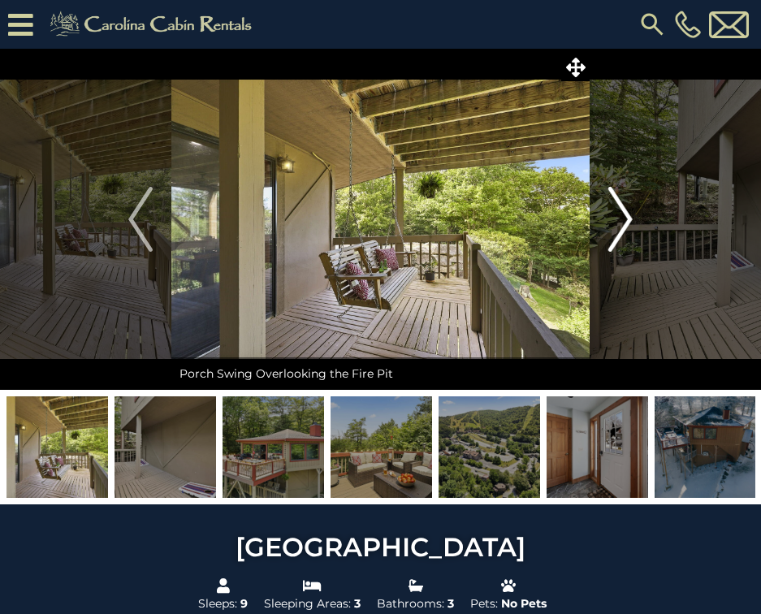
click at [629, 231] on img "Next" at bounding box center [620, 219] width 24 height 65
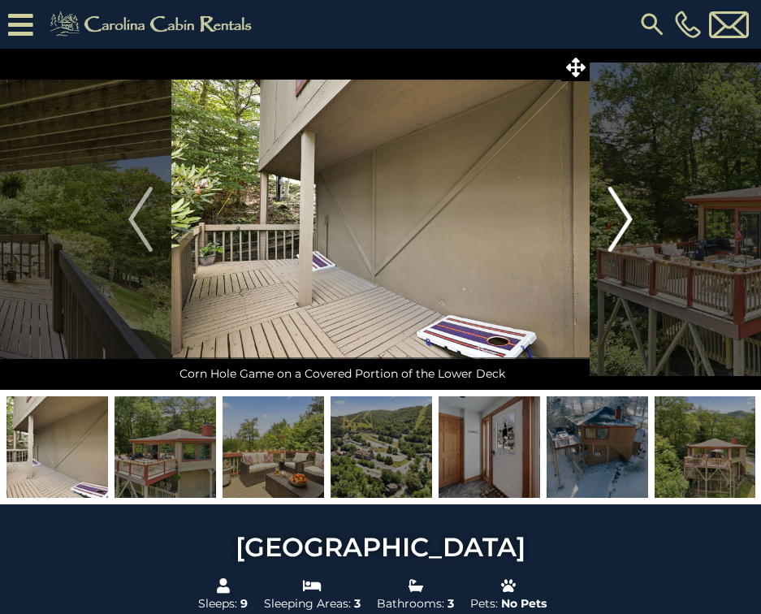
click at [629, 231] on img "Next" at bounding box center [620, 219] width 24 height 65
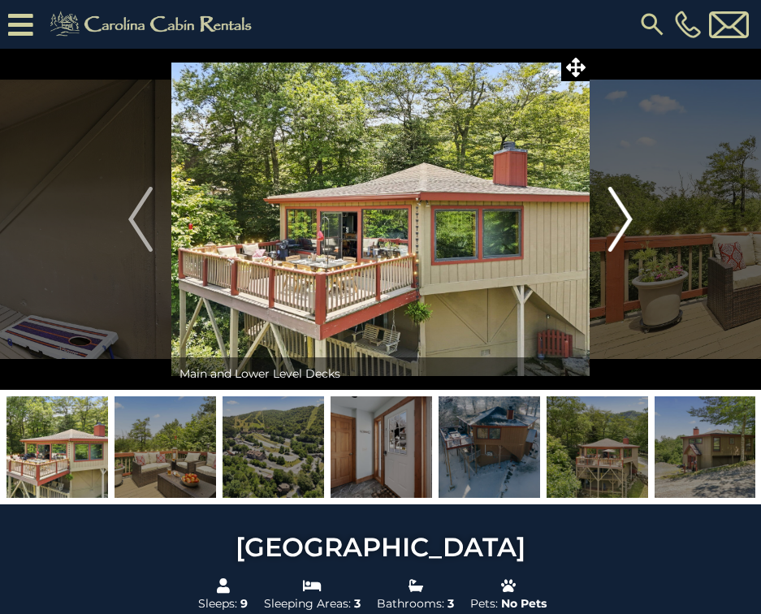
click at [629, 231] on img "Next" at bounding box center [620, 219] width 24 height 65
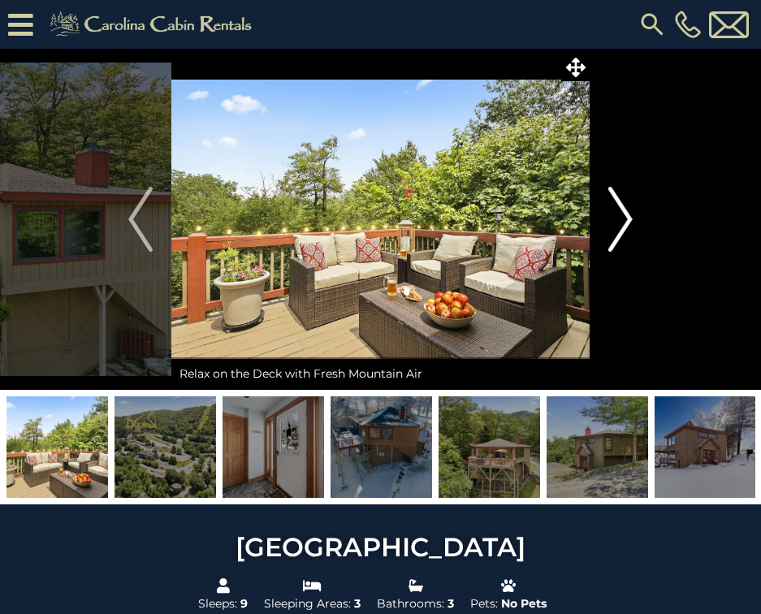
click at [629, 231] on img "Next" at bounding box center [620, 219] width 24 height 65
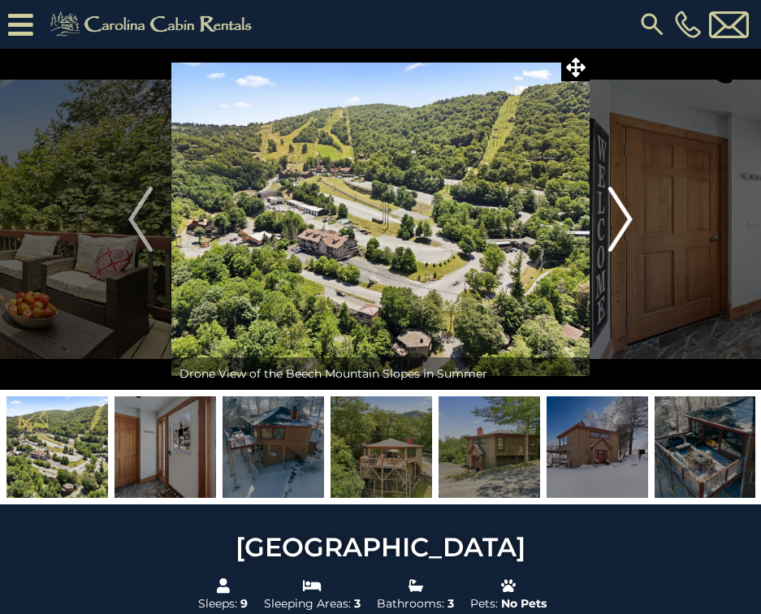
click at [629, 231] on img "Next" at bounding box center [620, 219] width 24 height 65
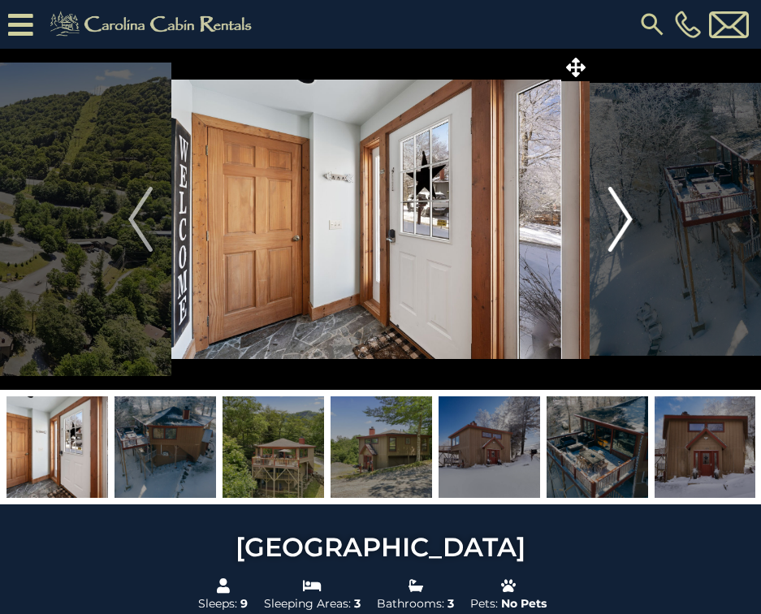
click at [629, 231] on img "Next" at bounding box center [620, 219] width 24 height 65
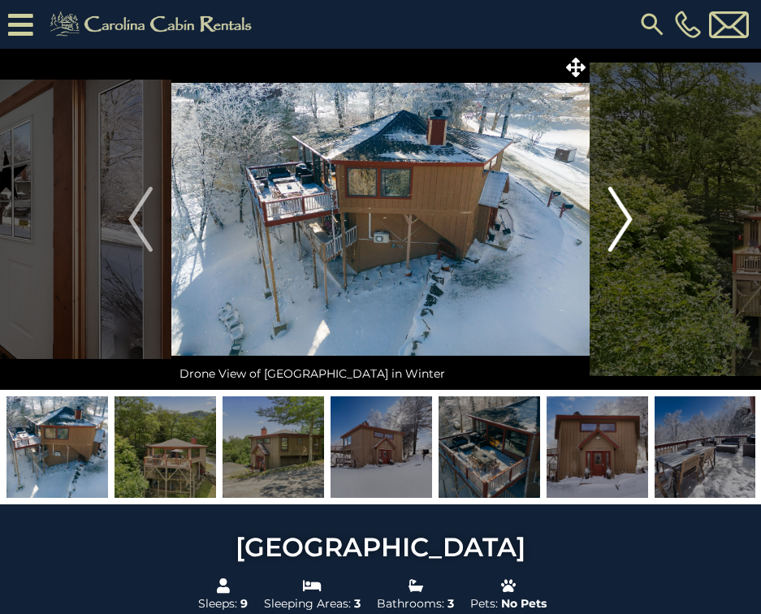
click at [629, 231] on img "Next" at bounding box center [620, 219] width 24 height 65
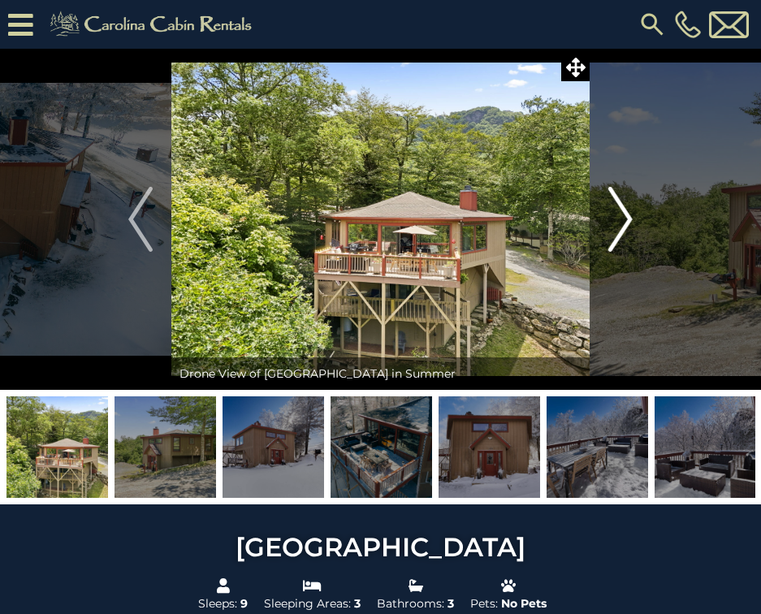
click at [629, 231] on img "Next" at bounding box center [620, 219] width 24 height 65
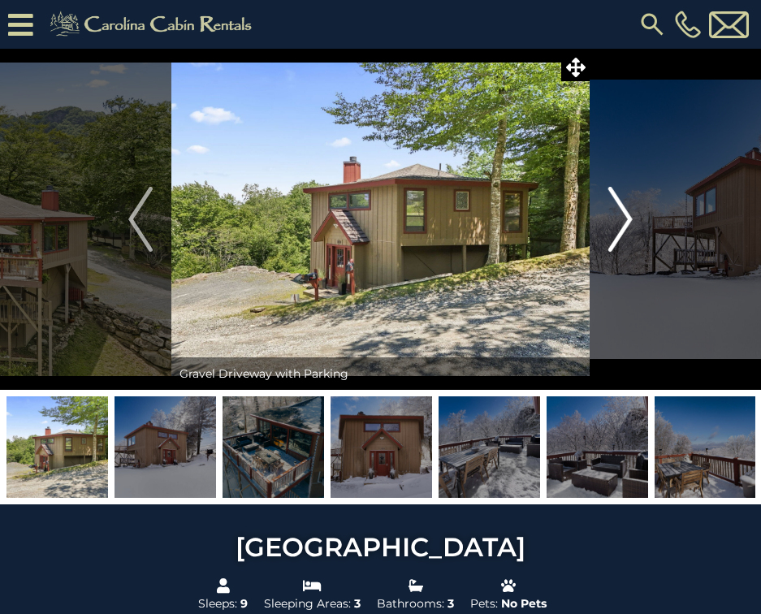
click at [629, 231] on img "Next" at bounding box center [620, 219] width 24 height 65
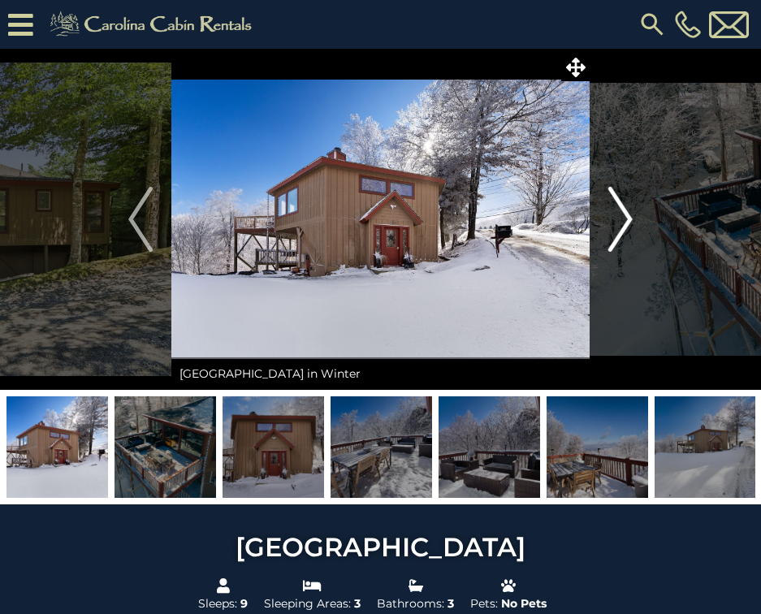
click at [629, 231] on img "Next" at bounding box center [620, 219] width 24 height 65
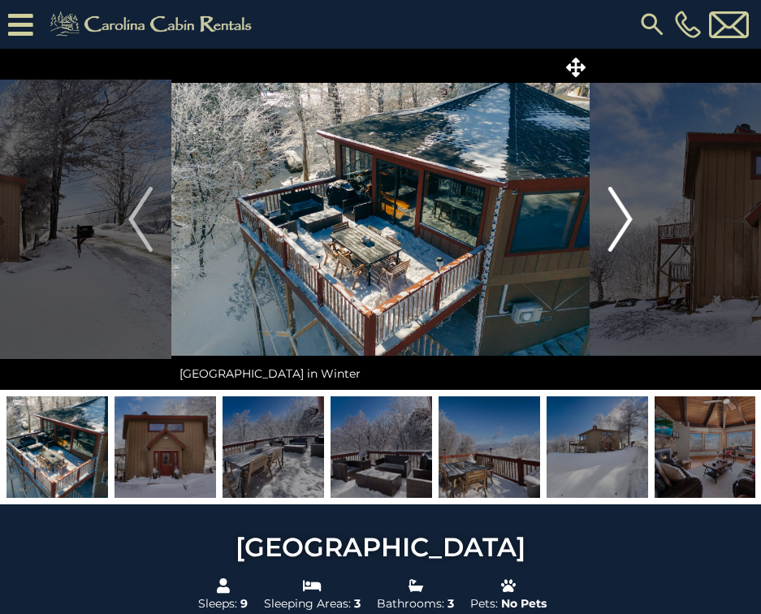
click at [629, 231] on img "Next" at bounding box center [620, 219] width 24 height 65
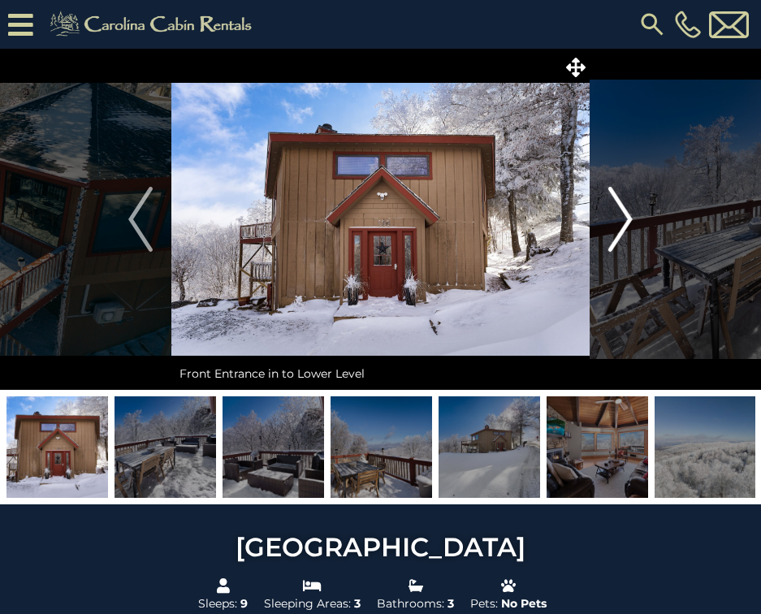
click at [629, 231] on img "Next" at bounding box center [620, 219] width 24 height 65
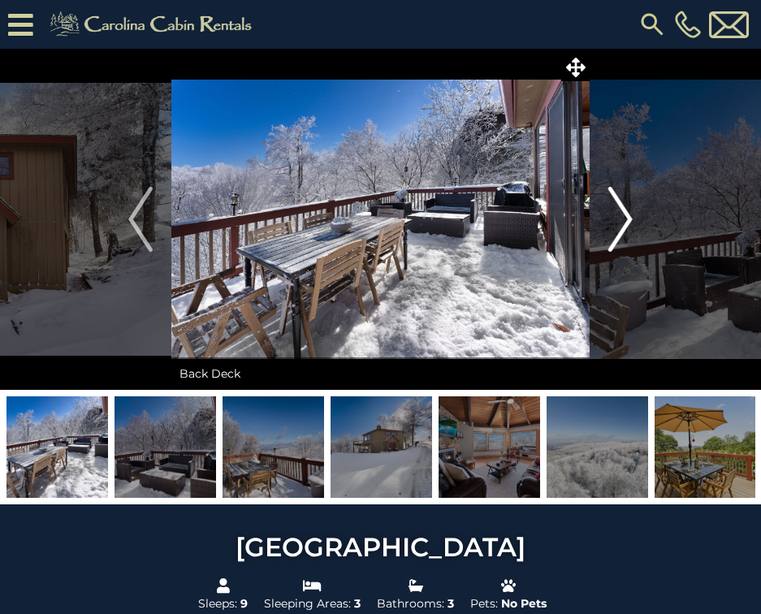
click at [629, 231] on img "Next" at bounding box center [620, 219] width 24 height 65
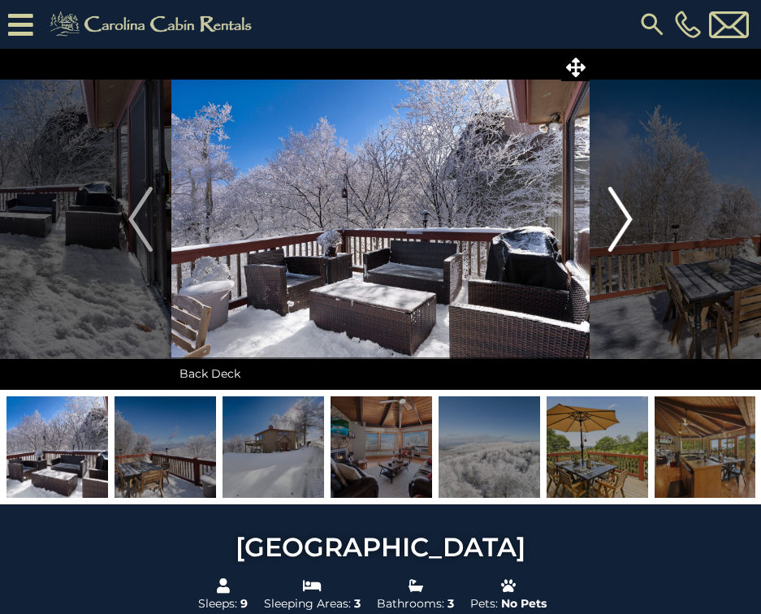
click at [615, 236] on img "Next" at bounding box center [620, 219] width 24 height 65
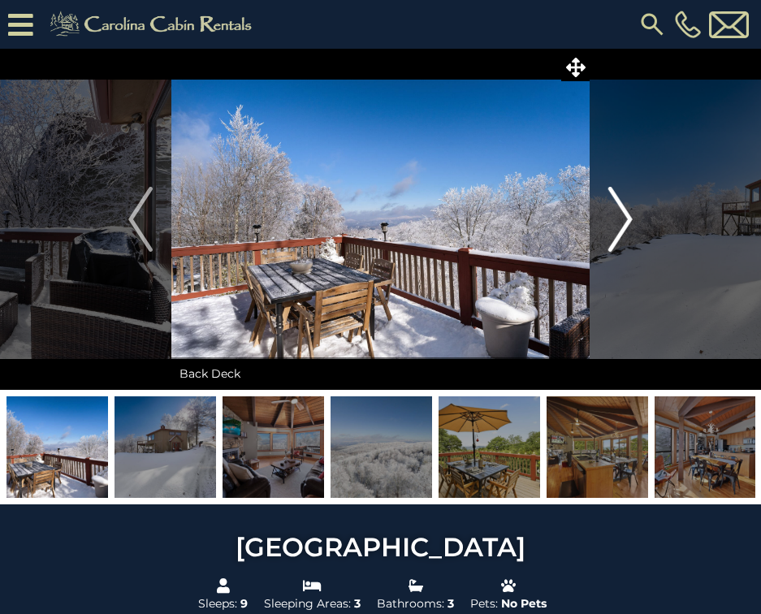
click at [617, 235] on img "Next" at bounding box center [620, 219] width 24 height 65
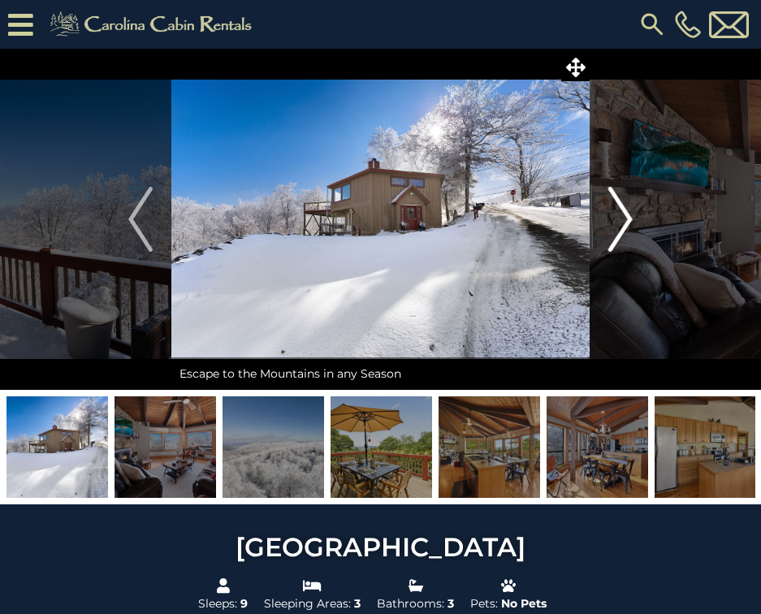
click at [617, 235] on img "Next" at bounding box center [620, 219] width 24 height 65
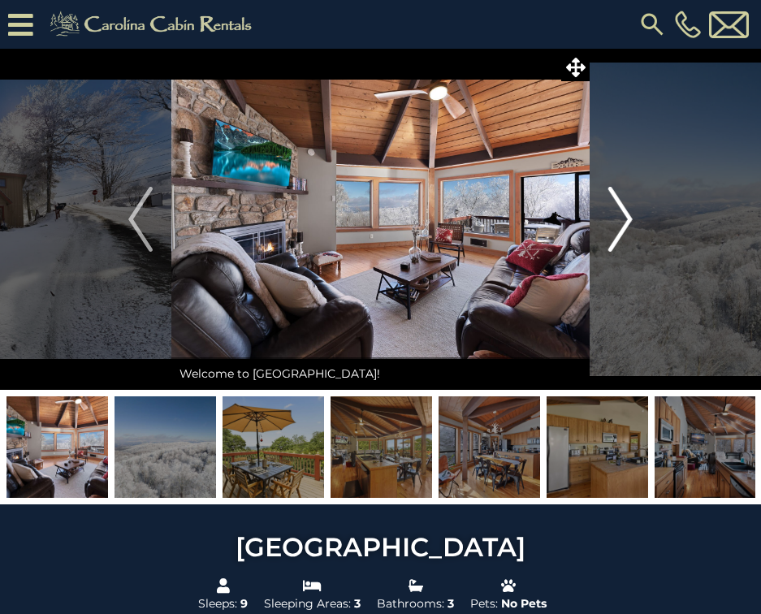
click at [640, 211] on button "Next" at bounding box center [621, 219] width 62 height 341
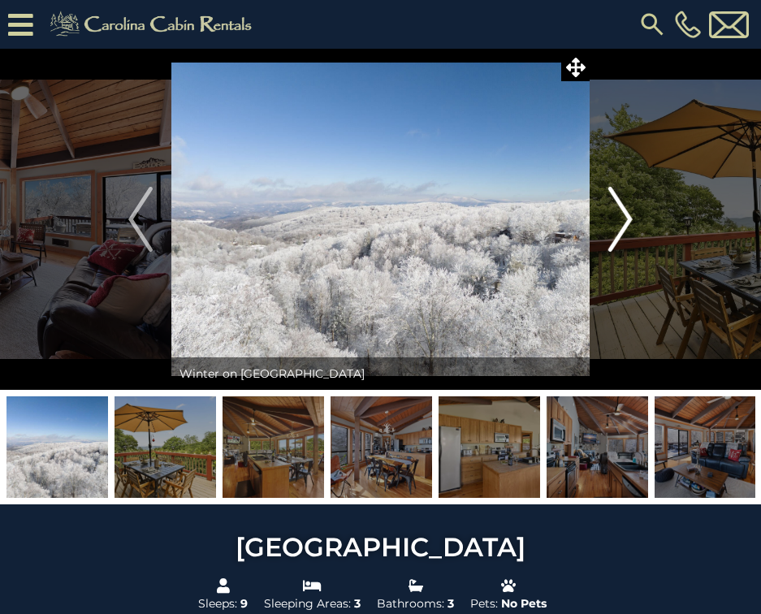
click at [639, 211] on button "Next" at bounding box center [621, 219] width 62 height 341
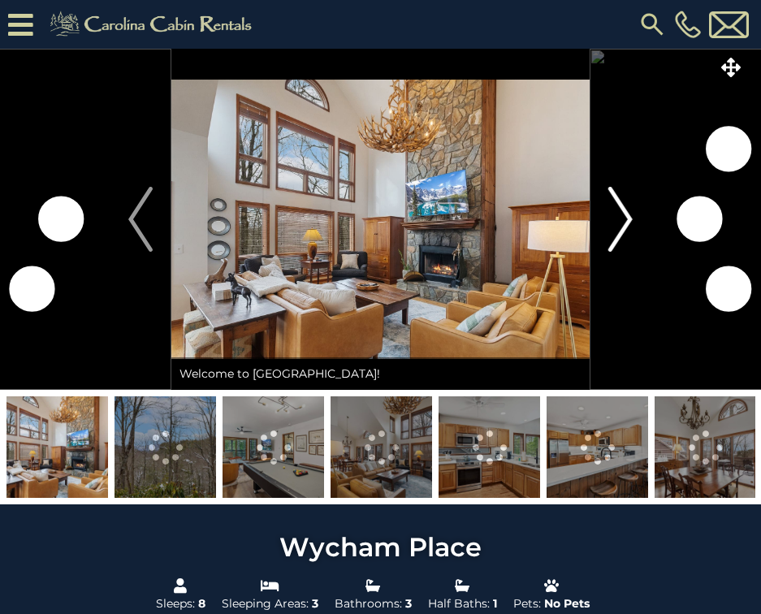
click at [624, 213] on img "Next" at bounding box center [620, 219] width 24 height 65
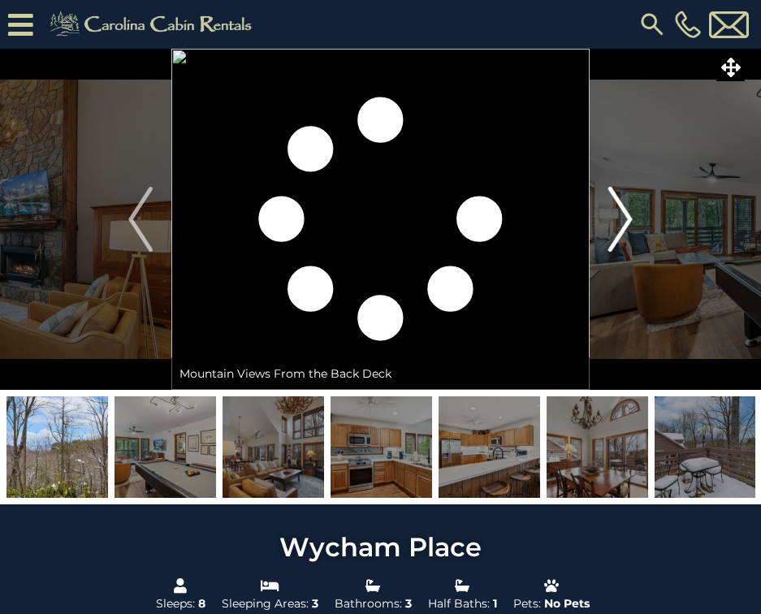
click at [624, 213] on img "Next" at bounding box center [620, 219] width 24 height 65
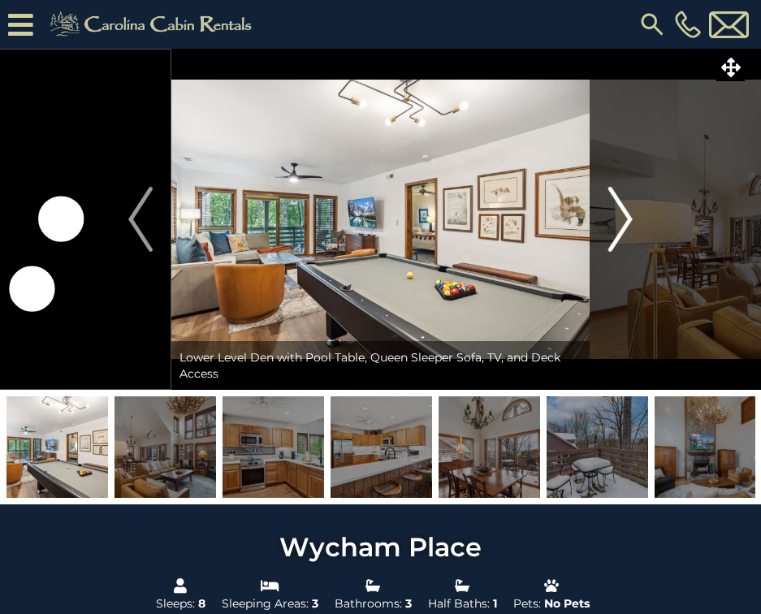
click at [624, 213] on img "Next" at bounding box center [620, 219] width 24 height 65
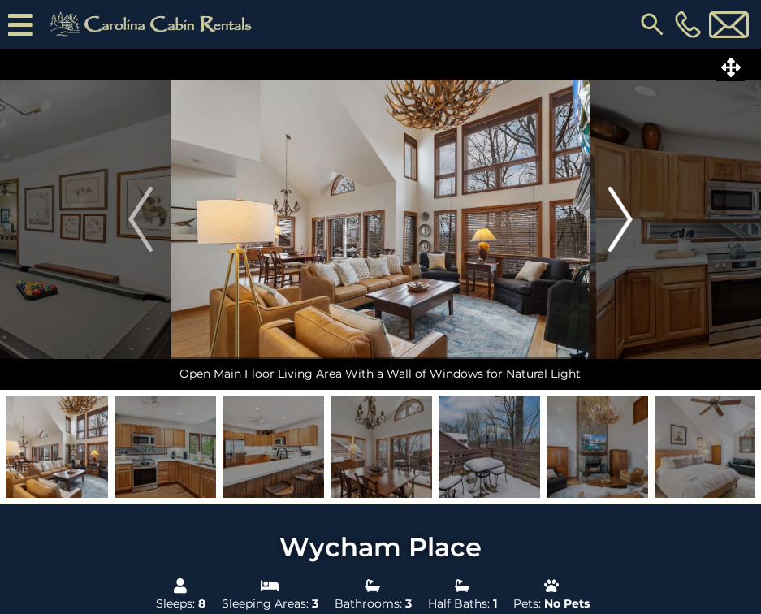
click at [624, 213] on img "Next" at bounding box center [620, 219] width 24 height 65
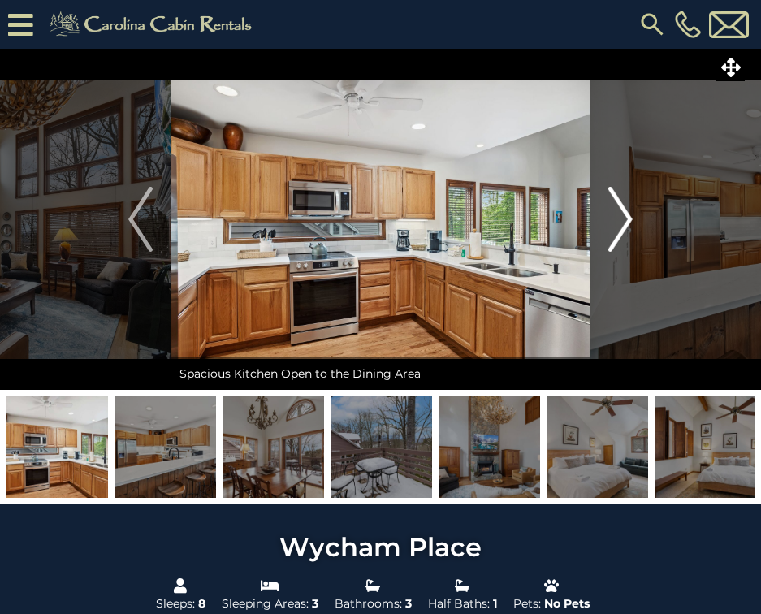
click at [624, 213] on img "Next" at bounding box center [620, 219] width 24 height 65
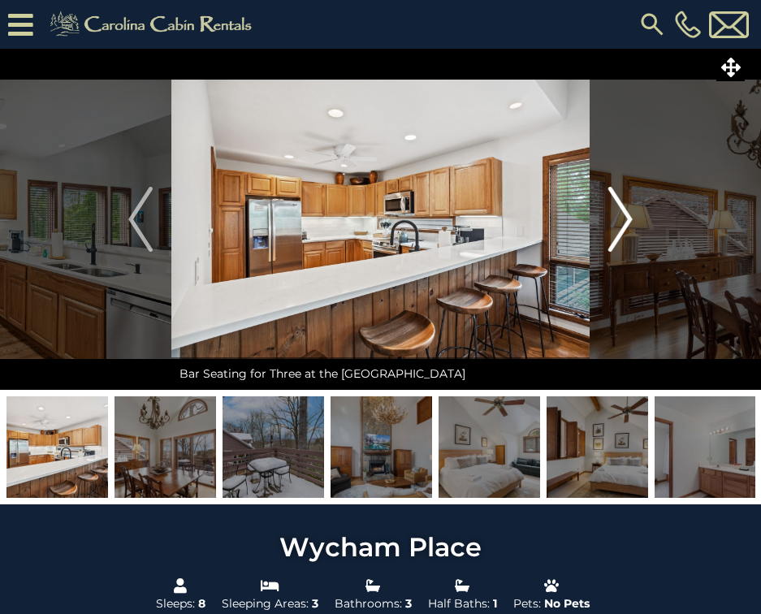
click at [624, 213] on img "Next" at bounding box center [620, 219] width 24 height 65
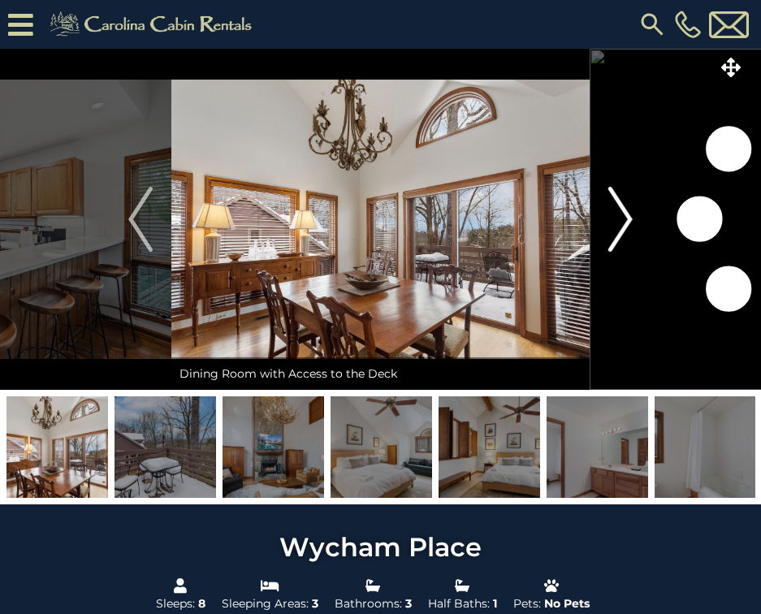
click at [624, 213] on img "Next" at bounding box center [620, 219] width 24 height 65
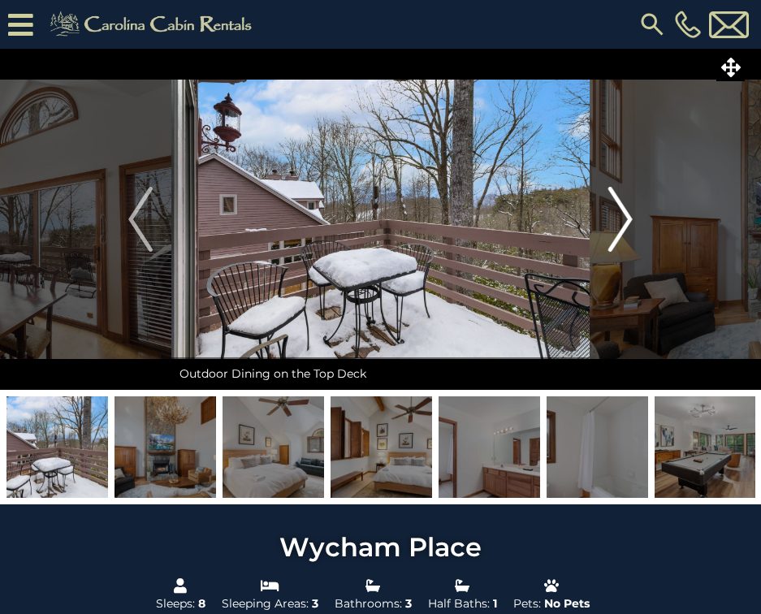
click at [624, 213] on img "Next" at bounding box center [620, 219] width 24 height 65
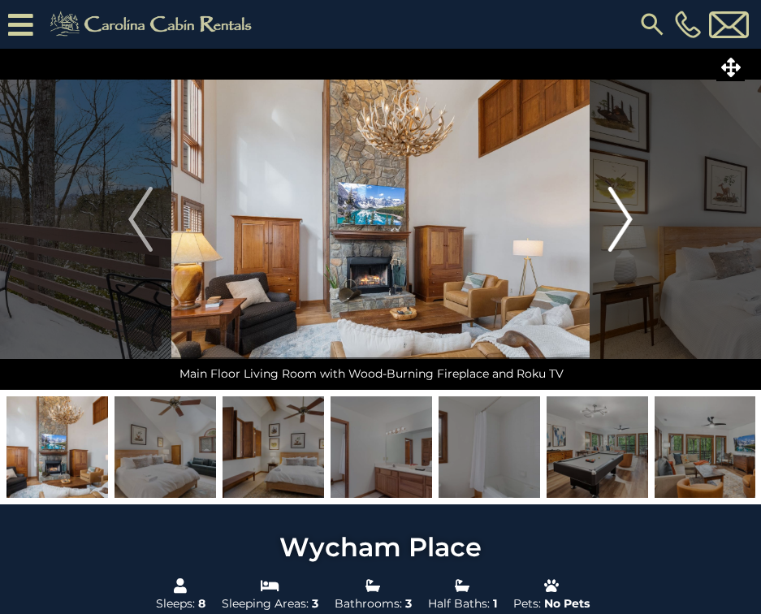
click at [624, 213] on img "Next" at bounding box center [620, 219] width 24 height 65
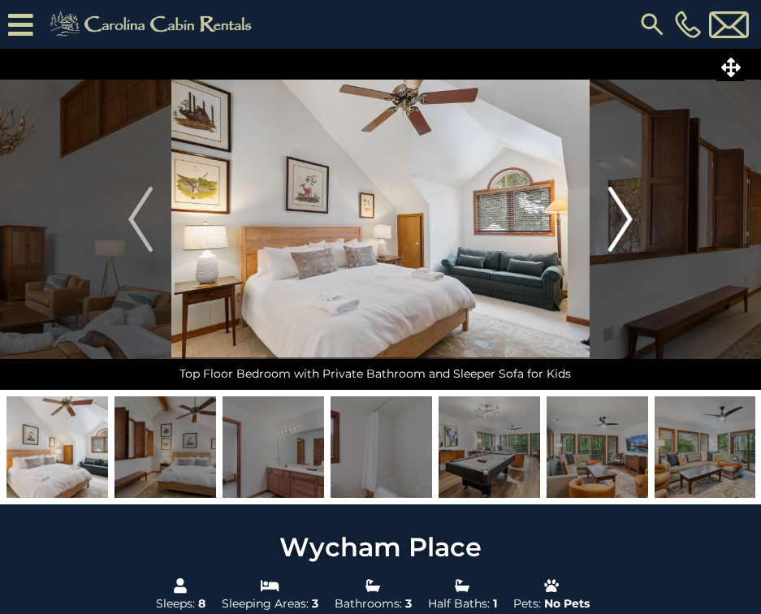
click at [624, 213] on img "Next" at bounding box center [620, 219] width 24 height 65
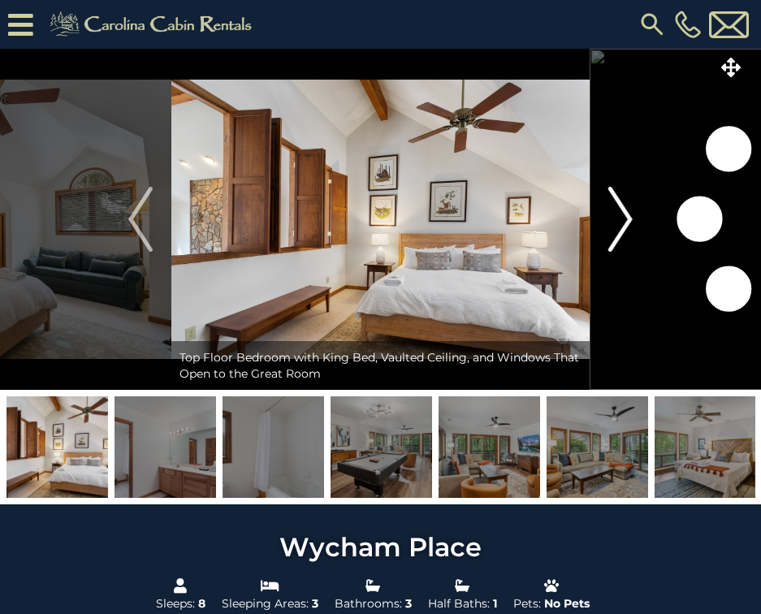
click at [624, 213] on img "Next" at bounding box center [620, 219] width 24 height 65
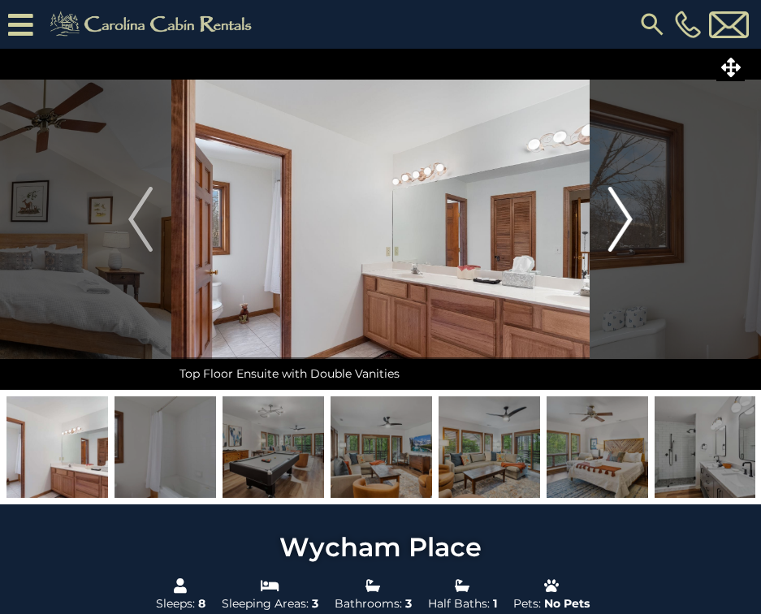
click at [624, 213] on img "Next" at bounding box center [620, 219] width 24 height 65
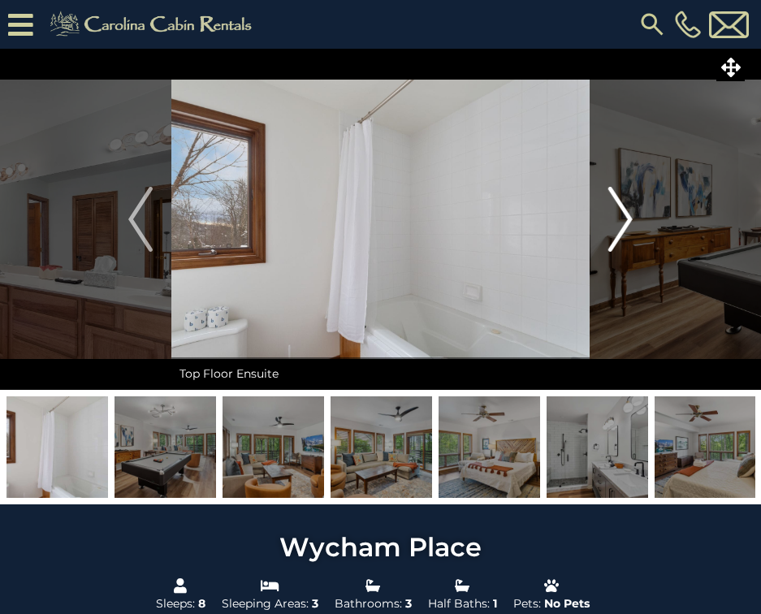
click at [624, 213] on img "Next" at bounding box center [620, 219] width 24 height 65
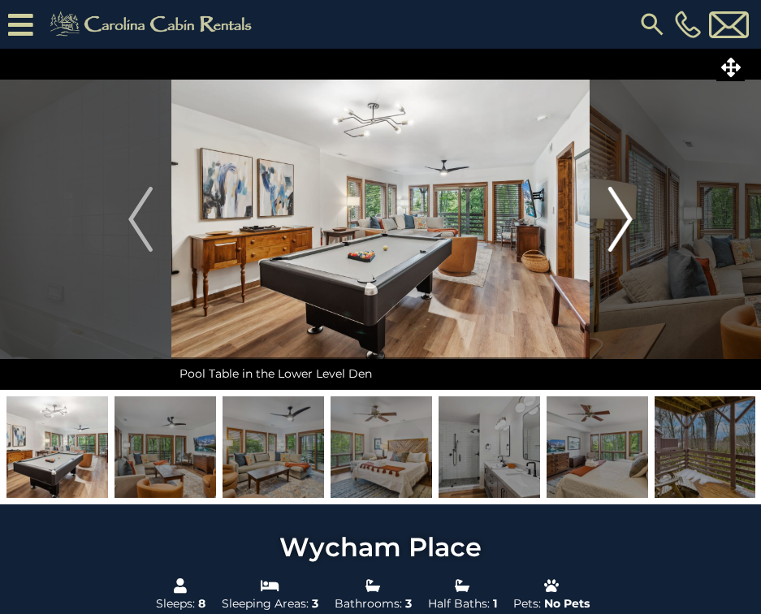
click at [624, 213] on img "Next" at bounding box center [620, 219] width 24 height 65
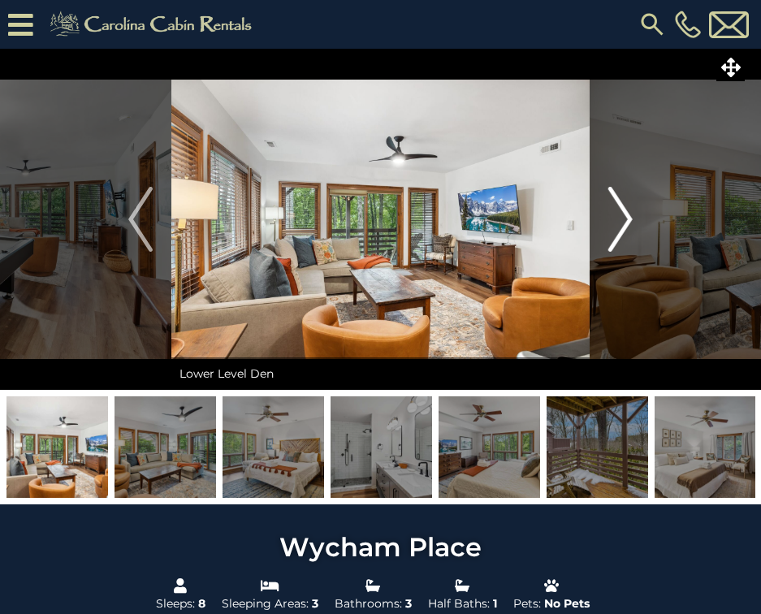
click at [624, 213] on img "Next" at bounding box center [620, 219] width 24 height 65
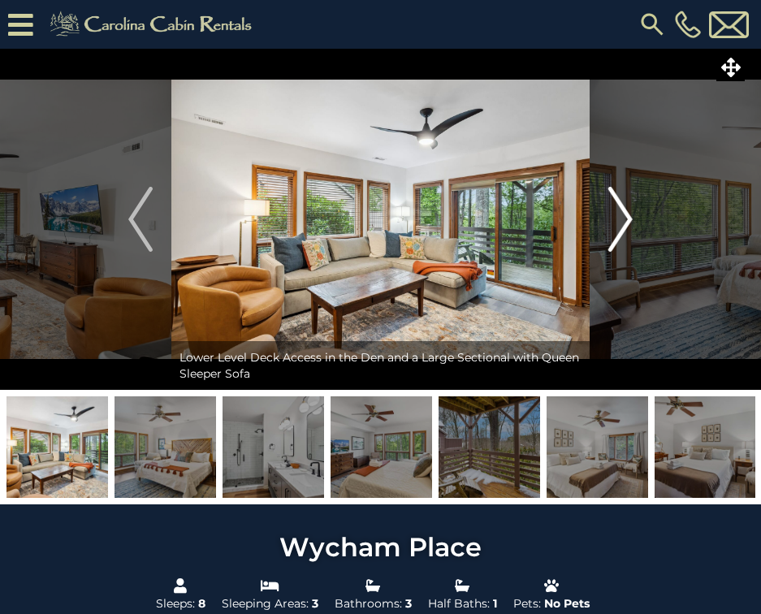
click at [624, 213] on img "Next" at bounding box center [620, 219] width 24 height 65
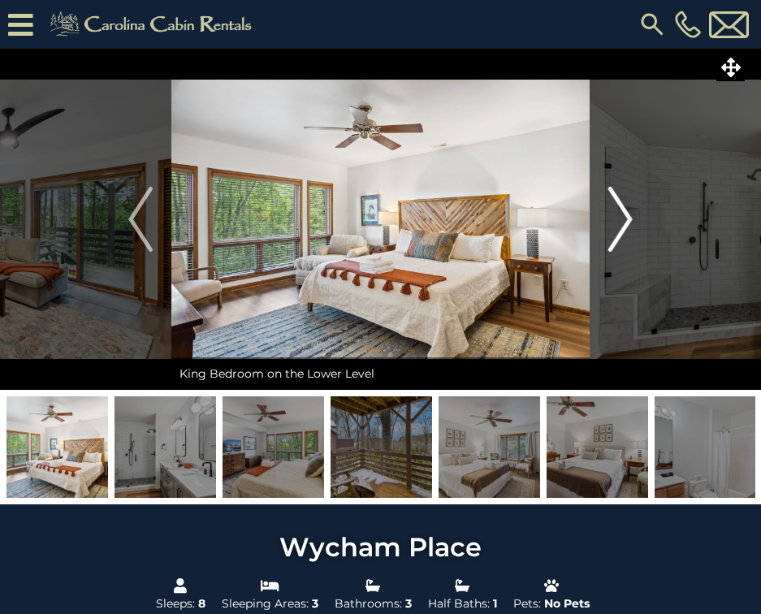
click at [624, 213] on img "Next" at bounding box center [620, 219] width 24 height 65
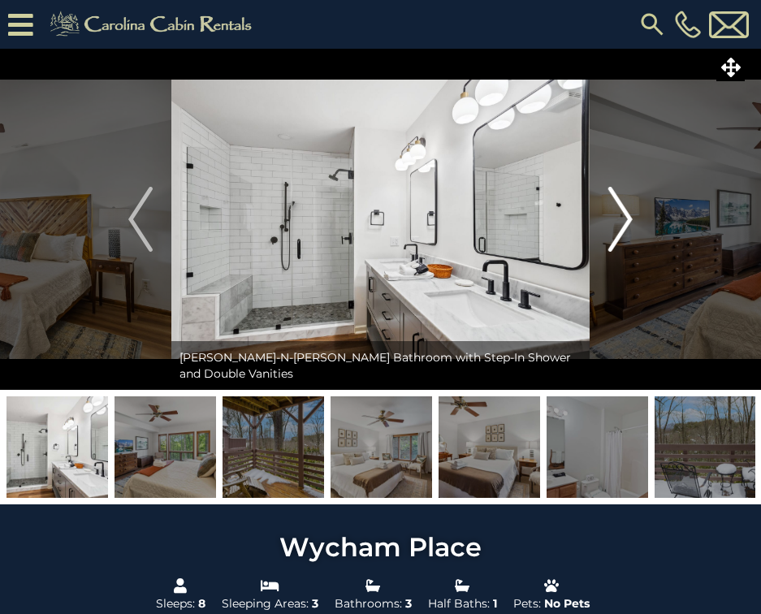
click at [624, 213] on img "Next" at bounding box center [620, 219] width 24 height 65
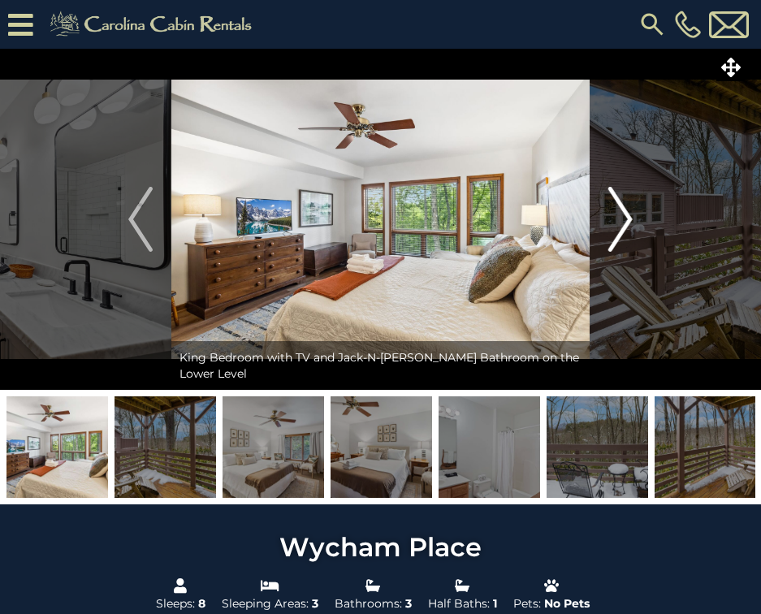
click at [624, 213] on img "Next" at bounding box center [620, 219] width 24 height 65
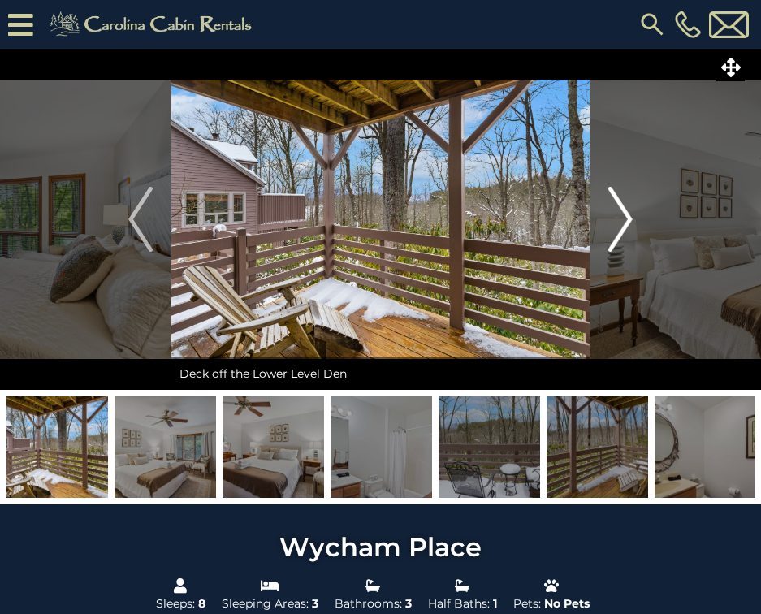
click at [624, 213] on img "Next" at bounding box center [620, 219] width 24 height 65
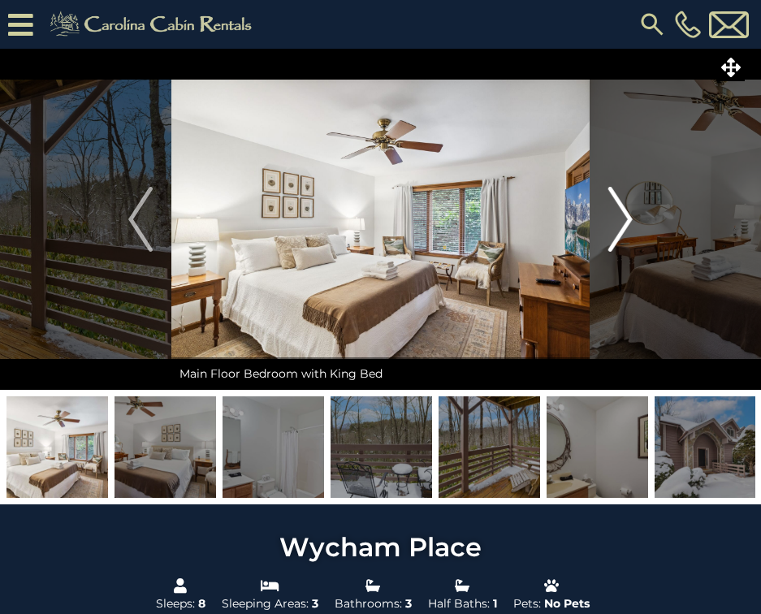
click at [624, 213] on img "Next" at bounding box center [620, 219] width 24 height 65
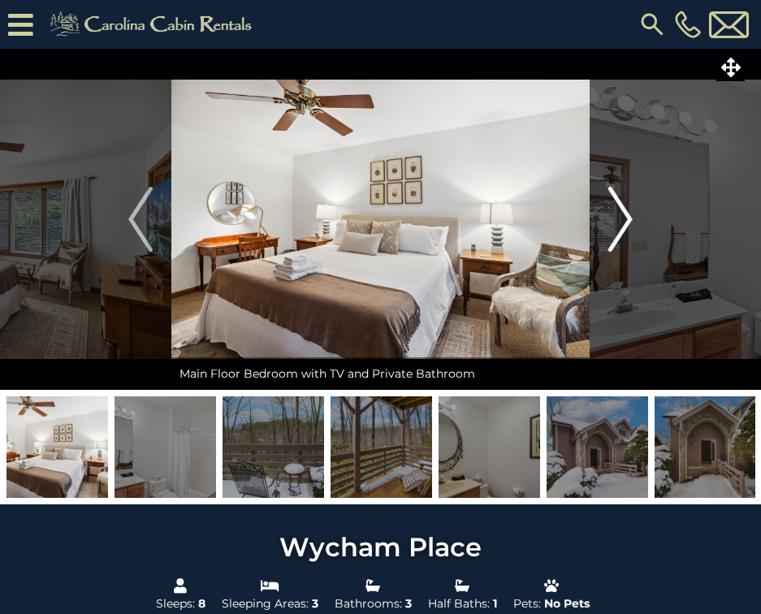
click at [624, 213] on img "Next" at bounding box center [620, 219] width 24 height 65
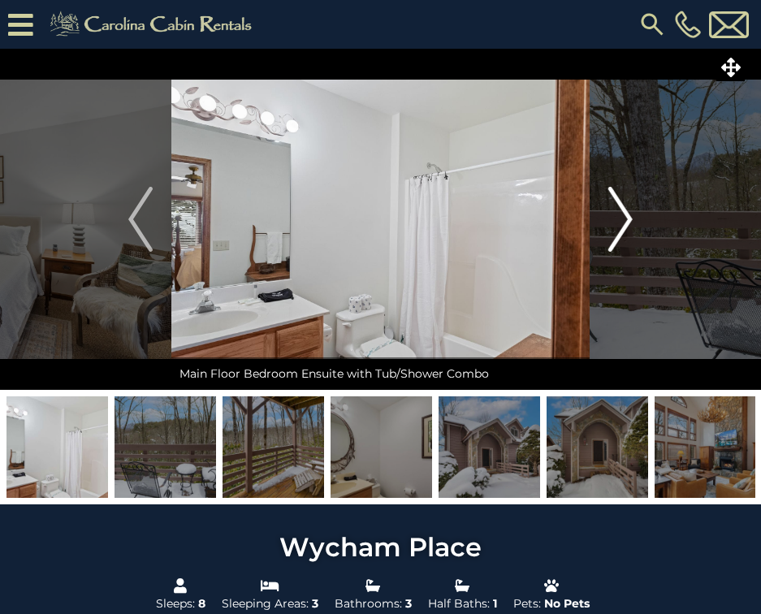
click at [624, 213] on img "Next" at bounding box center [620, 219] width 24 height 65
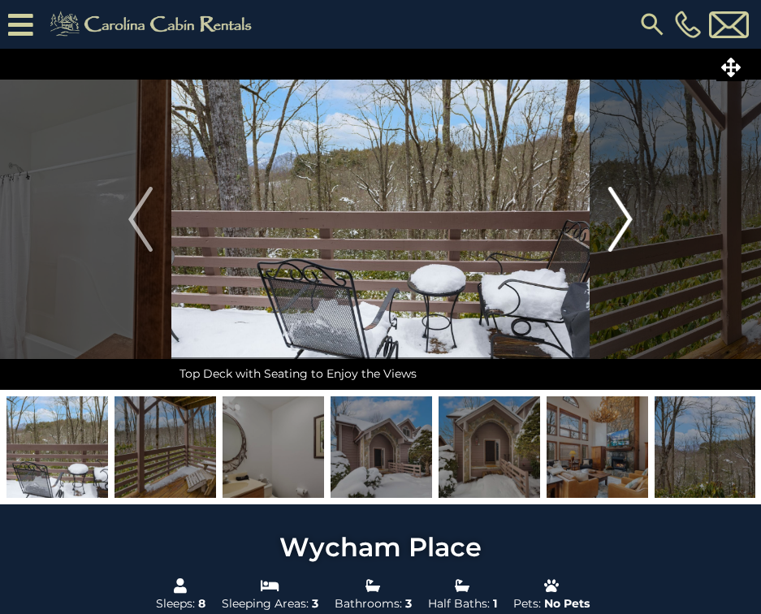
click at [624, 213] on img "Next" at bounding box center [620, 219] width 24 height 65
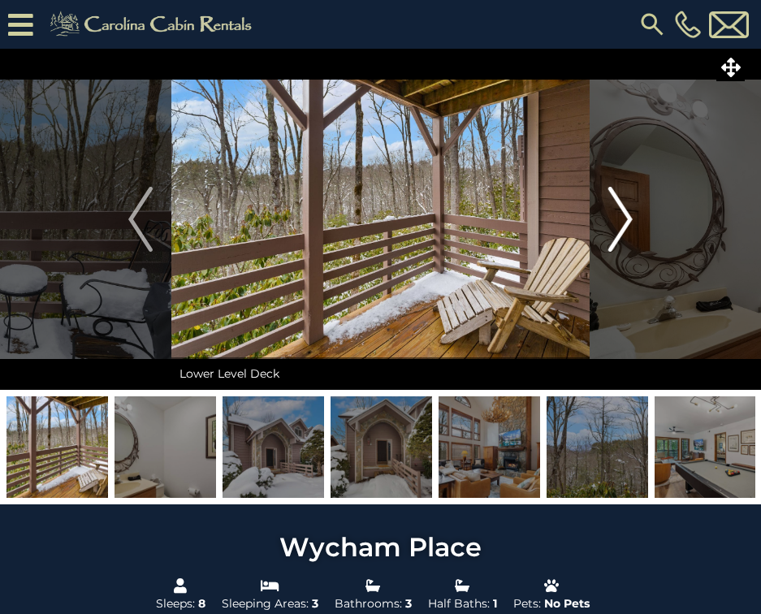
click at [624, 213] on img "Next" at bounding box center [620, 219] width 24 height 65
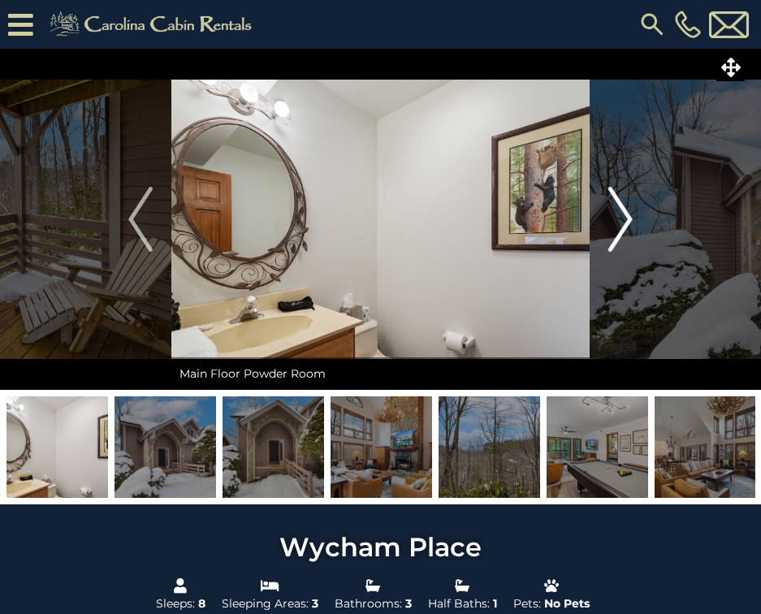
click at [624, 213] on img "Next" at bounding box center [620, 219] width 24 height 65
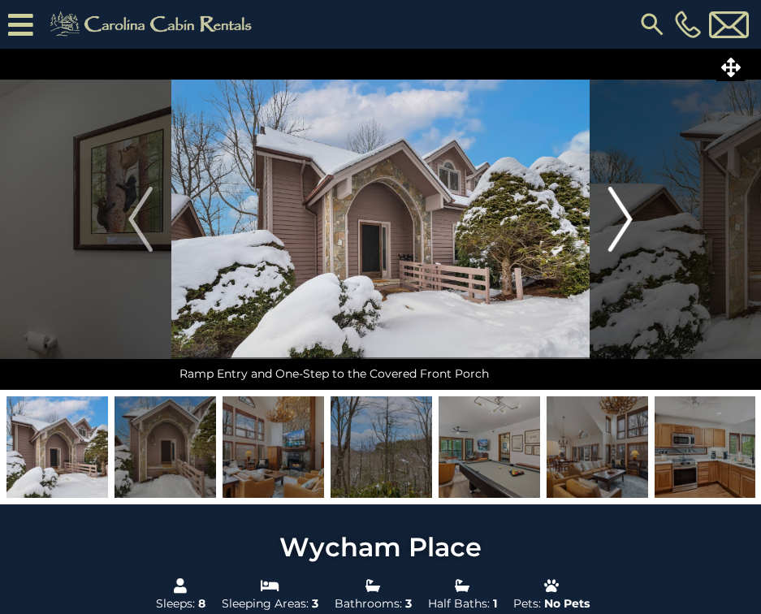
click at [624, 213] on img "Next" at bounding box center [620, 219] width 24 height 65
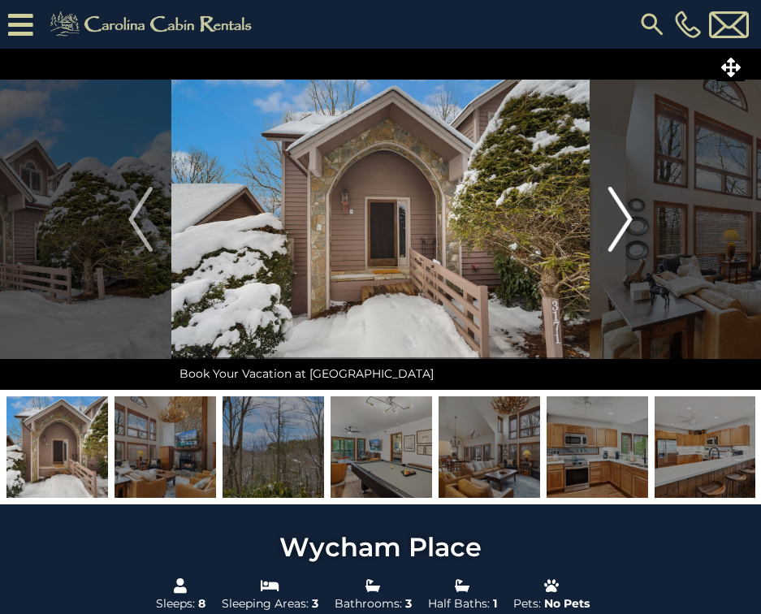
click at [624, 213] on img "Next" at bounding box center [620, 219] width 24 height 65
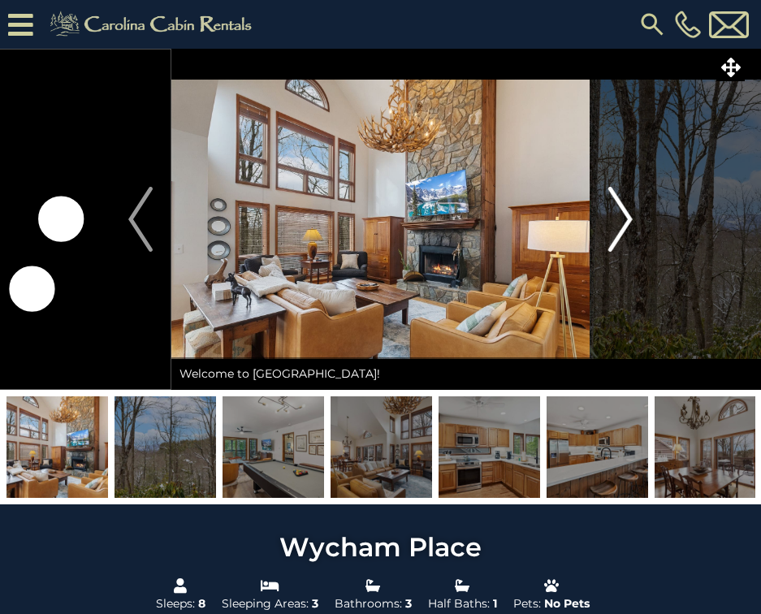
click at [624, 213] on img "Next" at bounding box center [620, 219] width 24 height 65
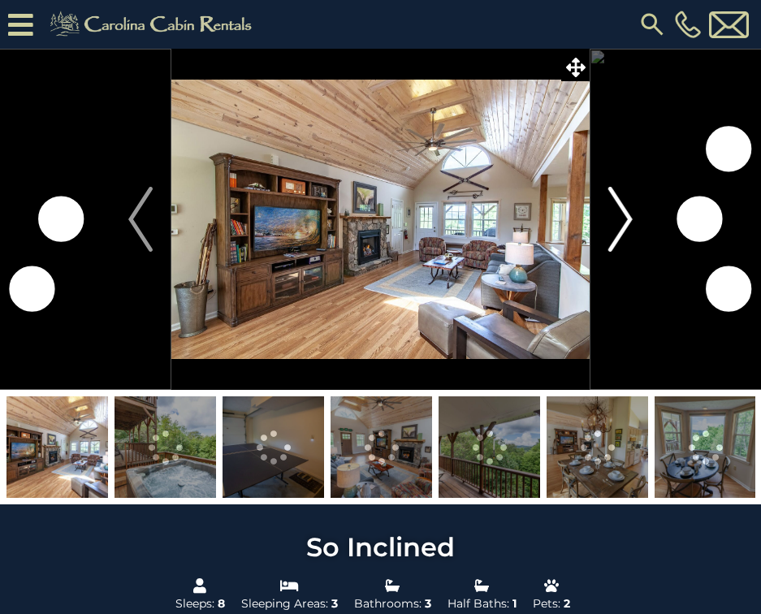
click at [614, 218] on img "Next" at bounding box center [620, 219] width 24 height 65
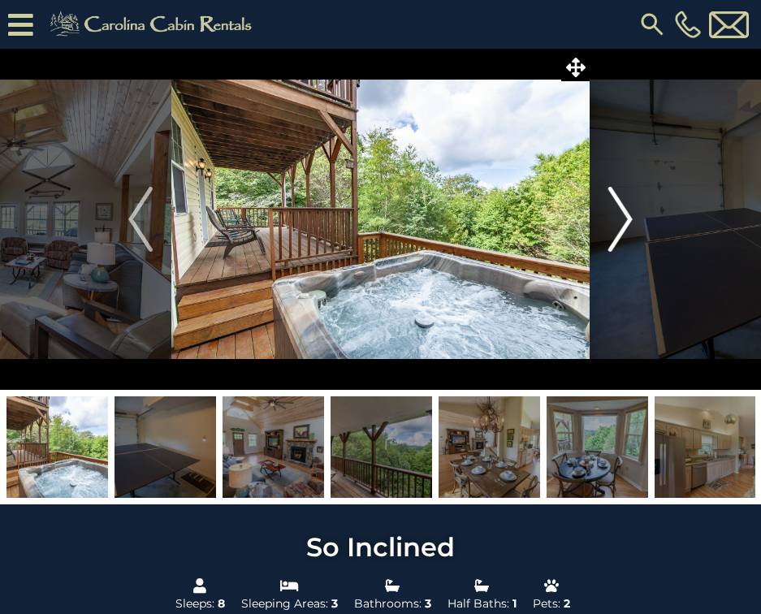
click at [614, 218] on img "Next" at bounding box center [620, 219] width 24 height 65
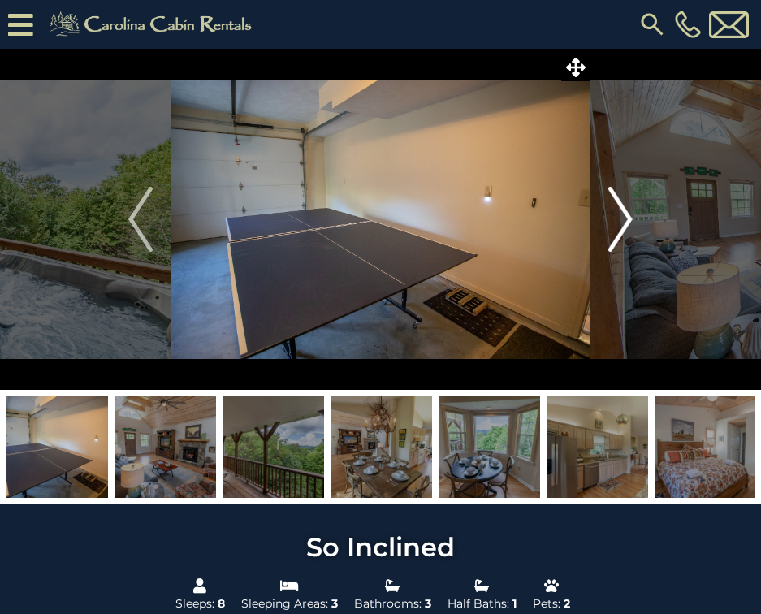
click at [614, 218] on img "Next" at bounding box center [620, 219] width 24 height 65
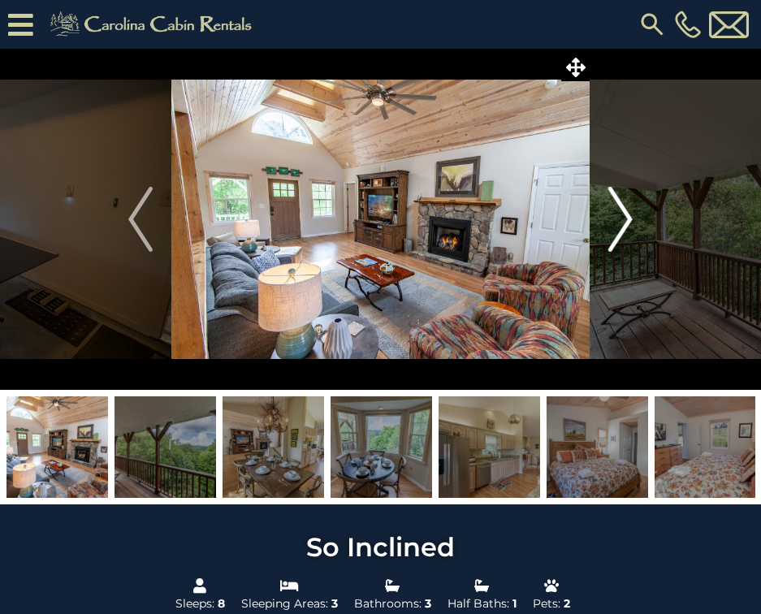
click at [614, 218] on img "Next" at bounding box center [620, 219] width 24 height 65
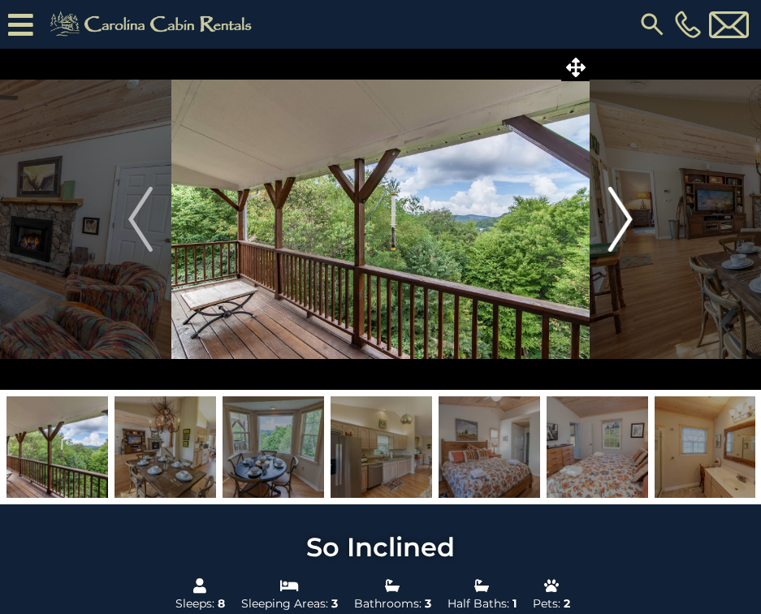
click at [614, 218] on img "Next" at bounding box center [620, 219] width 24 height 65
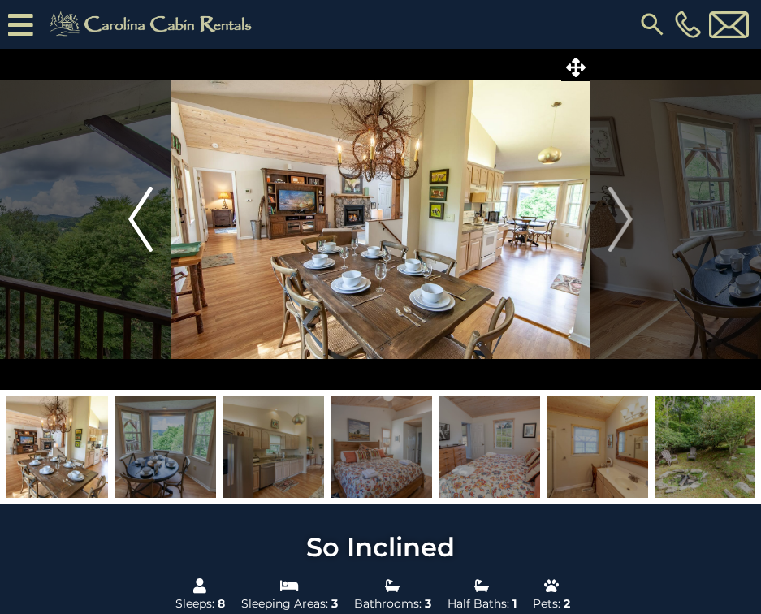
click at [128, 218] on img "Previous" at bounding box center [140, 219] width 24 height 65
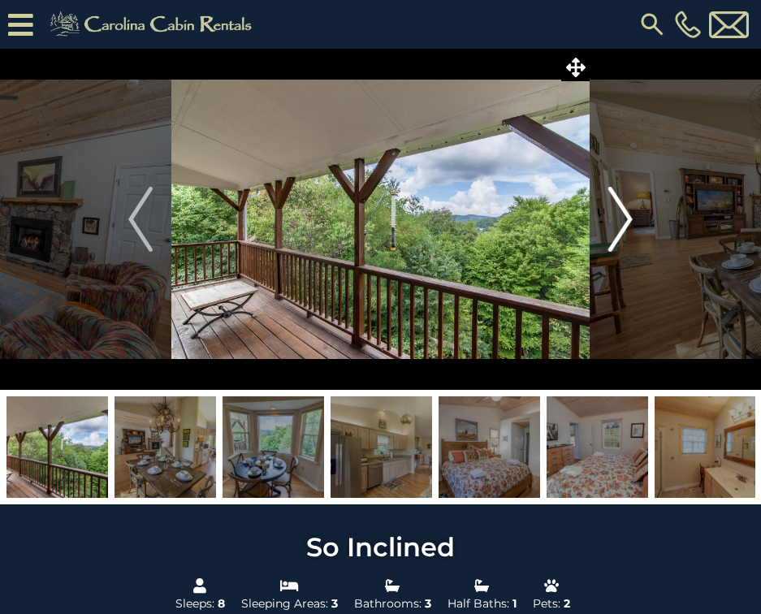
click at [636, 217] on button "Next" at bounding box center [621, 219] width 62 height 341
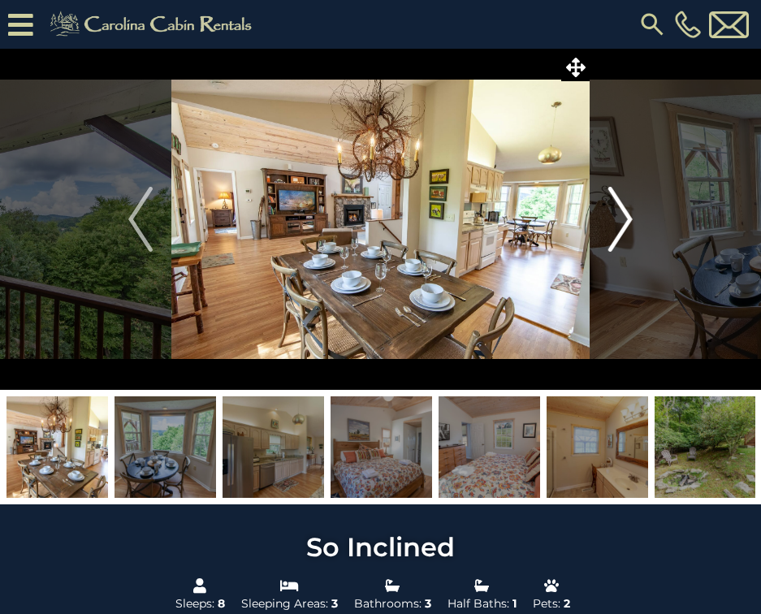
click at [631, 214] on img "Next" at bounding box center [620, 219] width 24 height 65
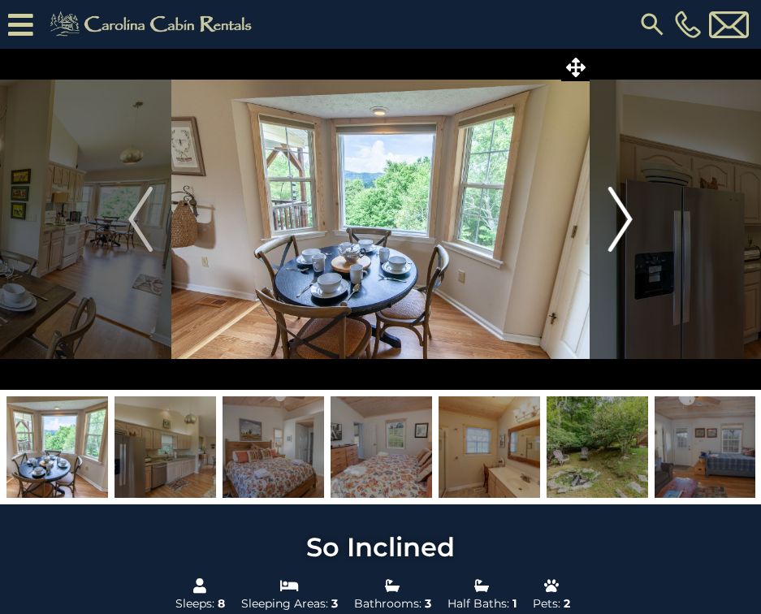
click at [631, 212] on img "Next" at bounding box center [620, 219] width 24 height 65
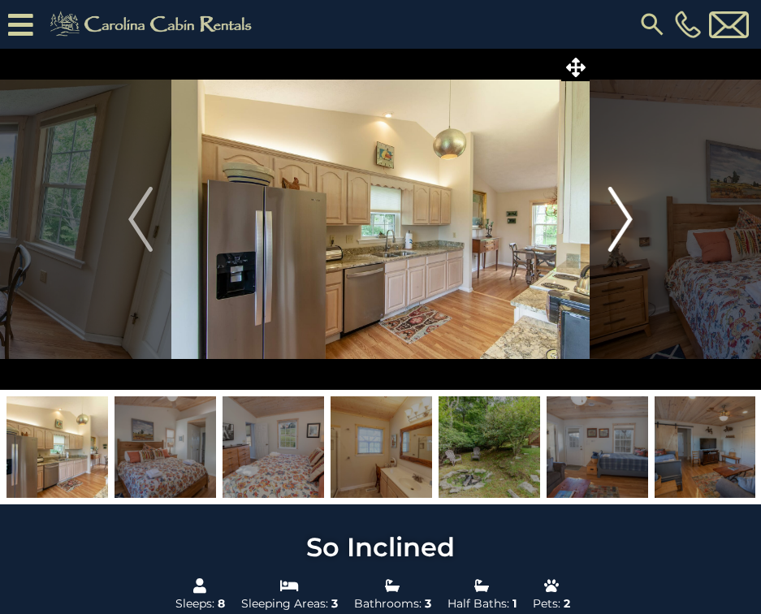
click at [631, 212] on img "Next" at bounding box center [620, 219] width 24 height 65
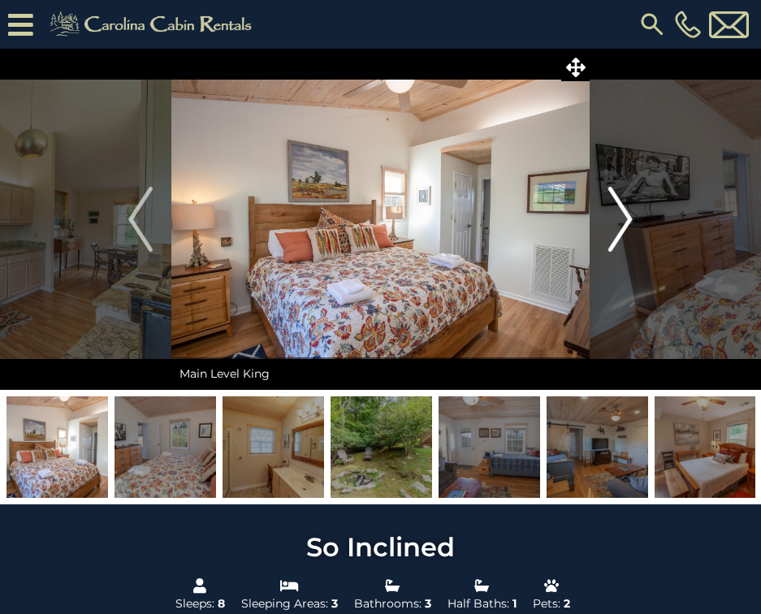
click at [631, 212] on img "Next" at bounding box center [620, 219] width 24 height 65
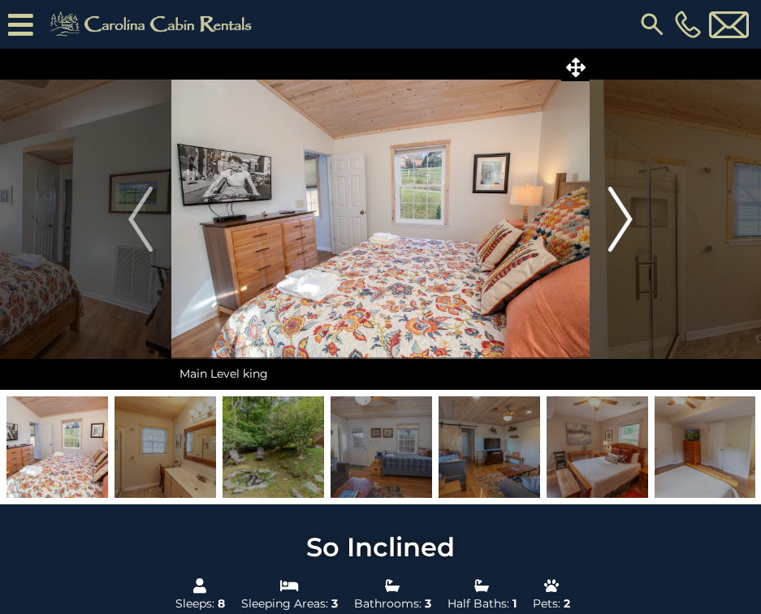
click at [631, 212] on img "Next" at bounding box center [620, 219] width 24 height 65
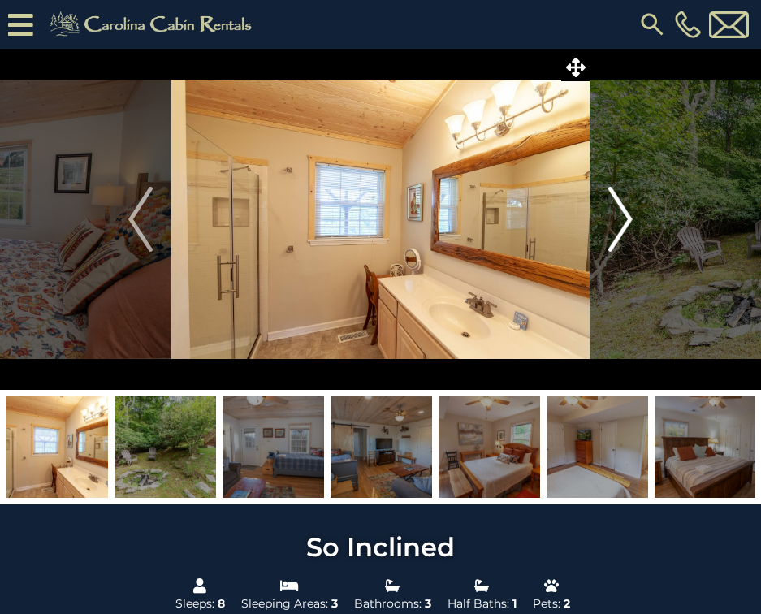
click at [631, 212] on img "Next" at bounding box center [620, 219] width 24 height 65
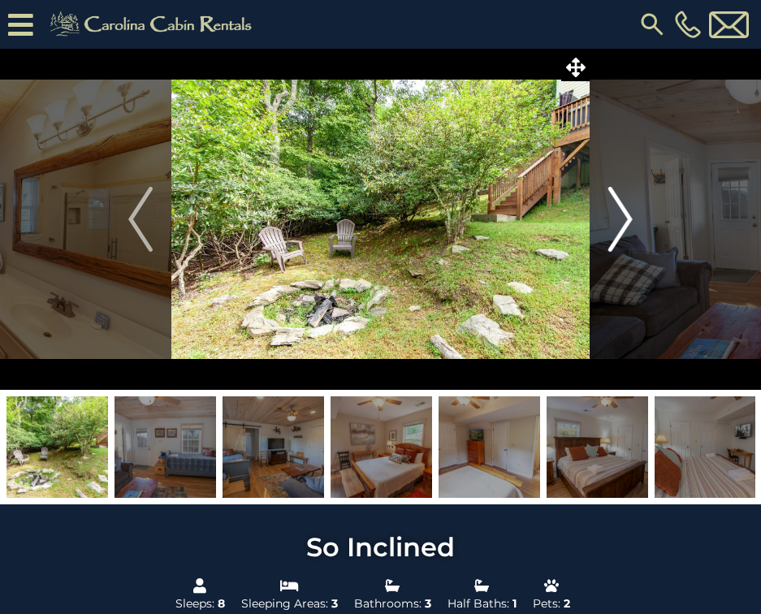
click at [631, 212] on img "Next" at bounding box center [620, 219] width 24 height 65
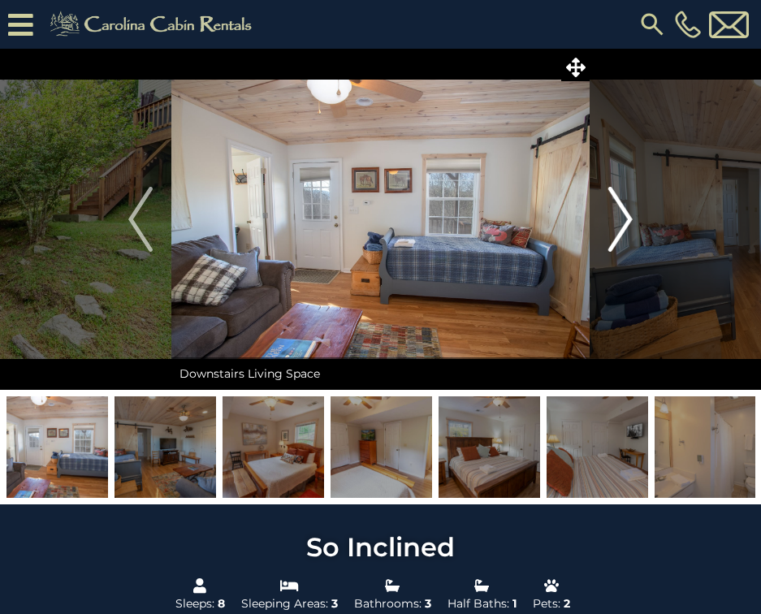
click at [631, 212] on img "Next" at bounding box center [620, 219] width 24 height 65
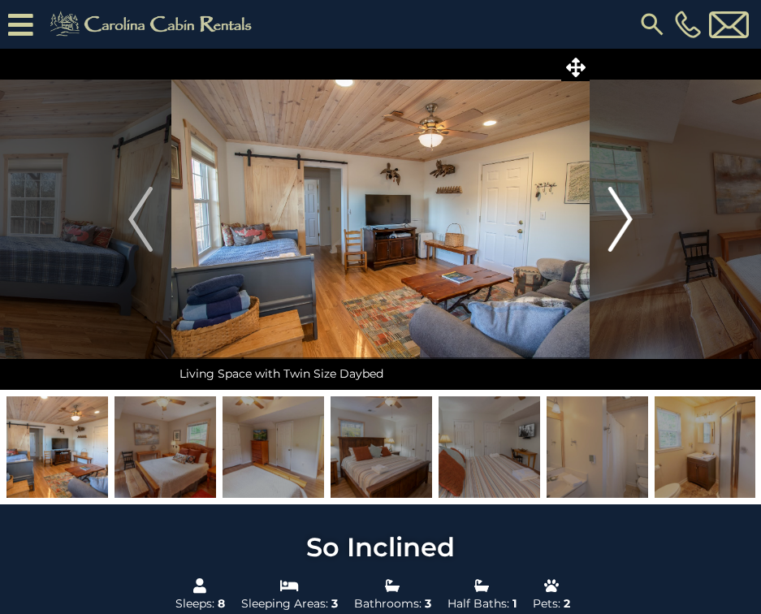
click at [631, 212] on img "Next" at bounding box center [620, 219] width 24 height 65
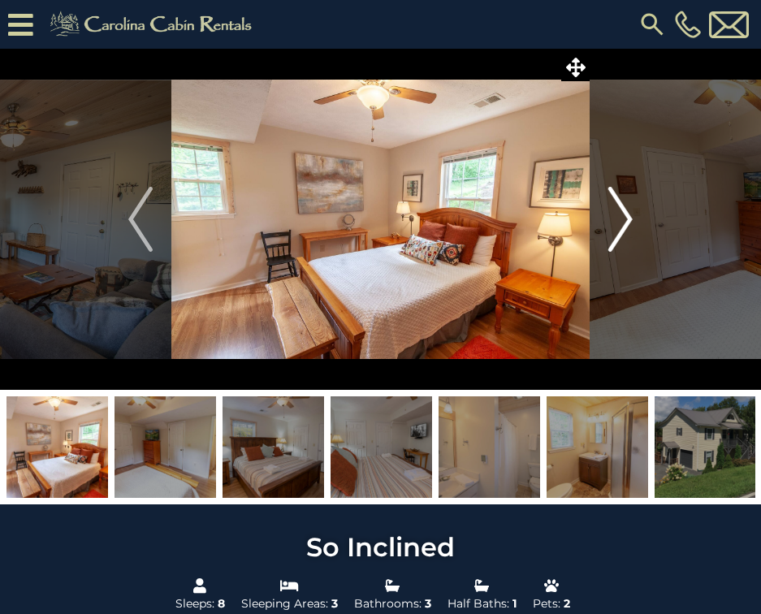
click at [631, 212] on img "Next" at bounding box center [620, 219] width 24 height 65
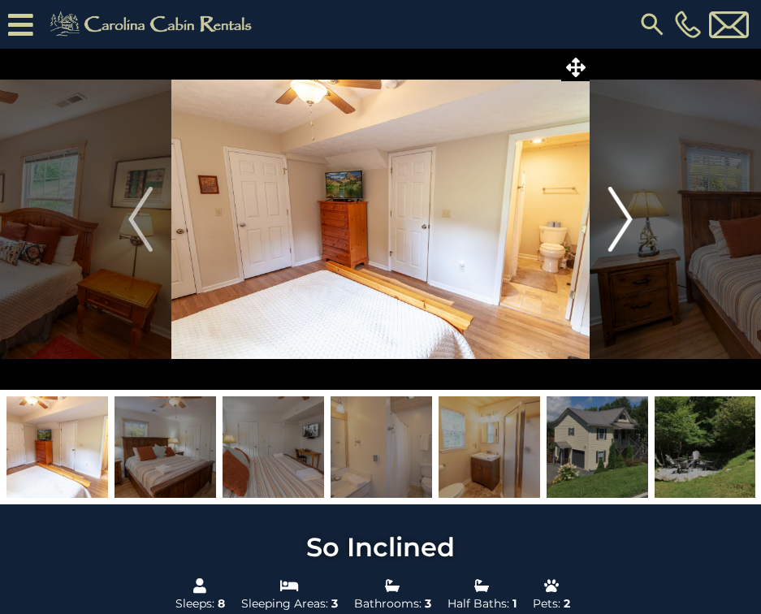
click at [631, 212] on img "Next" at bounding box center [620, 219] width 24 height 65
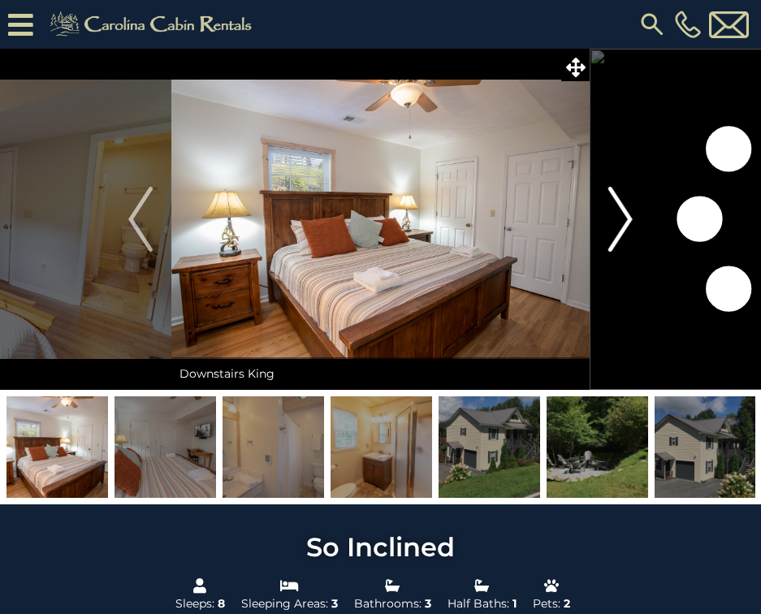
click at [631, 212] on img "Next" at bounding box center [620, 219] width 24 height 65
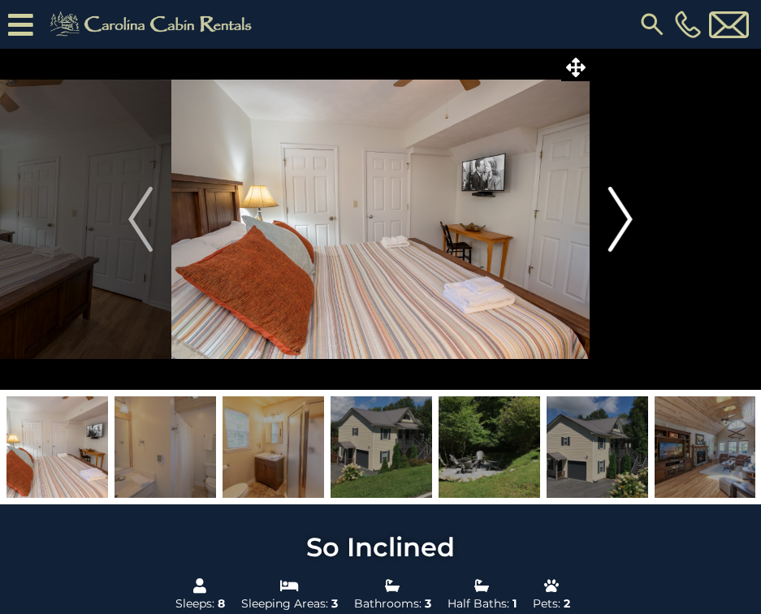
click at [631, 212] on img "Next" at bounding box center [620, 219] width 24 height 65
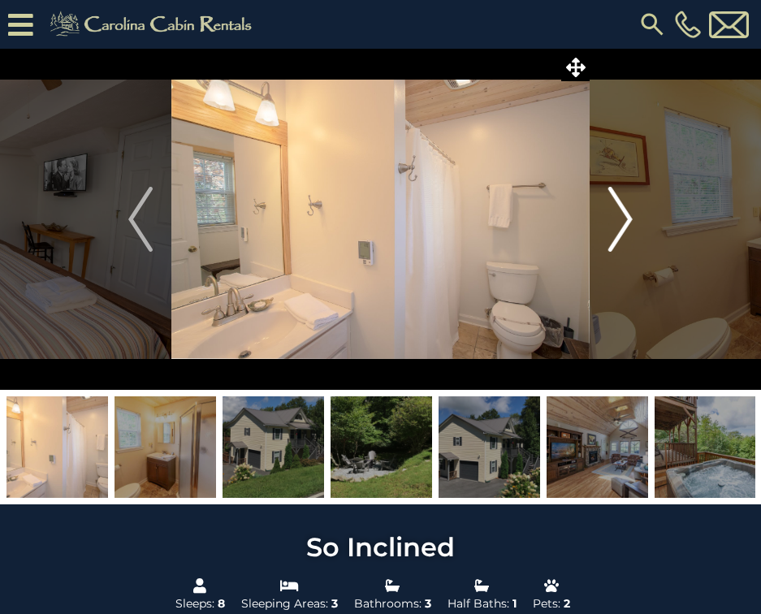
click at [631, 212] on img "Next" at bounding box center [620, 219] width 24 height 65
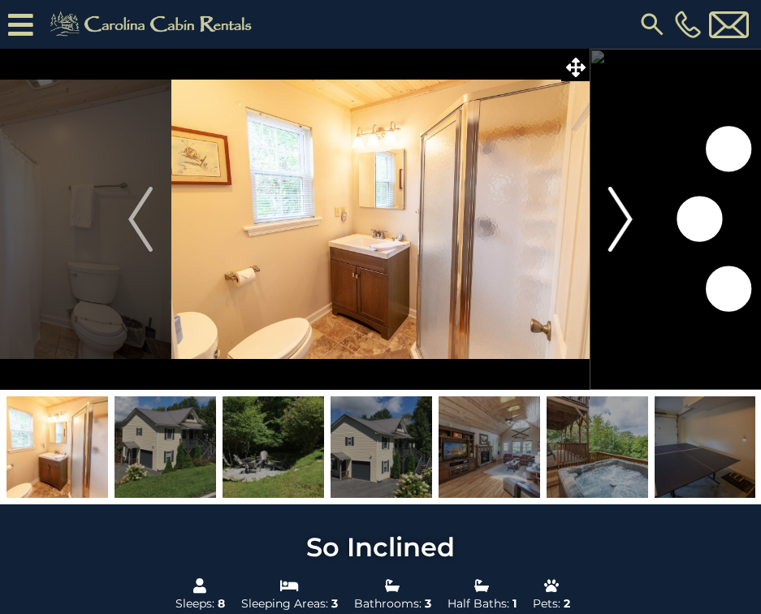
click at [631, 212] on img "Next" at bounding box center [620, 219] width 24 height 65
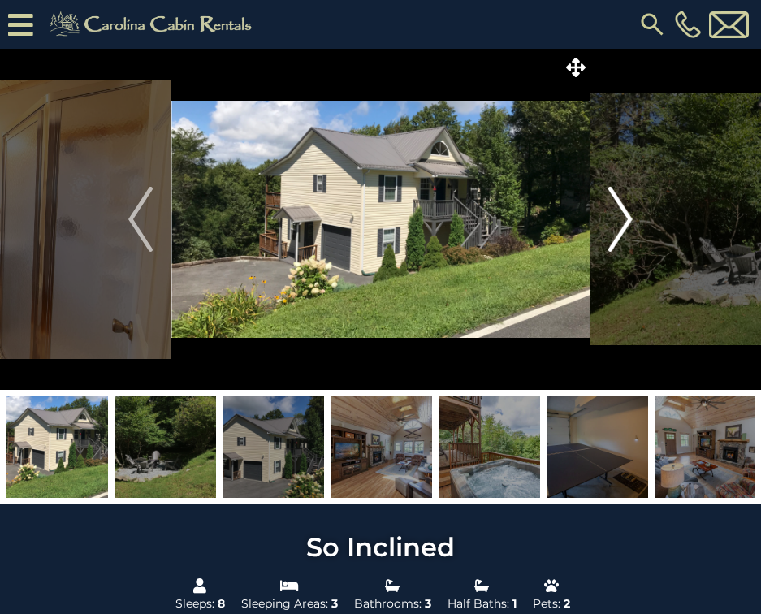
click at [631, 212] on img "Next" at bounding box center [620, 219] width 24 height 65
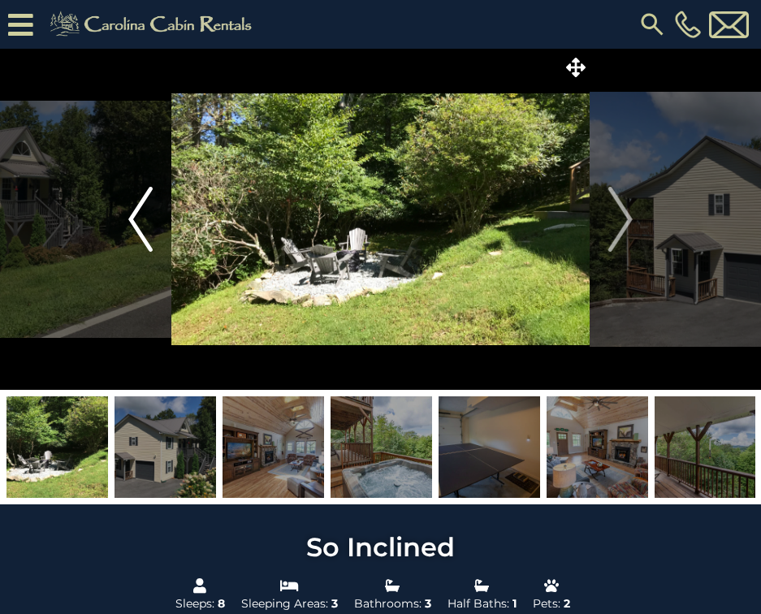
click at [132, 225] on img "Previous" at bounding box center [140, 219] width 24 height 65
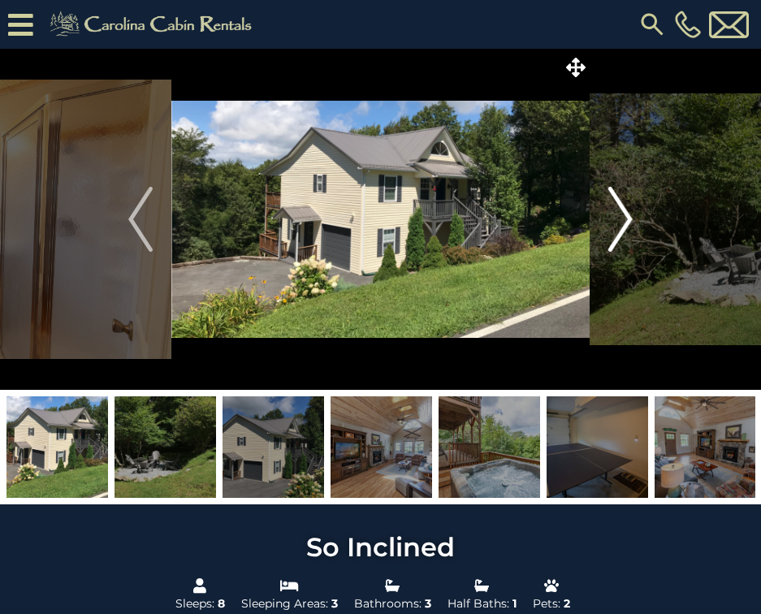
click at [618, 200] on img "Next" at bounding box center [620, 219] width 24 height 65
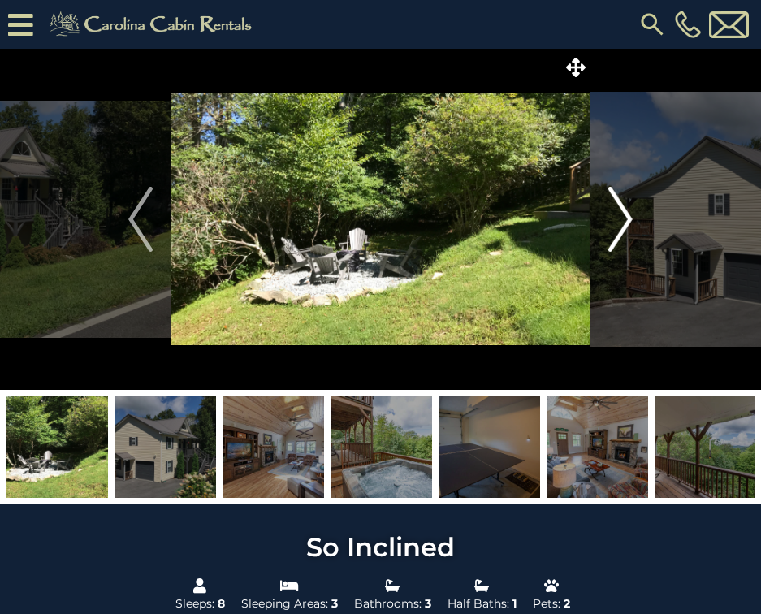
click at [618, 200] on img "Next" at bounding box center [620, 219] width 24 height 65
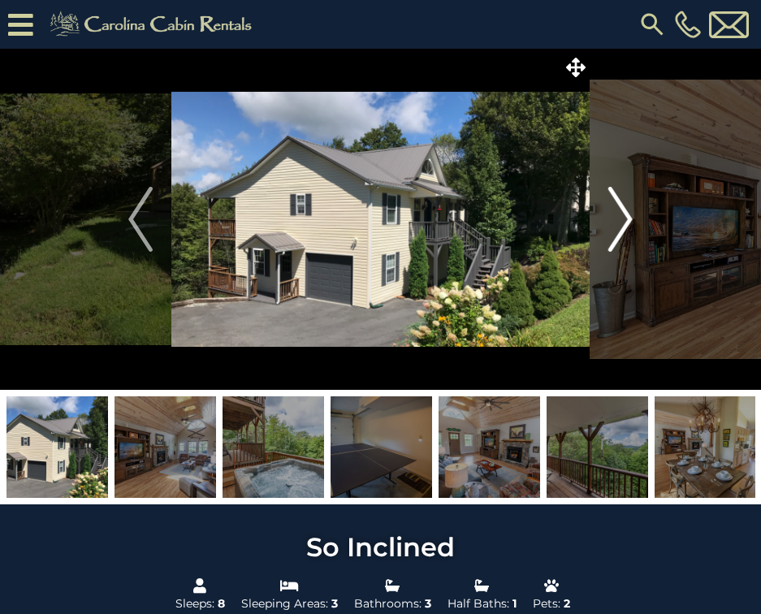
click at [618, 200] on img "Next" at bounding box center [620, 219] width 24 height 65
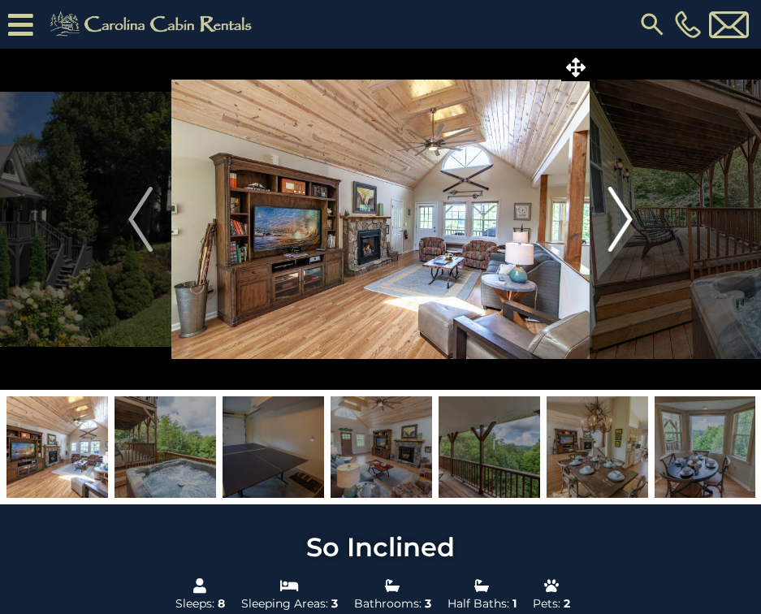
click at [618, 200] on img "Next" at bounding box center [620, 219] width 24 height 65
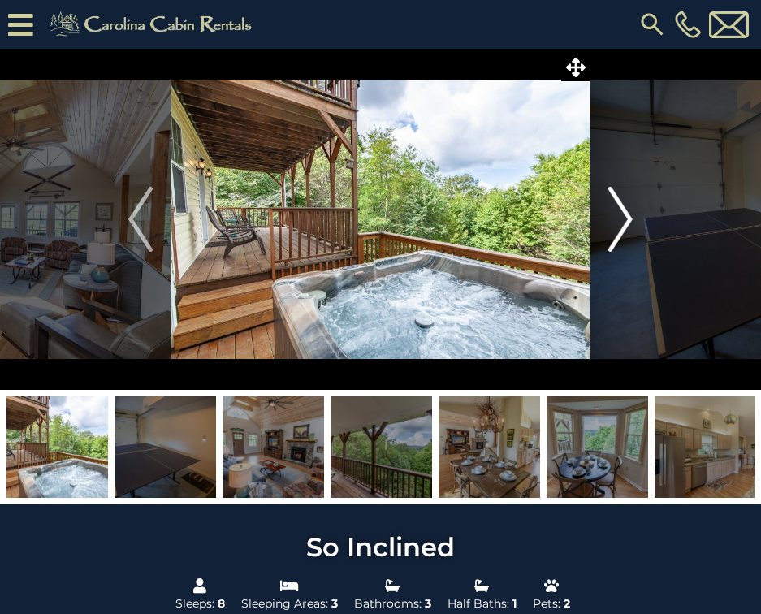
click at [618, 200] on img "Next" at bounding box center [620, 219] width 24 height 65
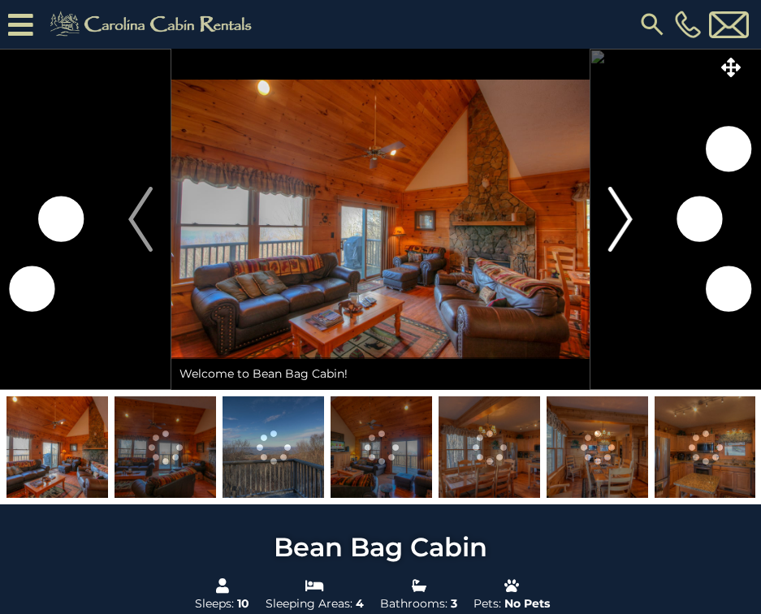
click at [628, 218] on img "Next" at bounding box center [620, 219] width 24 height 65
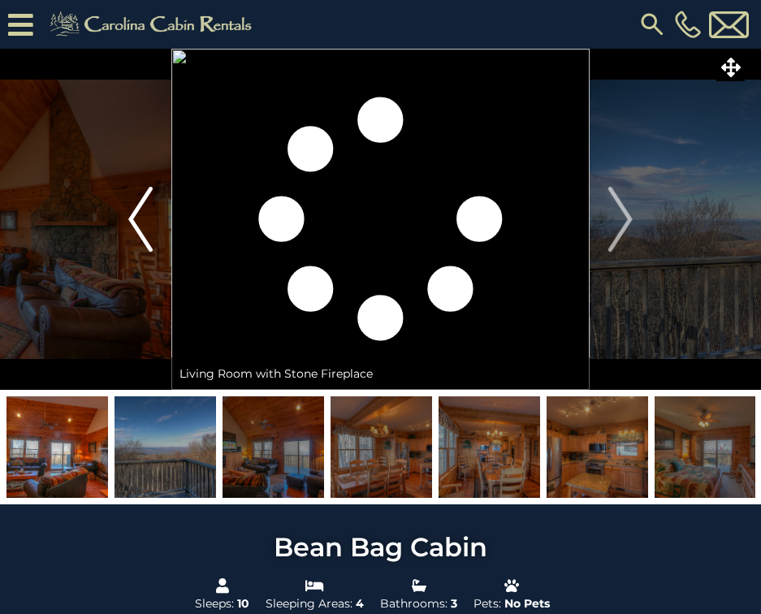
click at [132, 228] on img "Previous" at bounding box center [140, 219] width 24 height 65
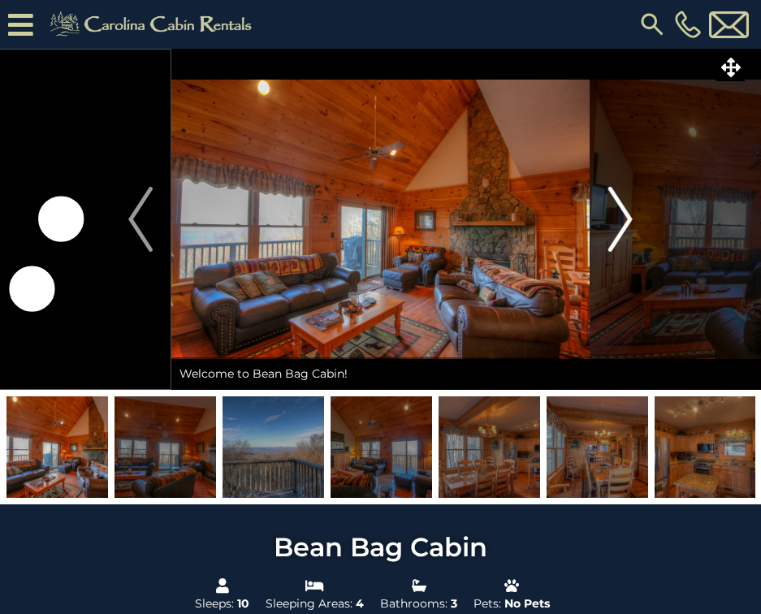
click at [612, 227] on img "Next" at bounding box center [620, 219] width 24 height 65
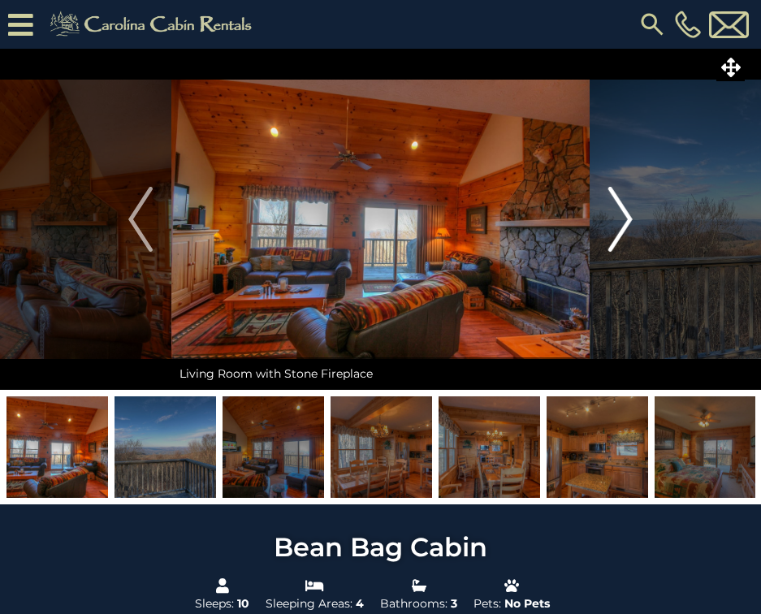
click at [612, 227] on img "Next" at bounding box center [620, 219] width 24 height 65
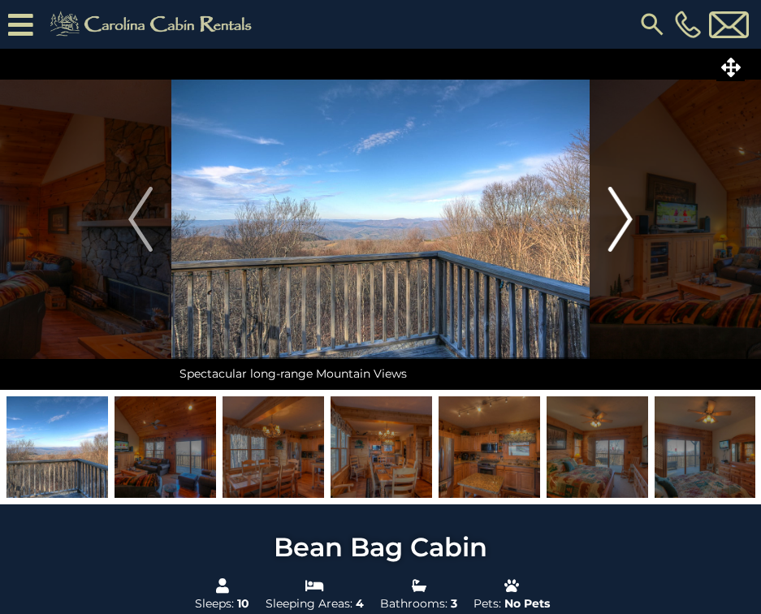
click at [612, 227] on img "Next" at bounding box center [620, 219] width 24 height 65
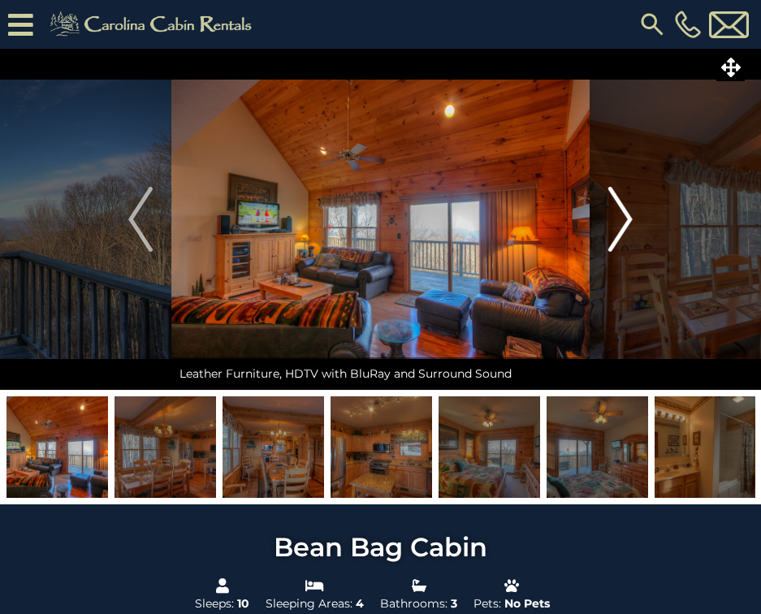
click at [612, 227] on img "Next" at bounding box center [620, 219] width 24 height 65
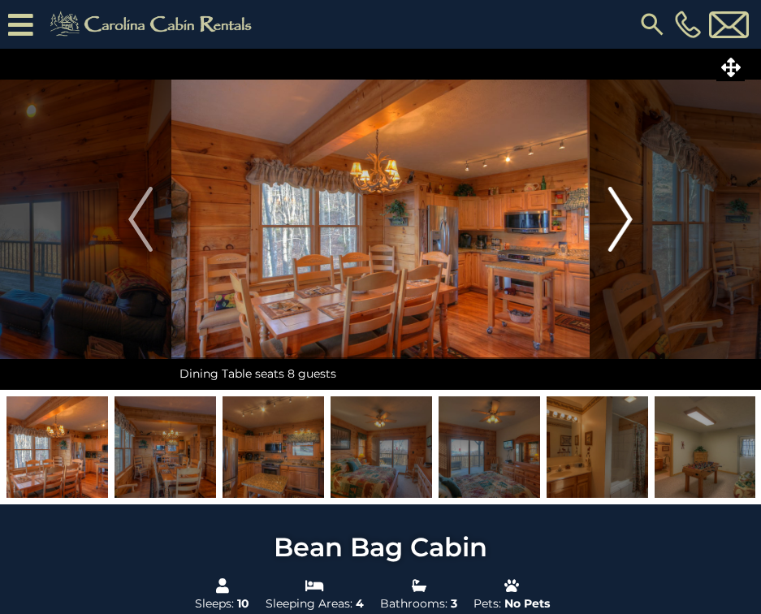
click at [612, 227] on img "Next" at bounding box center [620, 219] width 24 height 65
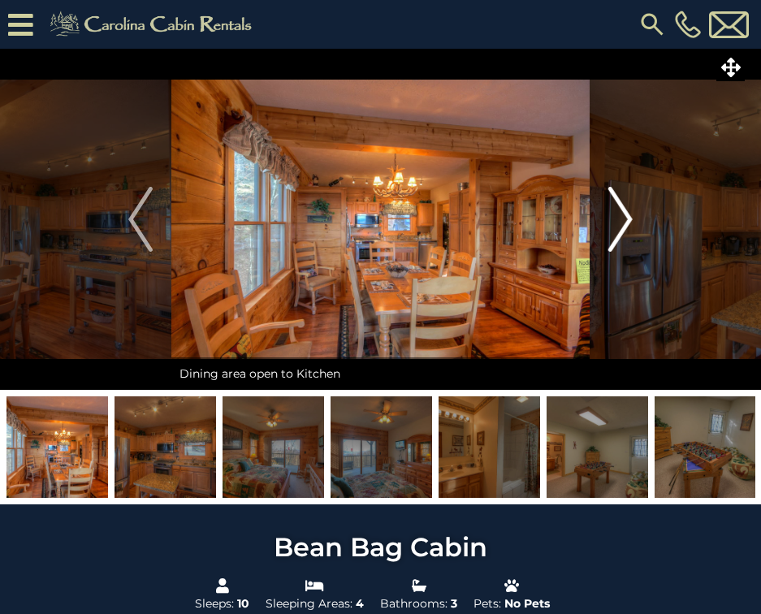
click at [612, 227] on img "Next" at bounding box center [620, 219] width 24 height 65
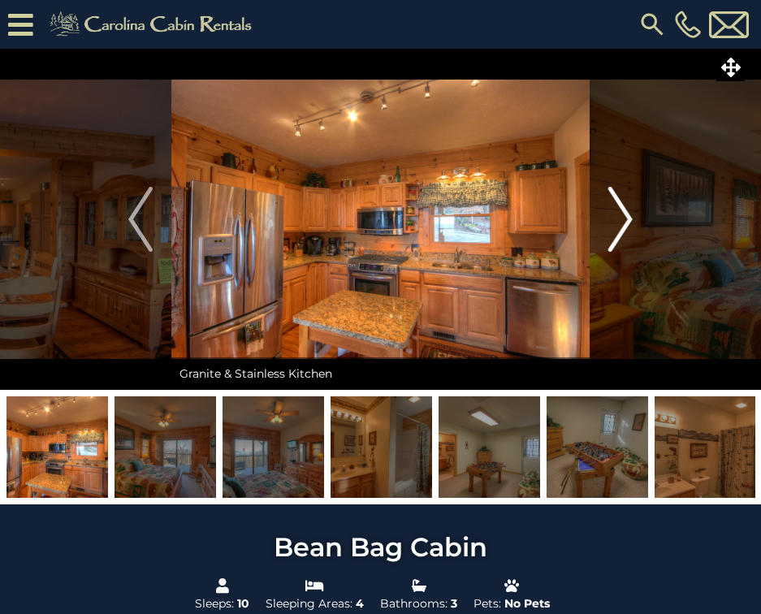
click at [612, 227] on img "Next" at bounding box center [620, 219] width 24 height 65
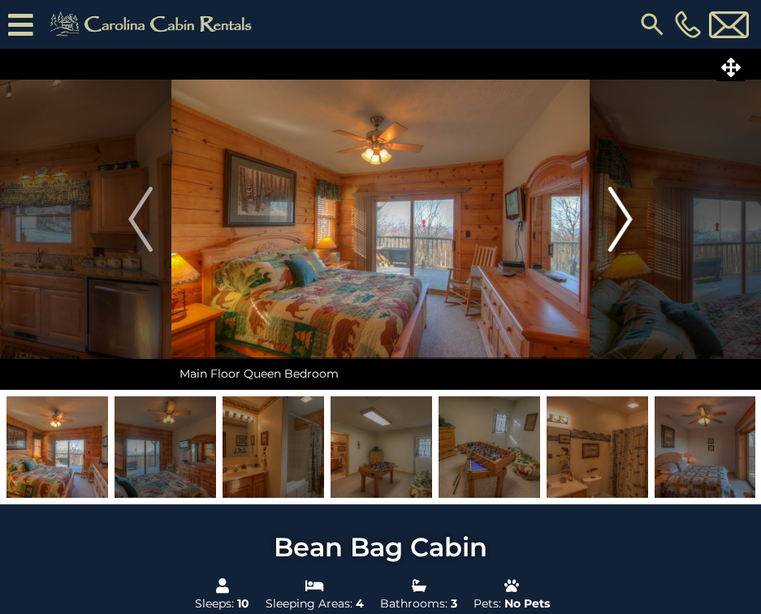
click at [608, 225] on img "Next" at bounding box center [620, 219] width 24 height 65
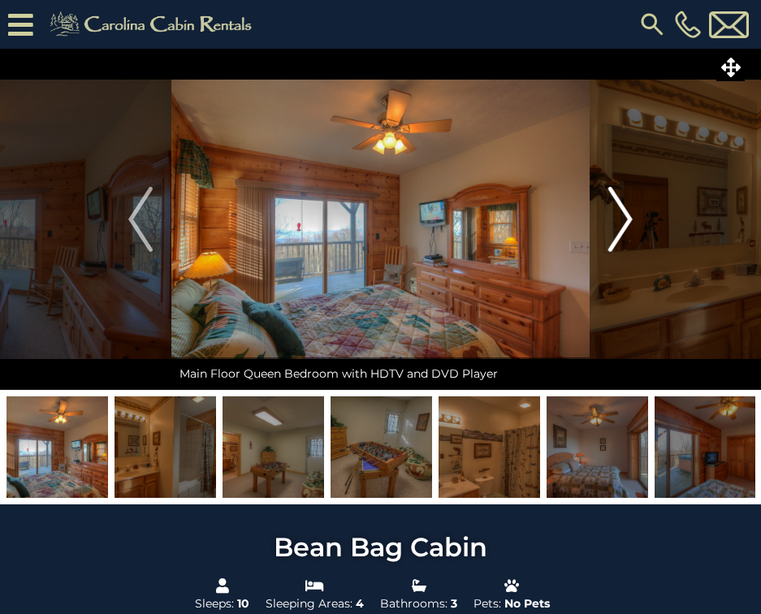
click at [608, 225] on img "Next" at bounding box center [620, 219] width 24 height 65
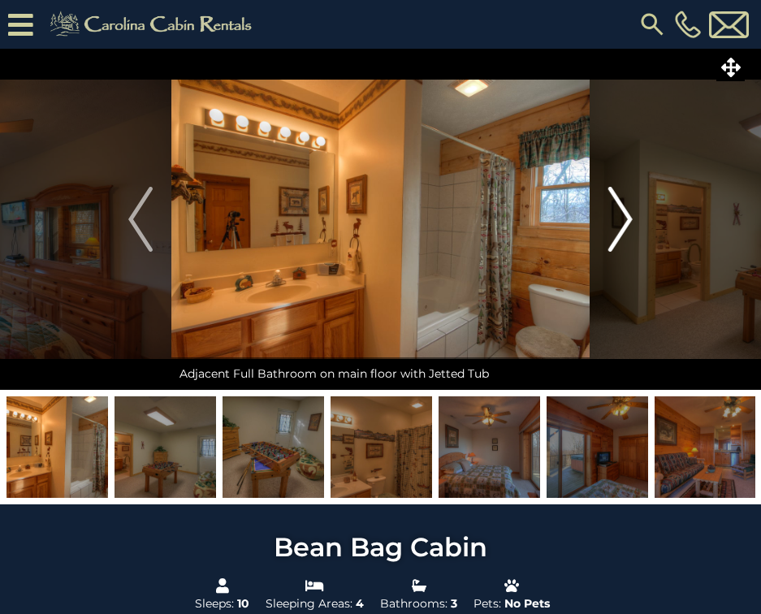
click at [608, 225] on img "Next" at bounding box center [620, 219] width 24 height 65
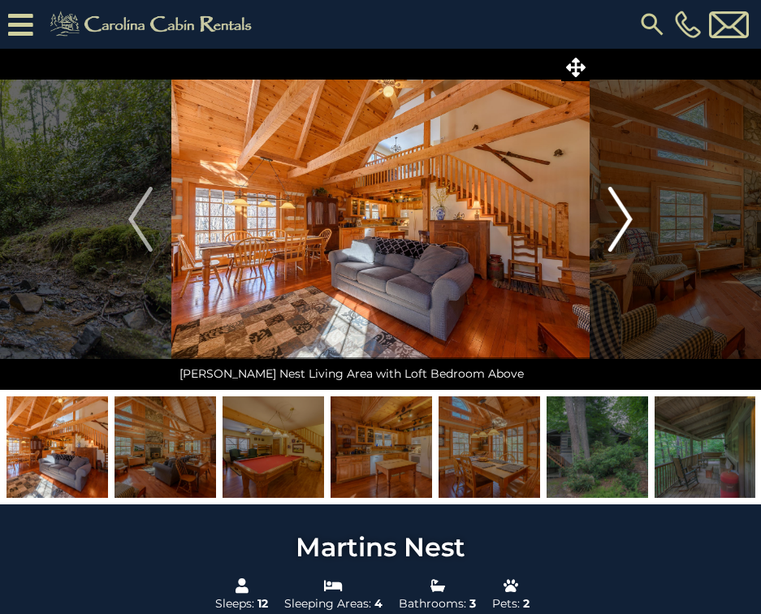
click at [629, 227] on img "Next" at bounding box center [620, 219] width 24 height 65
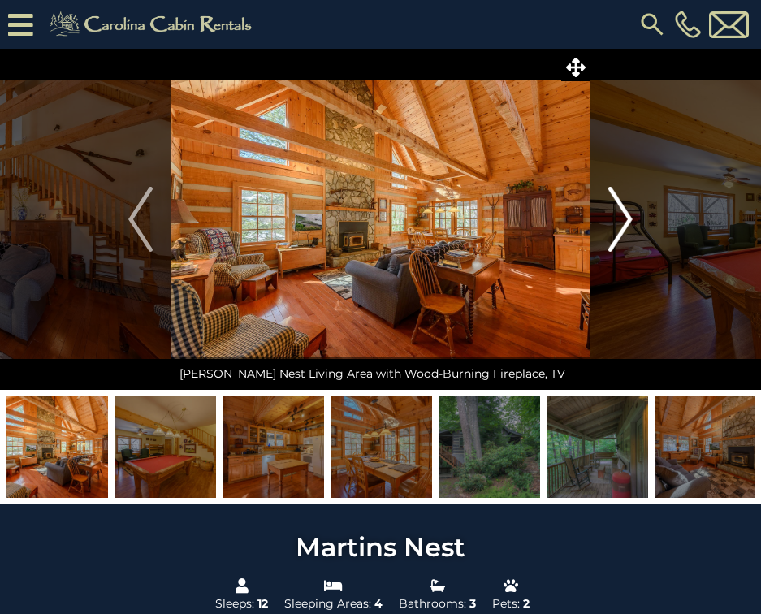
click at [630, 220] on img "Next" at bounding box center [620, 219] width 24 height 65
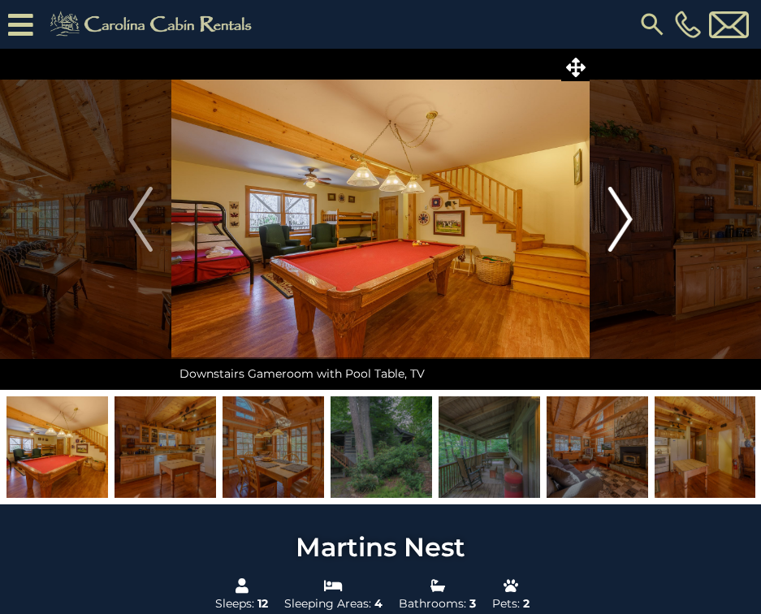
click at [630, 220] on img "Next" at bounding box center [620, 219] width 24 height 65
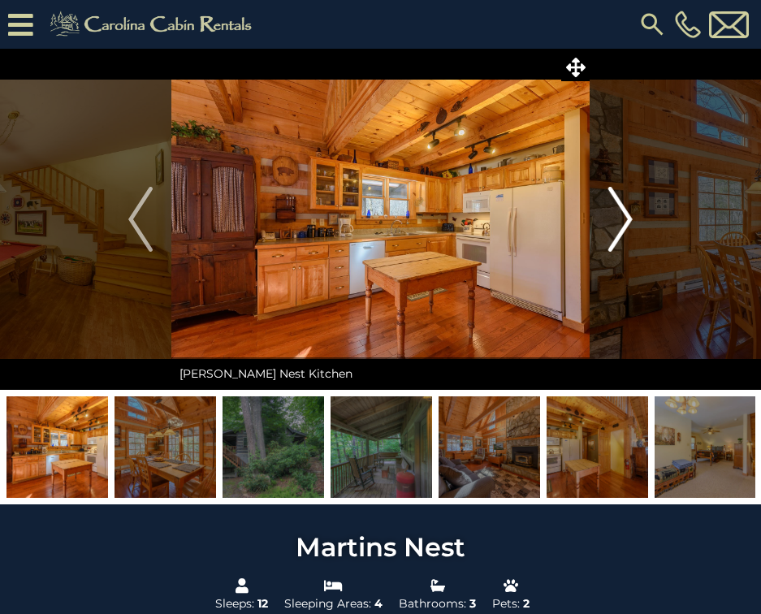
click at [630, 220] on img "Next" at bounding box center [620, 219] width 24 height 65
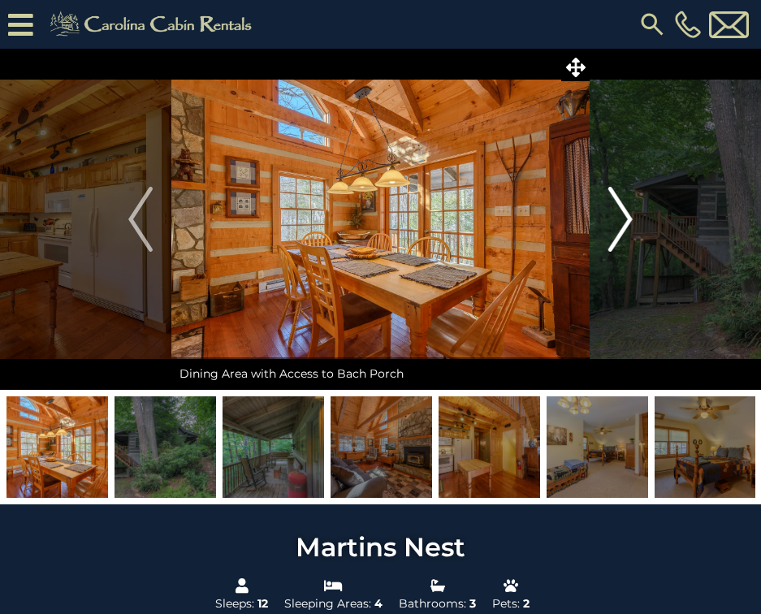
click at [630, 220] on img "Next" at bounding box center [620, 219] width 24 height 65
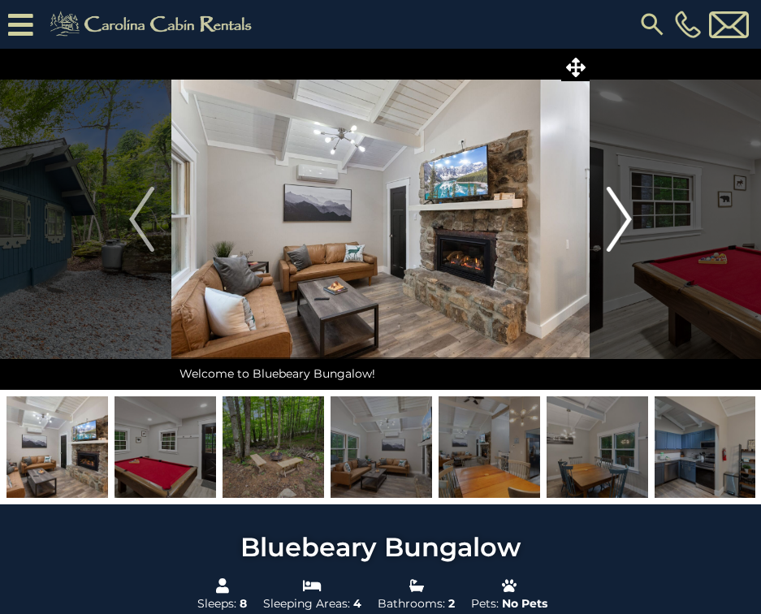
click at [621, 227] on img "Next" at bounding box center [619, 219] width 24 height 65
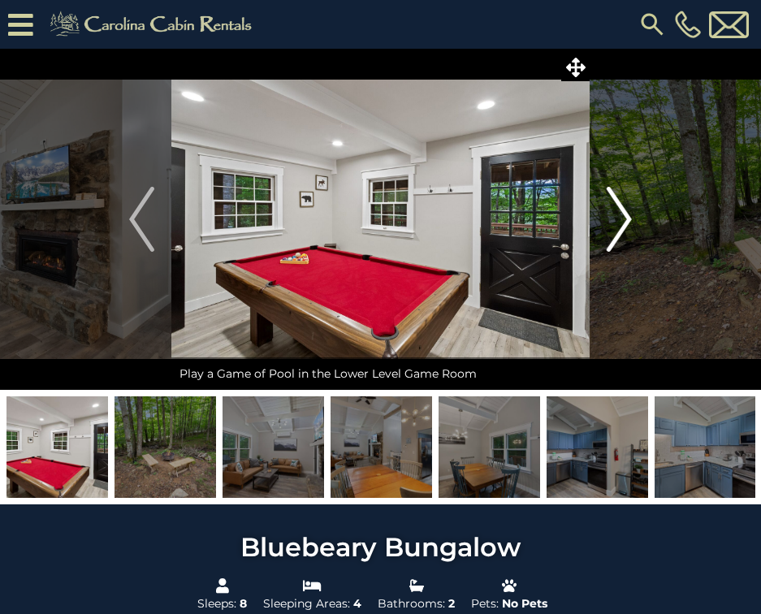
click at [621, 227] on img "Next" at bounding box center [619, 219] width 24 height 65
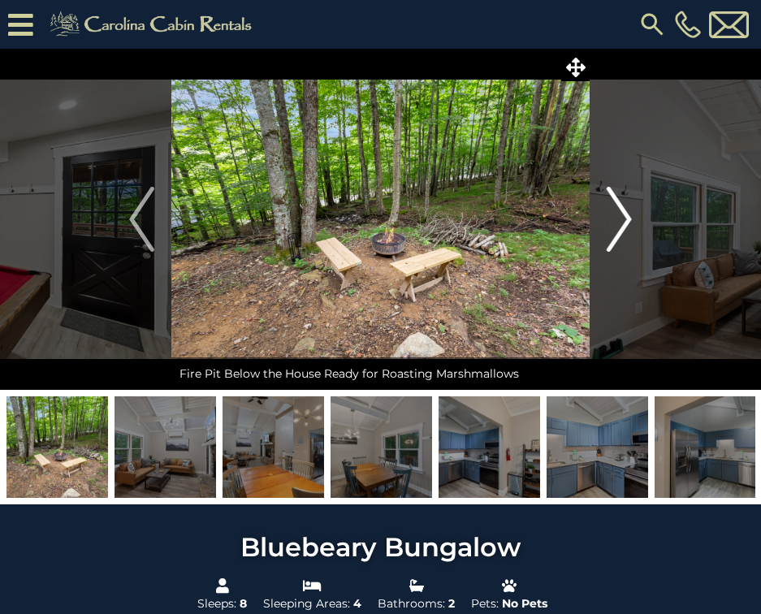
click at [621, 227] on img "Next" at bounding box center [619, 219] width 24 height 65
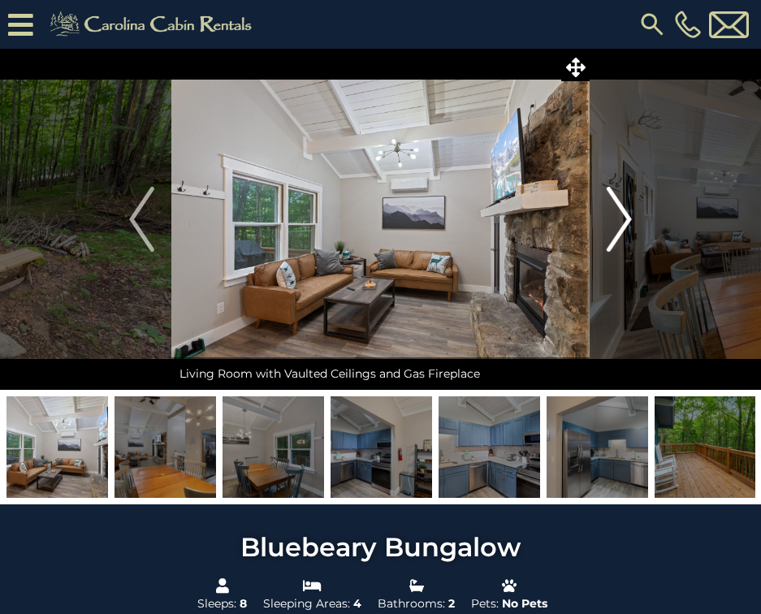
click at [621, 227] on img "Next" at bounding box center [619, 219] width 24 height 65
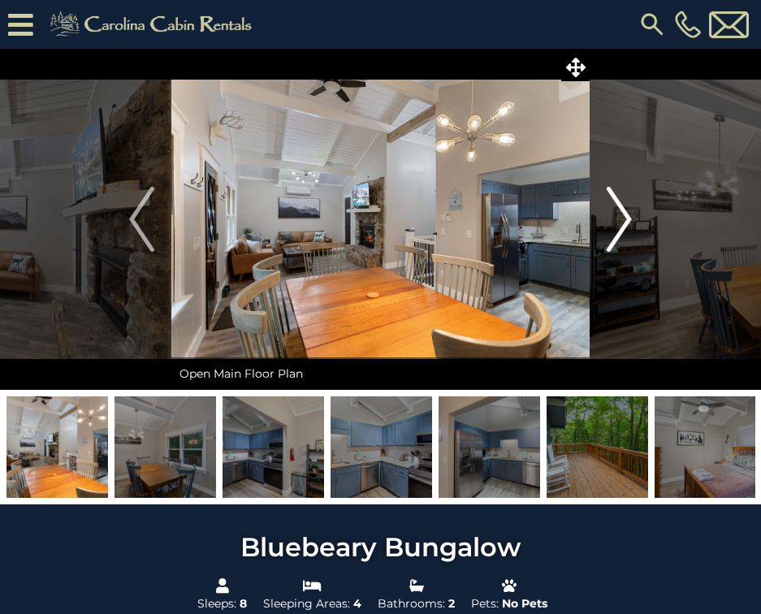
click at [621, 227] on img "Next" at bounding box center [619, 219] width 24 height 65
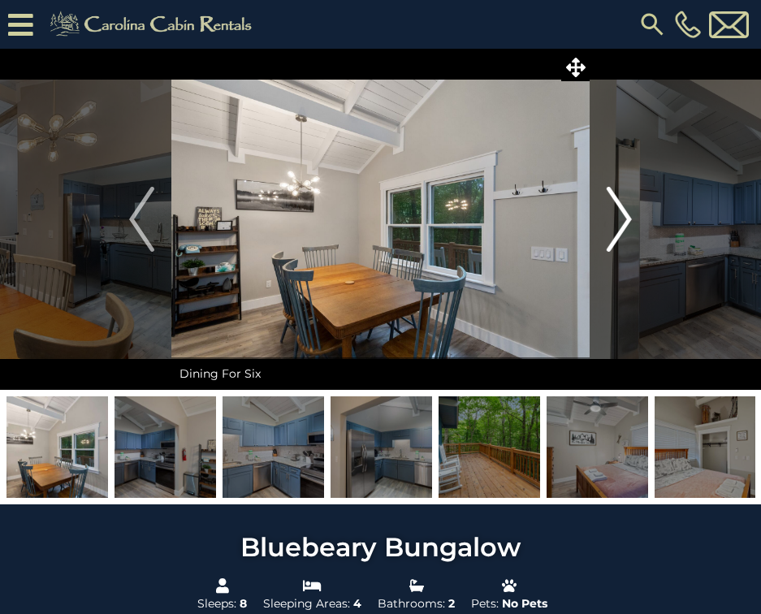
click at [621, 227] on img "Next" at bounding box center [619, 219] width 24 height 65
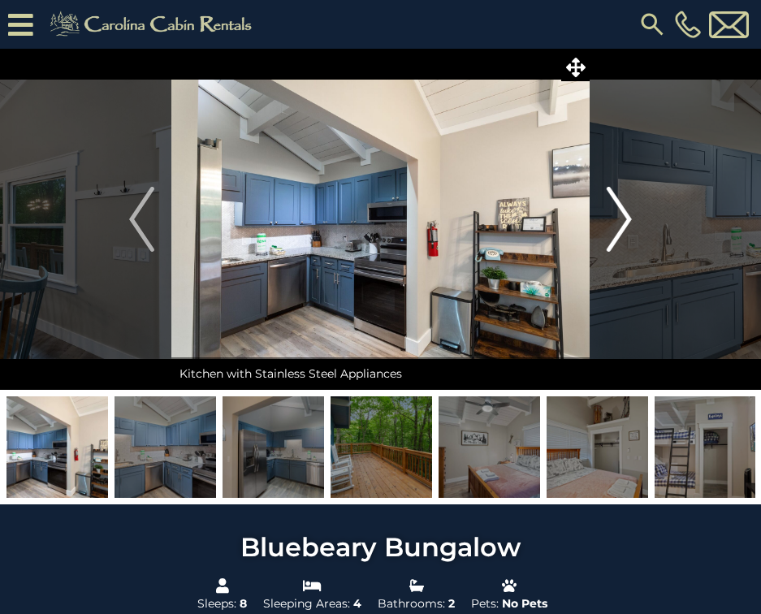
click at [621, 227] on img "Next" at bounding box center [619, 219] width 24 height 65
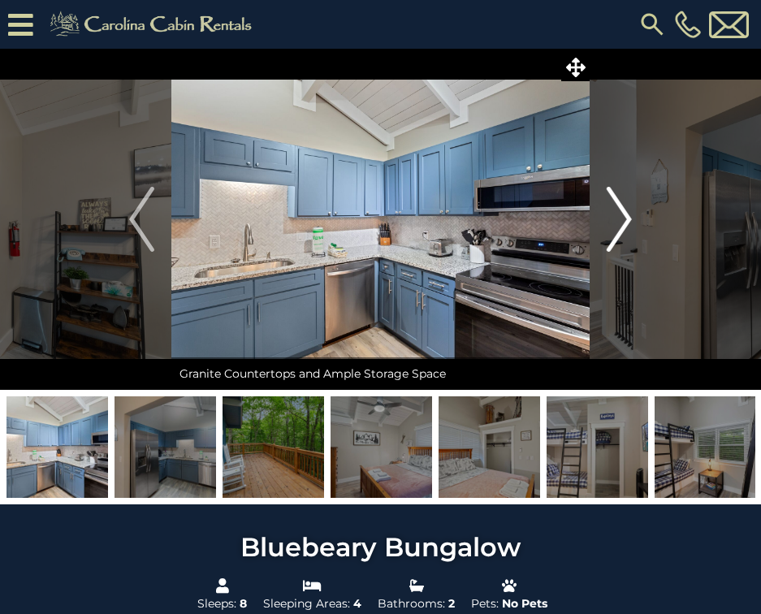
click at [621, 227] on img "Next" at bounding box center [619, 219] width 24 height 65
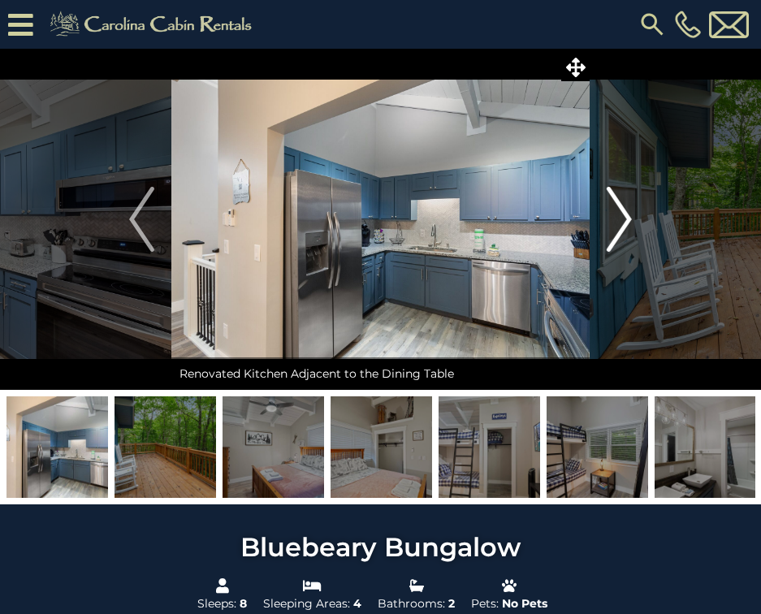
click at [621, 227] on img "Next" at bounding box center [619, 219] width 24 height 65
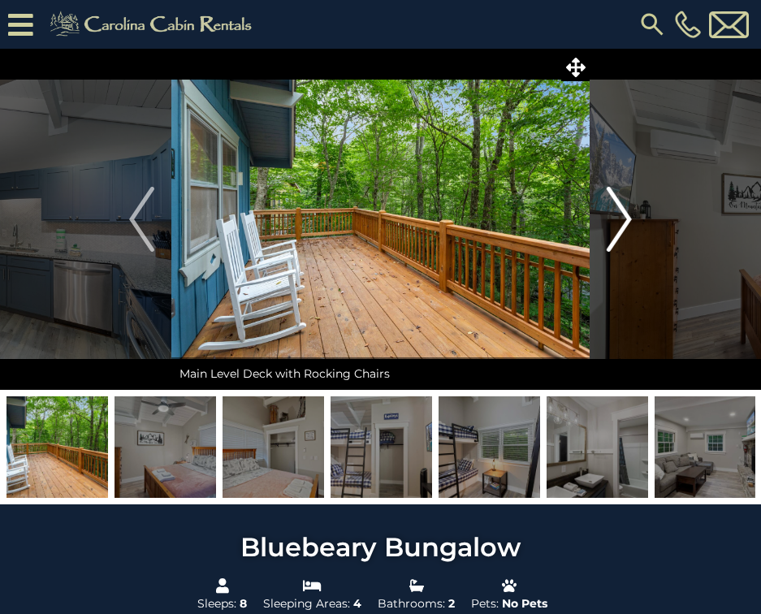
click at [621, 227] on img "Next" at bounding box center [619, 219] width 24 height 65
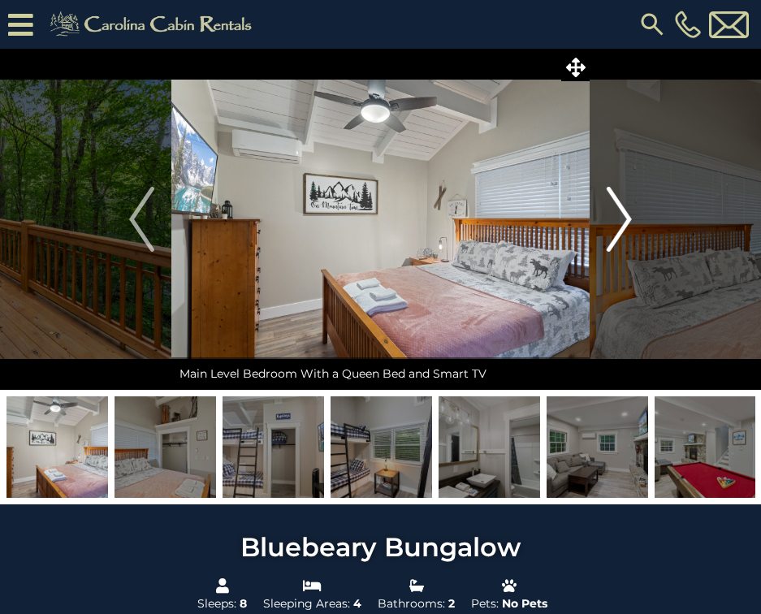
click at [621, 227] on img "Next" at bounding box center [619, 219] width 24 height 65
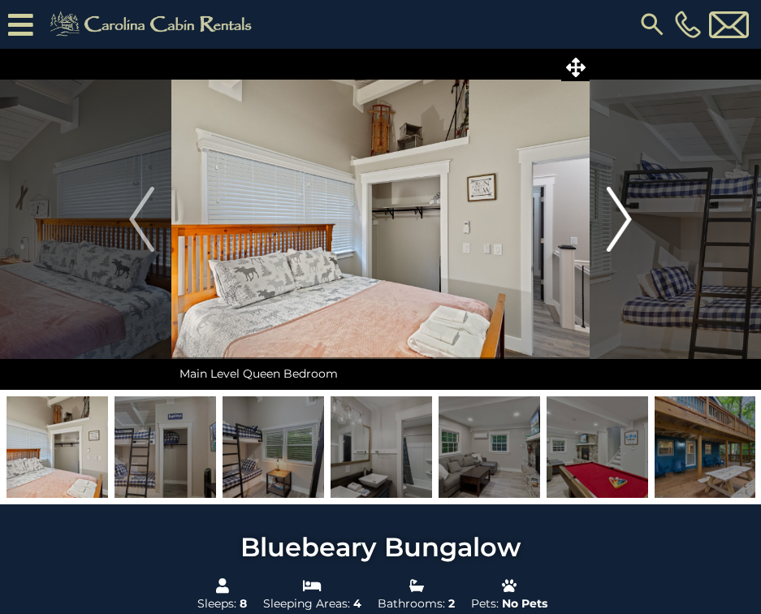
click at [621, 227] on img "Next" at bounding box center [619, 219] width 24 height 65
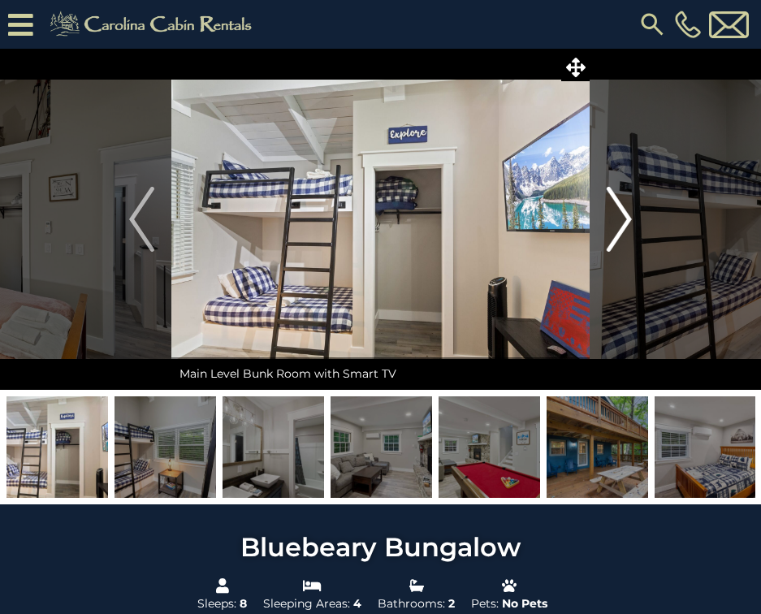
click at [621, 227] on img "Next" at bounding box center [619, 219] width 24 height 65
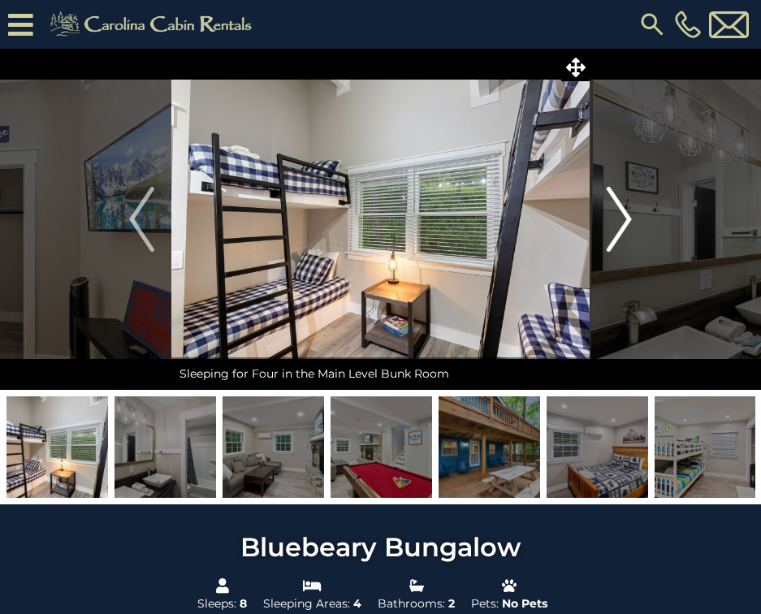
click at [621, 227] on img "Next" at bounding box center [619, 219] width 24 height 65
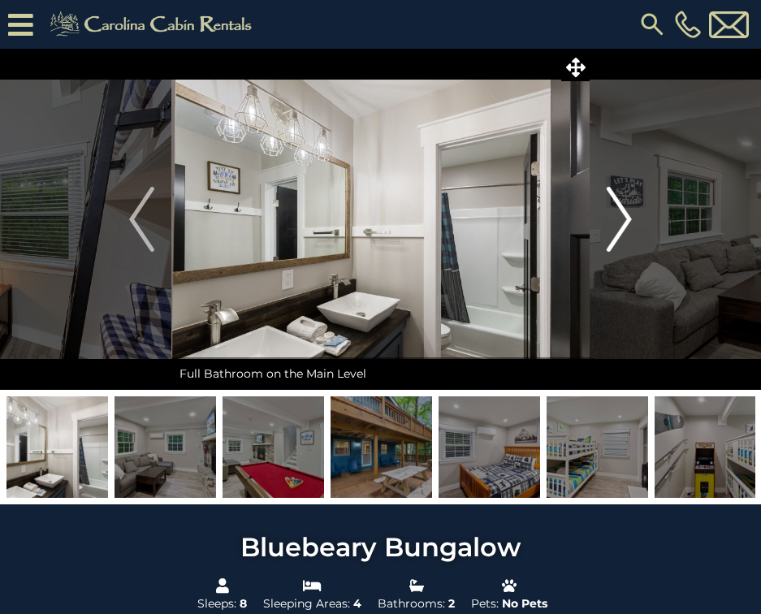
click at [621, 227] on img "Next" at bounding box center [619, 219] width 24 height 65
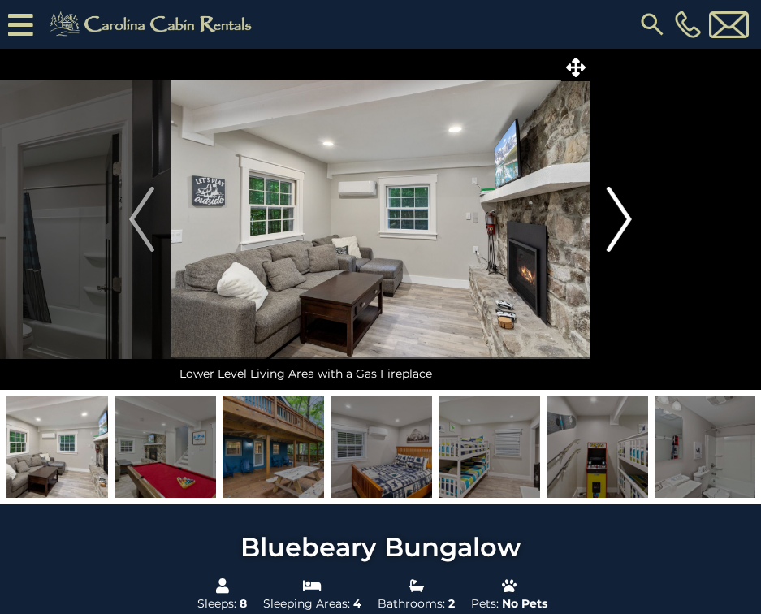
click at [621, 227] on img "Next" at bounding box center [619, 219] width 24 height 65
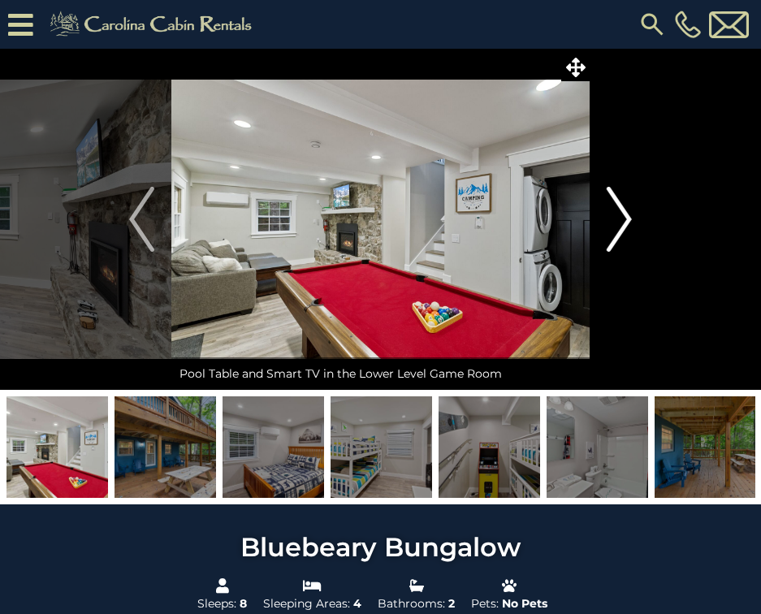
click at [621, 227] on img "Next" at bounding box center [619, 219] width 24 height 65
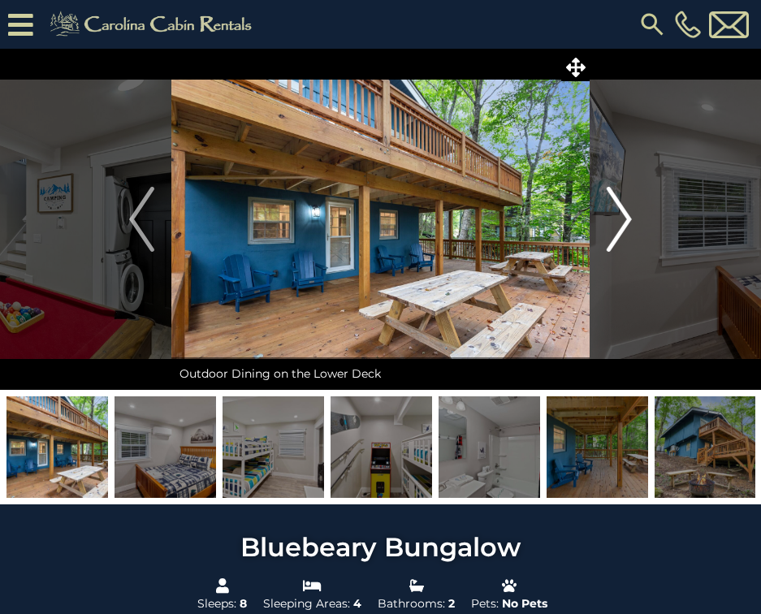
click at [621, 227] on img "Next" at bounding box center [619, 219] width 24 height 65
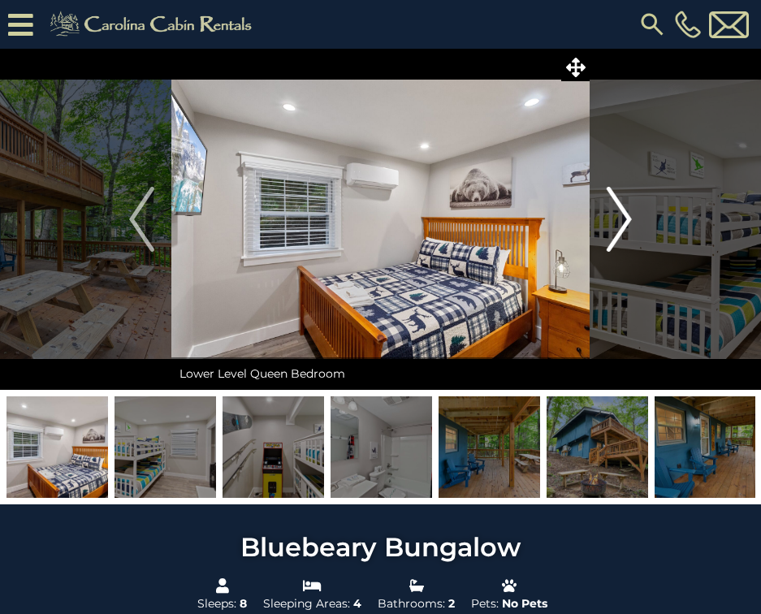
click at [621, 227] on img "Next" at bounding box center [619, 219] width 24 height 65
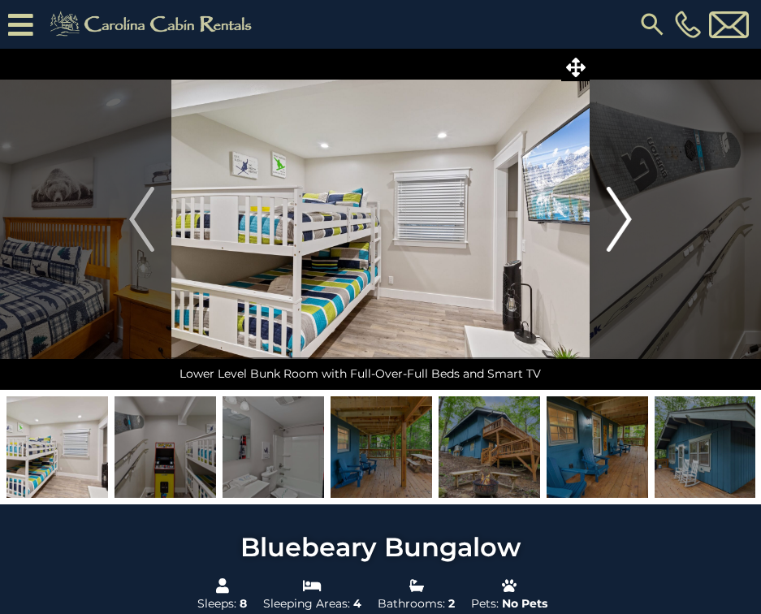
click at [621, 227] on img "Next" at bounding box center [619, 219] width 24 height 65
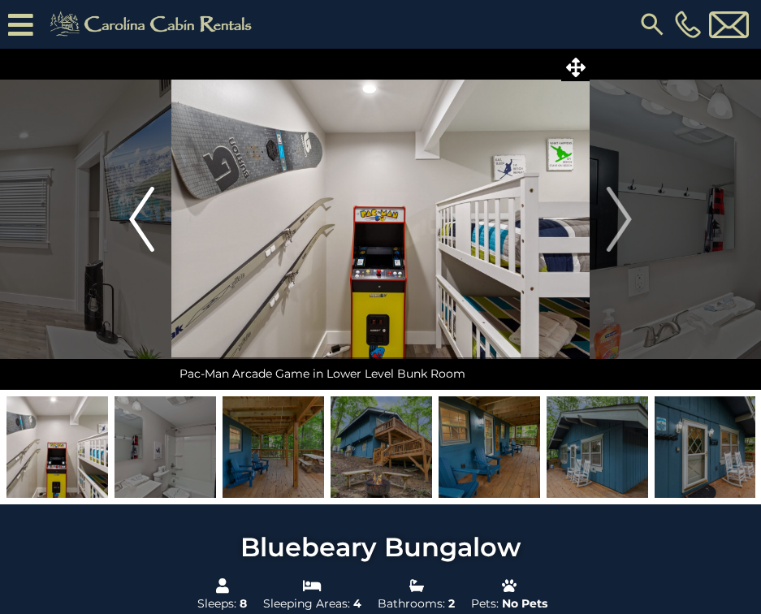
click at [149, 214] on img "Previous" at bounding box center [141, 219] width 24 height 65
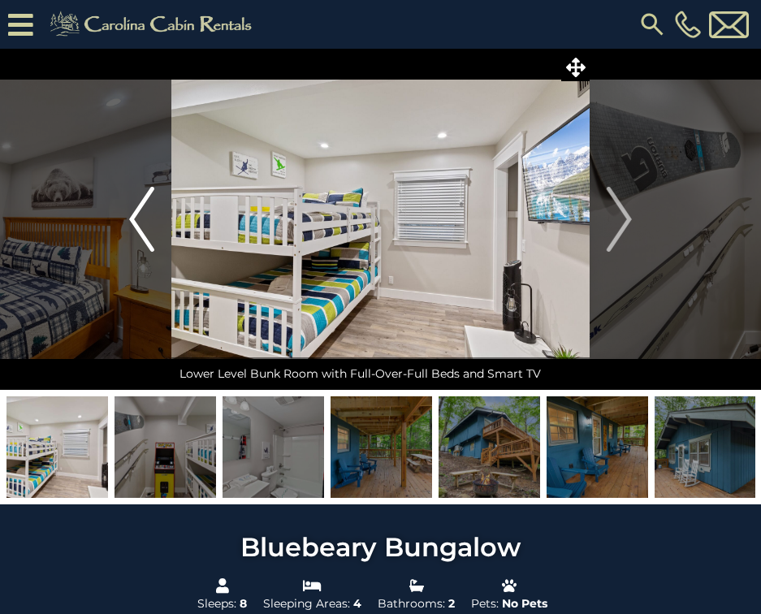
click at [151, 214] on img "Previous" at bounding box center [141, 219] width 24 height 65
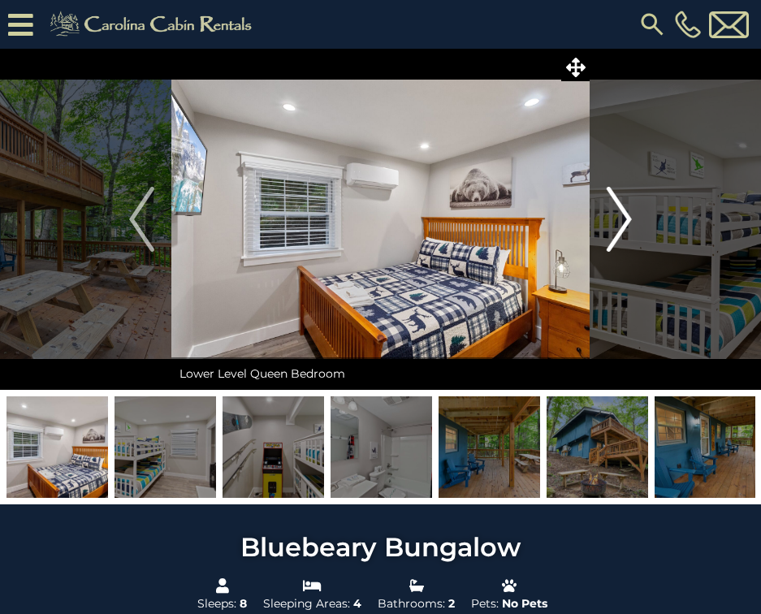
click at [614, 220] on img "Next" at bounding box center [619, 219] width 24 height 65
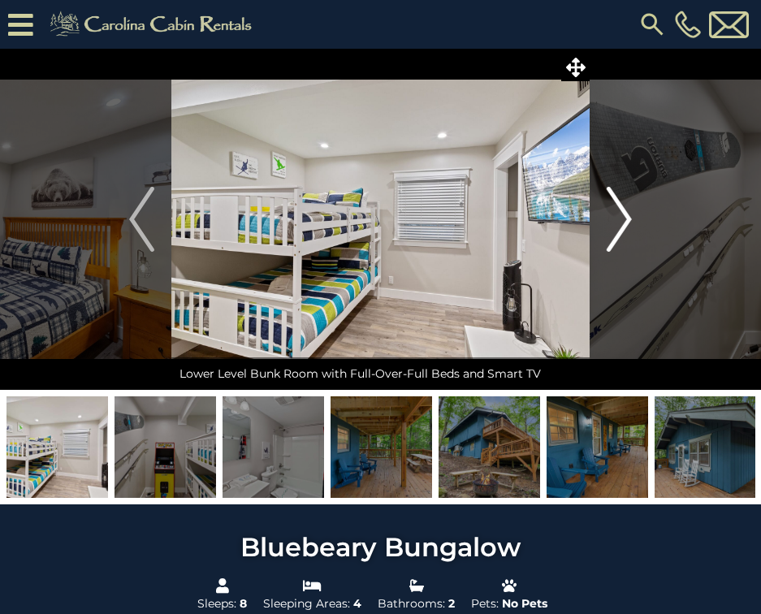
click at [614, 220] on img "Next" at bounding box center [619, 219] width 24 height 65
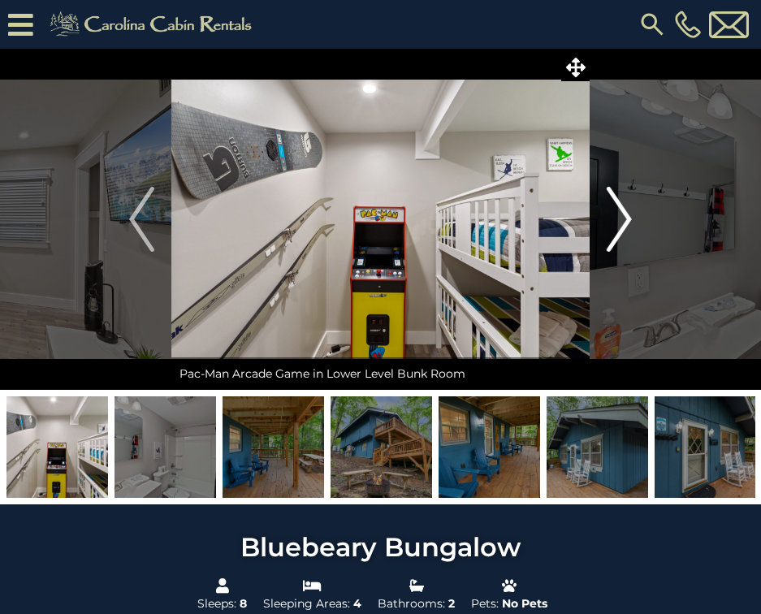
click at [614, 220] on img "Next" at bounding box center [619, 219] width 24 height 65
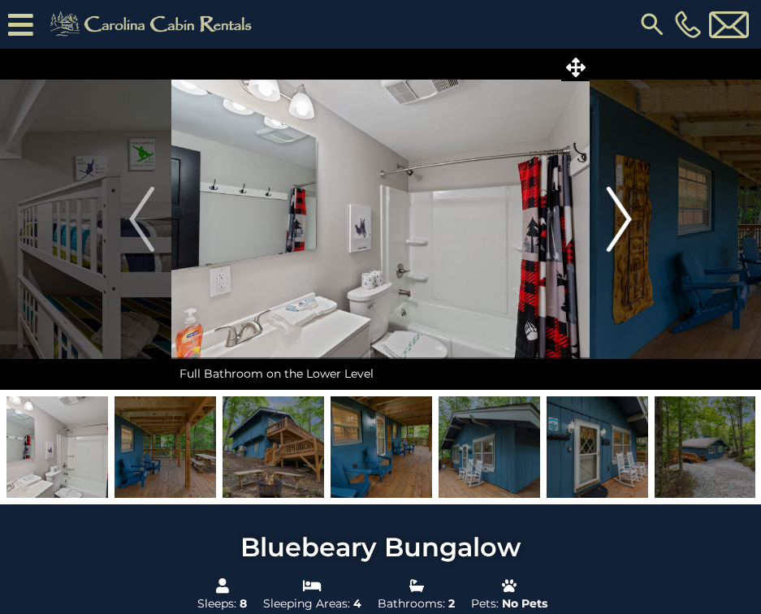
click at [614, 220] on img "Next" at bounding box center [619, 219] width 24 height 65
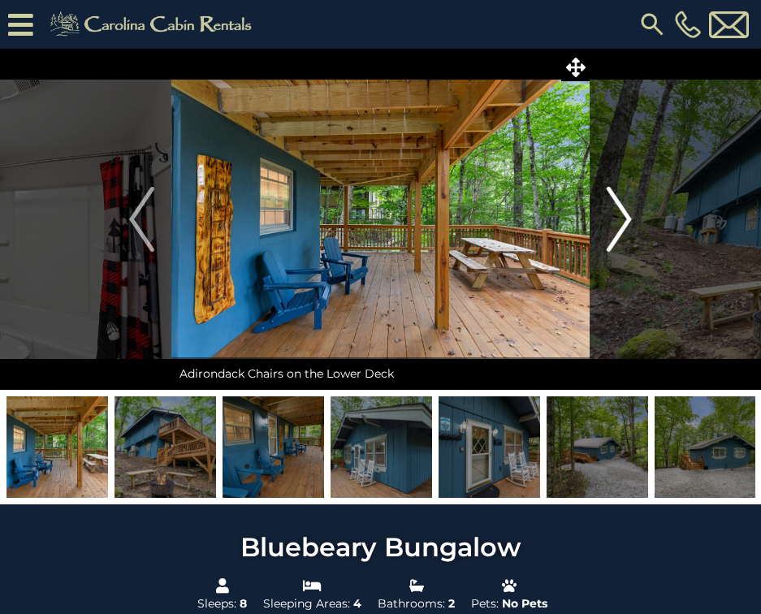
click at [614, 220] on img "Next" at bounding box center [619, 219] width 24 height 65
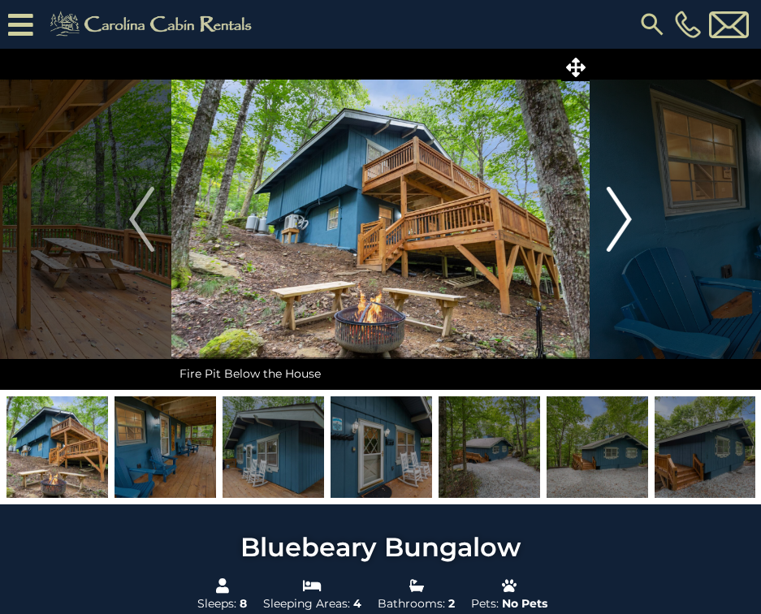
click at [614, 220] on img "Next" at bounding box center [619, 219] width 24 height 65
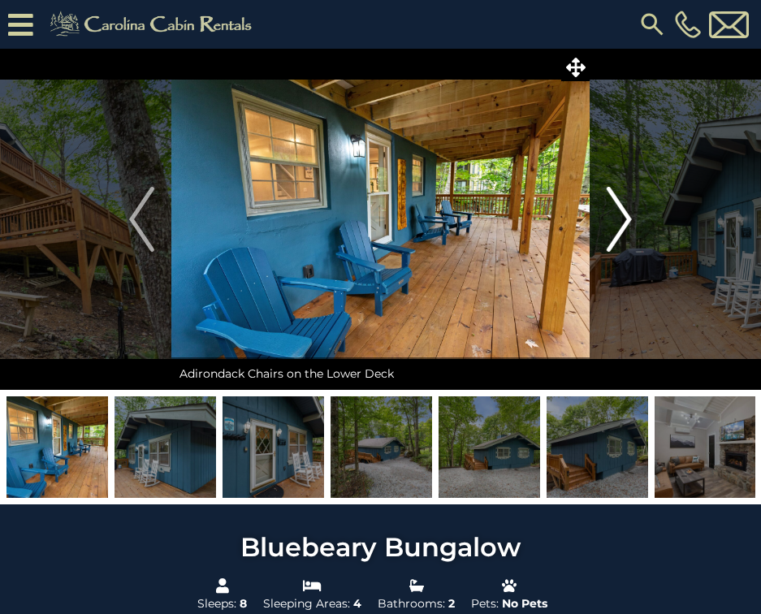
click at [636, 224] on button "Next" at bounding box center [619, 219] width 59 height 341
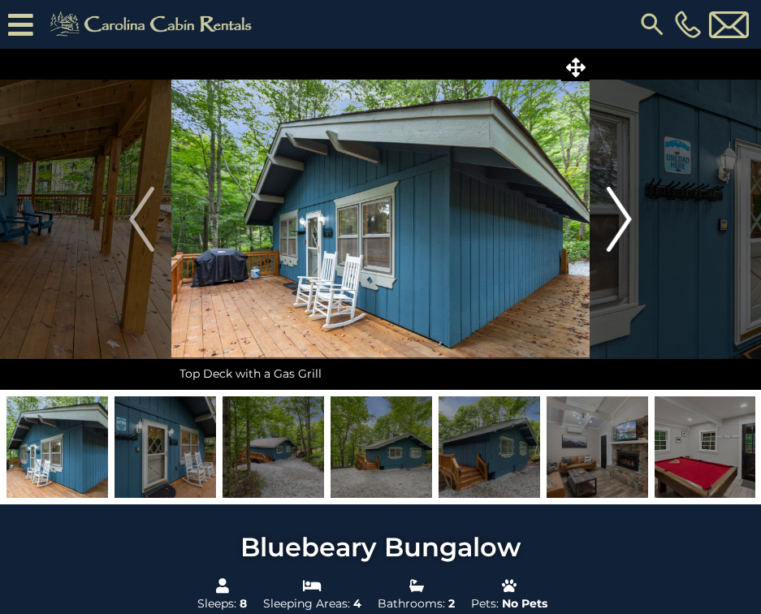
click at [636, 224] on button "Next" at bounding box center [619, 219] width 59 height 341
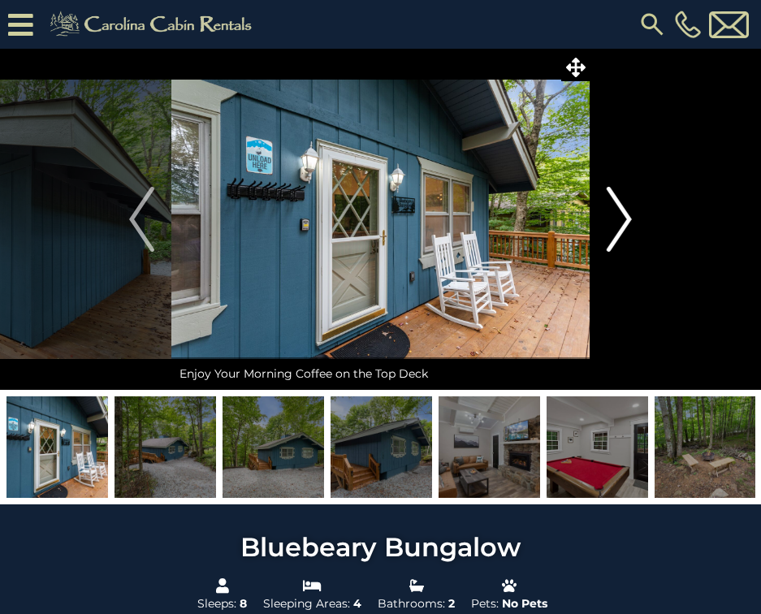
click at [636, 224] on button "Next" at bounding box center [619, 219] width 59 height 341
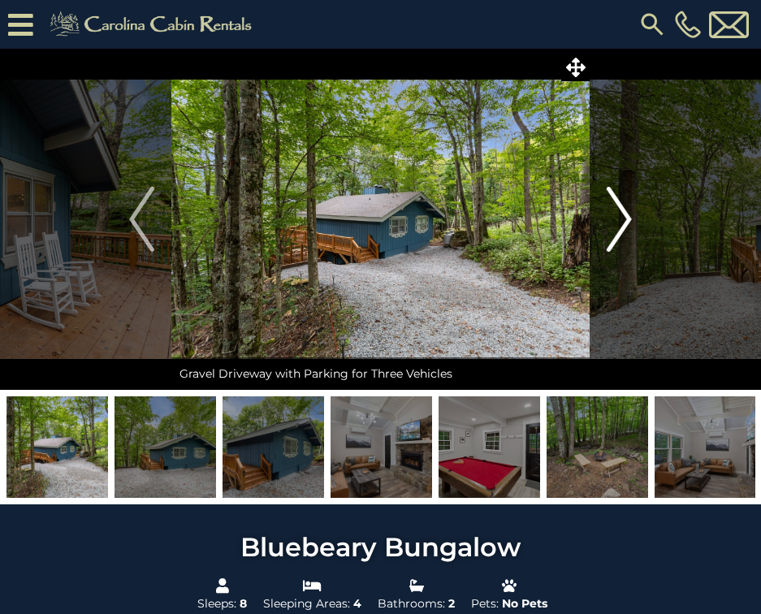
click at [636, 224] on button "Next" at bounding box center [619, 219] width 59 height 341
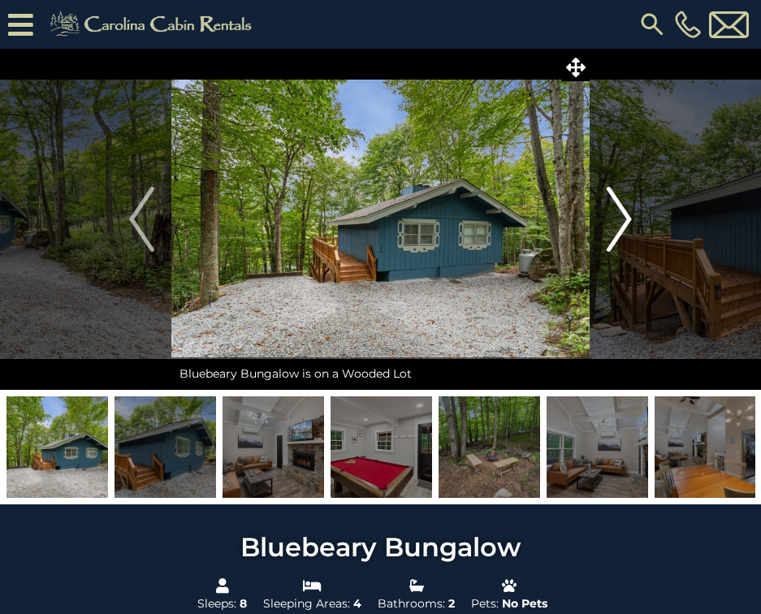
click at [636, 224] on button "Next" at bounding box center [619, 219] width 59 height 341
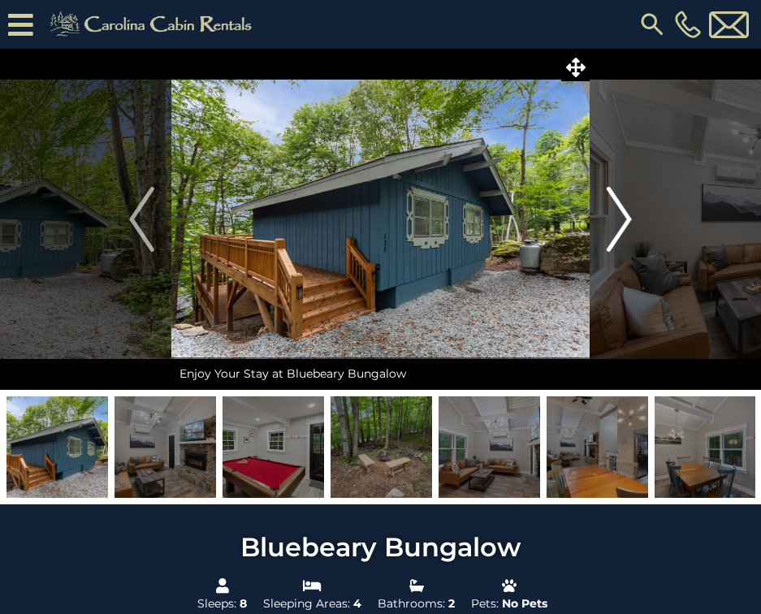
click at [636, 224] on button "Next" at bounding box center [619, 219] width 59 height 341
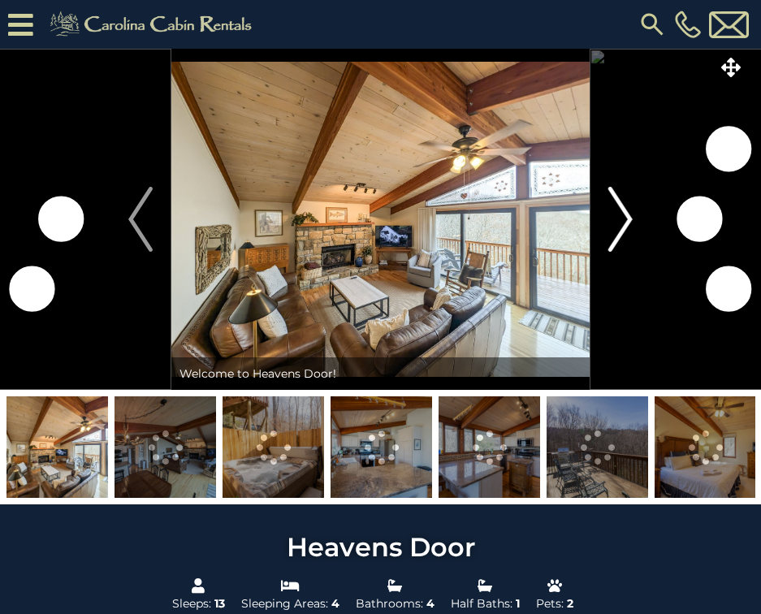
click at [631, 223] on img "Next" at bounding box center [620, 219] width 24 height 65
